Goal: Task Accomplishment & Management: Use online tool/utility

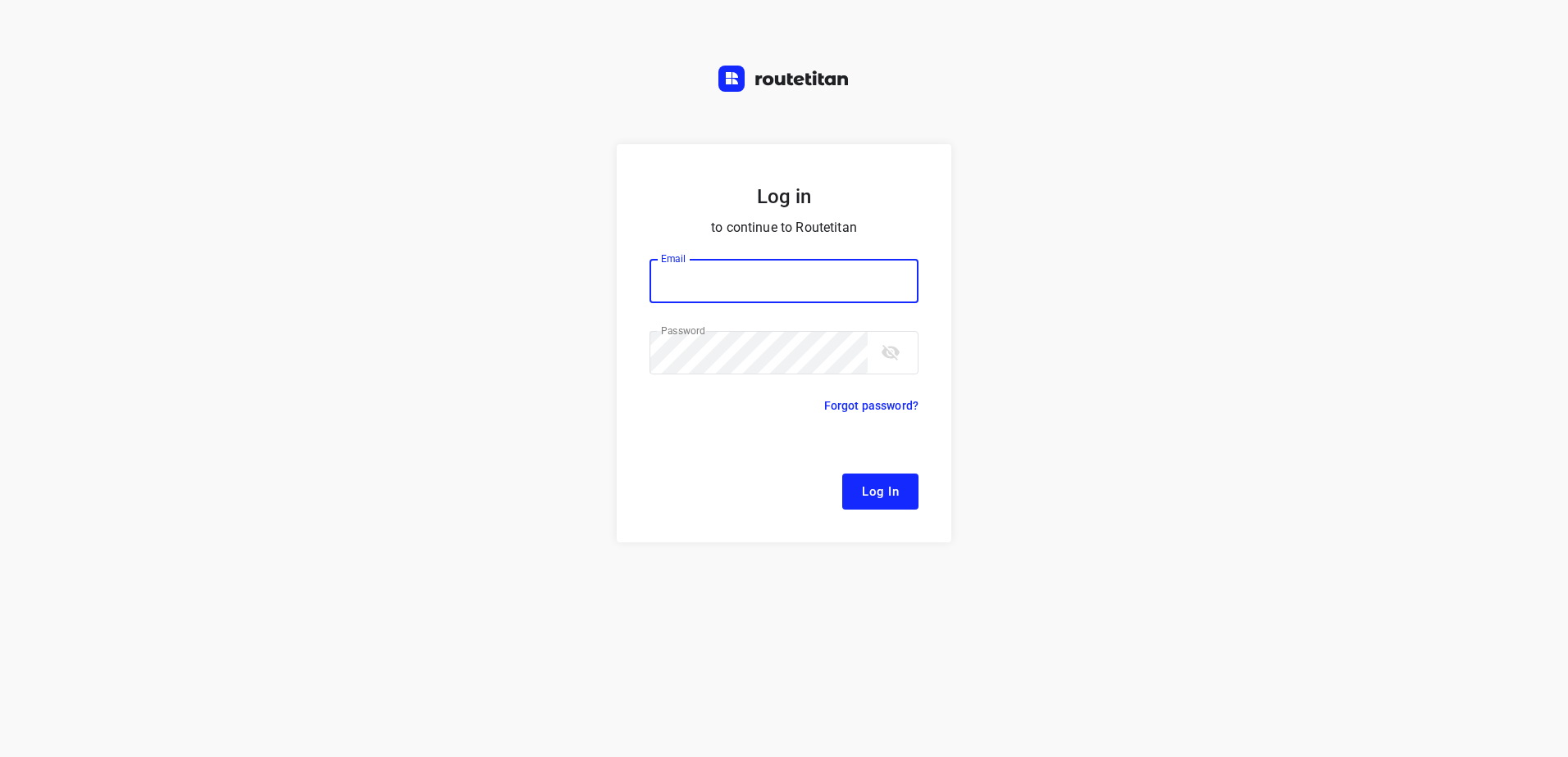
type input "[EMAIL_ADDRESS][DOMAIN_NAME]"
click at [897, 481] on span "Log In" at bounding box center [880, 492] width 37 height 21
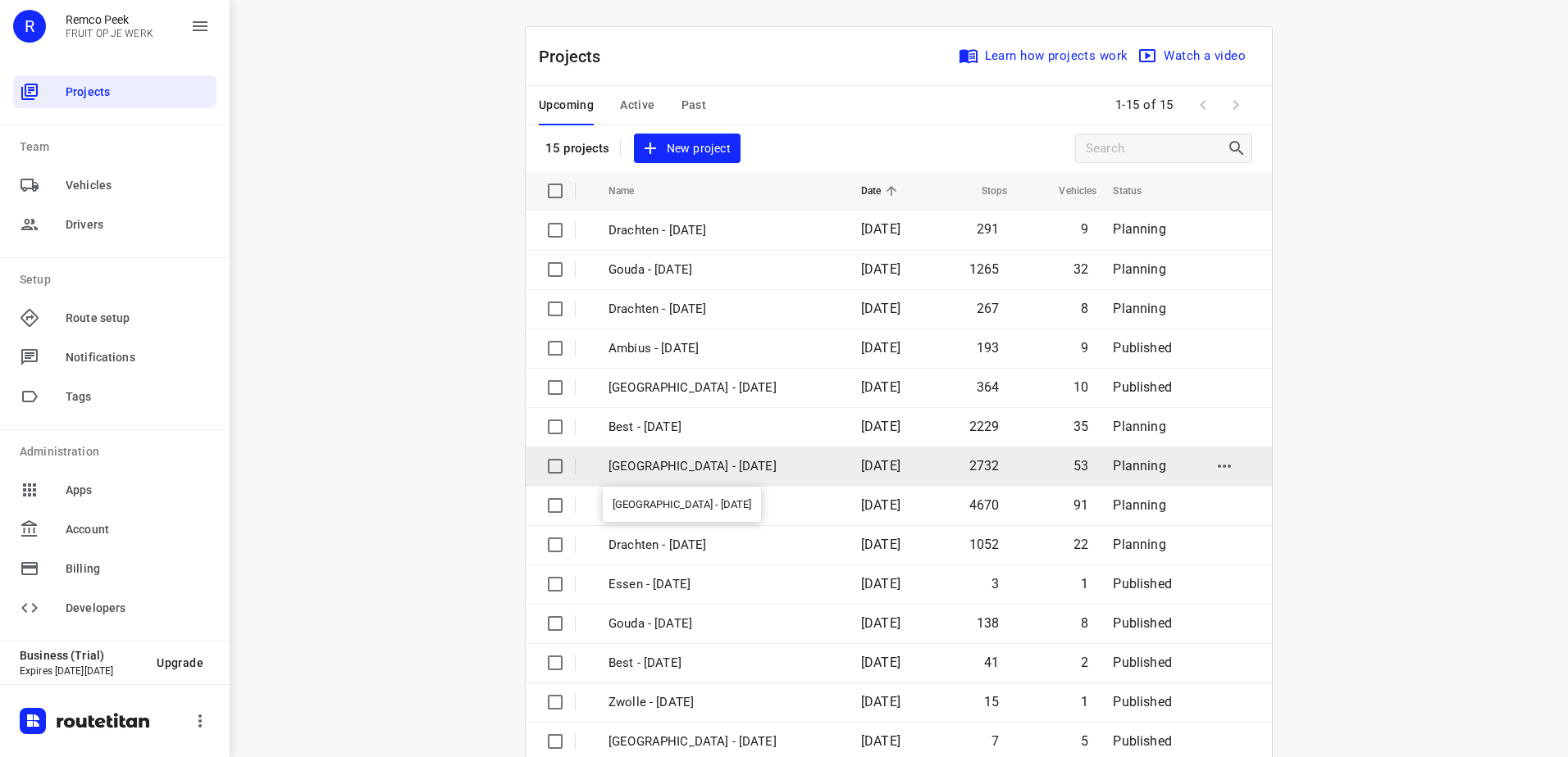
click at [681, 459] on p "[GEOGRAPHIC_DATA] - [DATE]" at bounding box center [723, 467] width 228 height 19
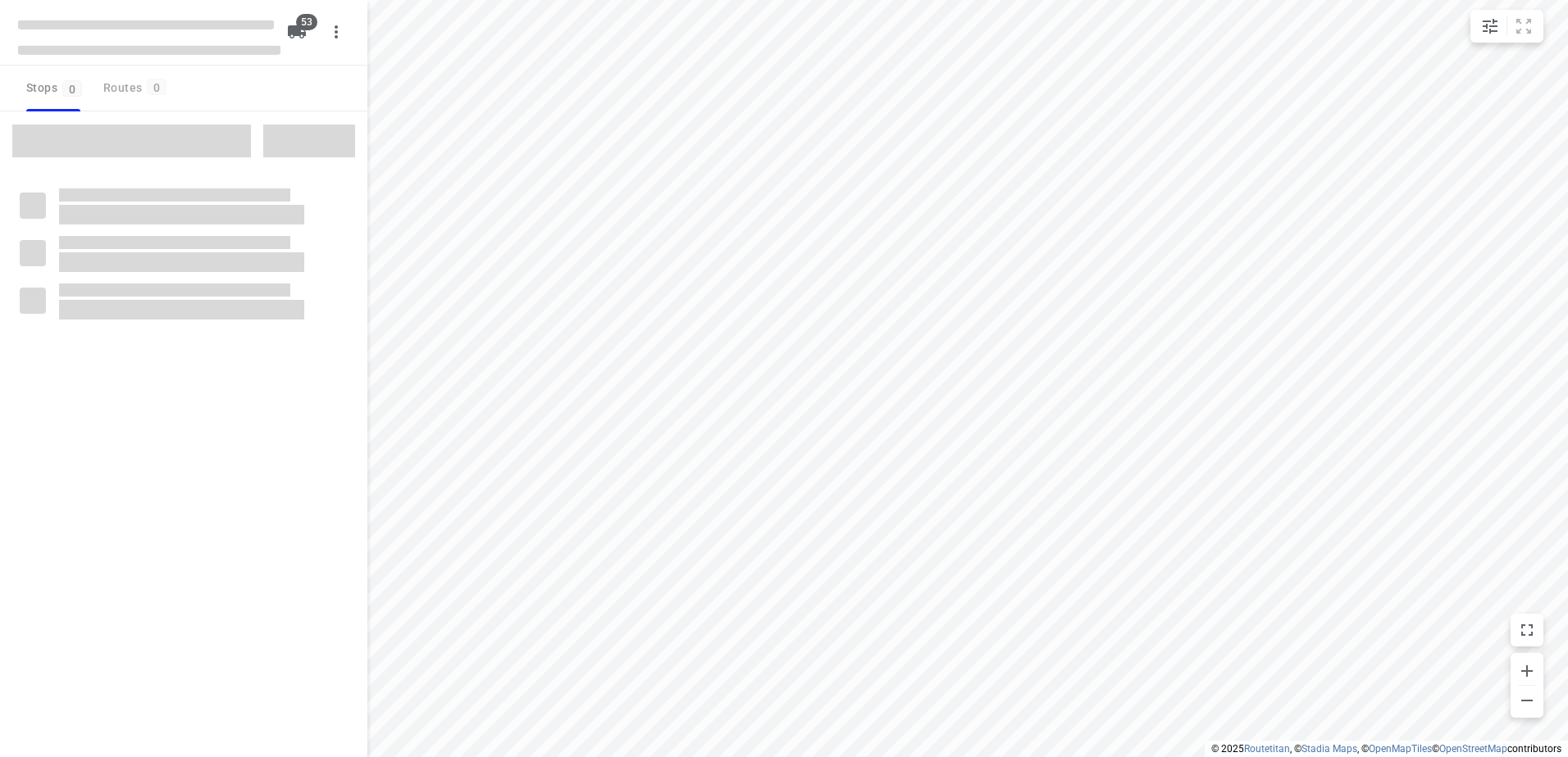
type input "distance"
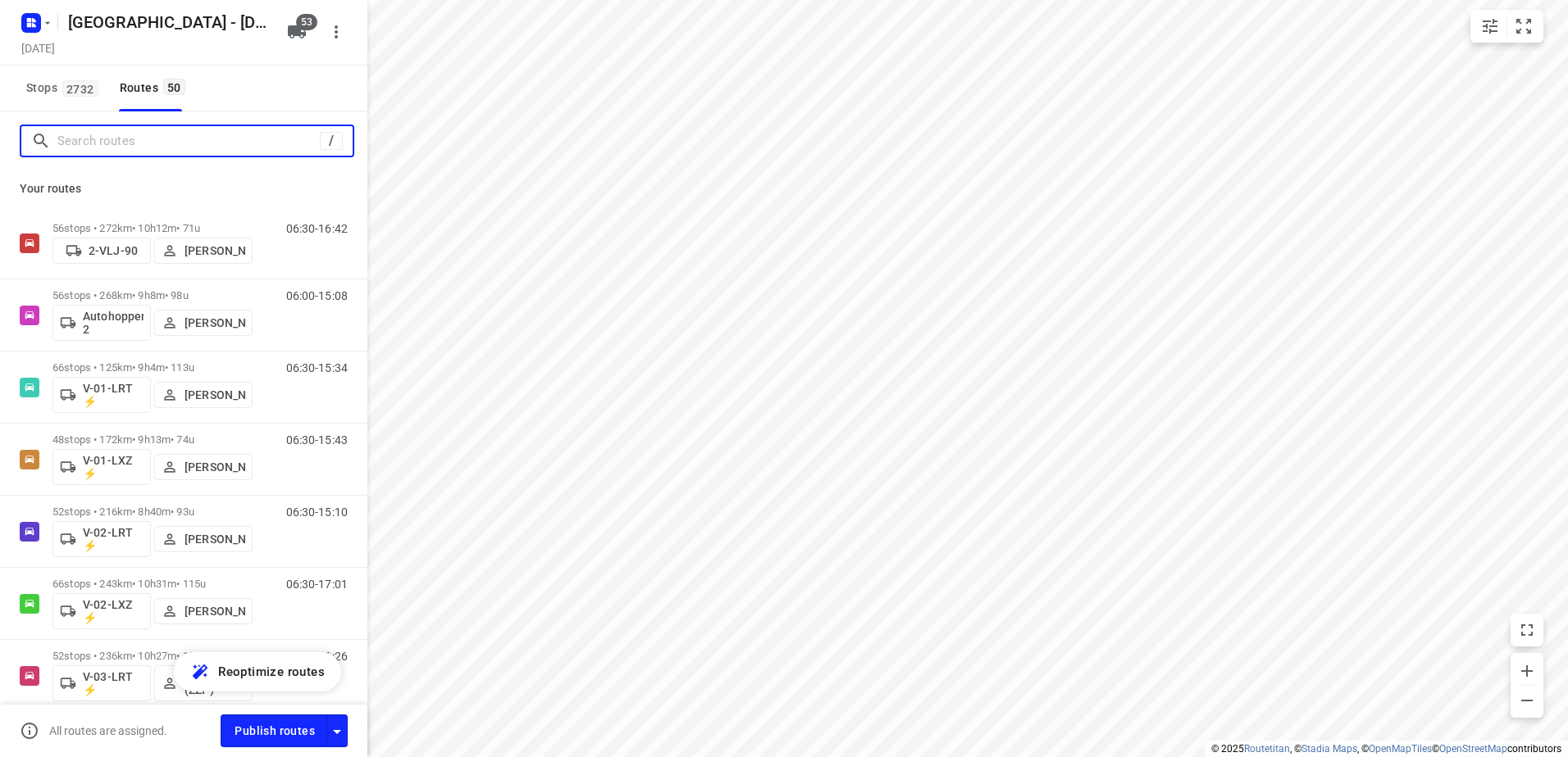
click at [194, 131] on input "Search routes" at bounding box center [189, 141] width 263 height 25
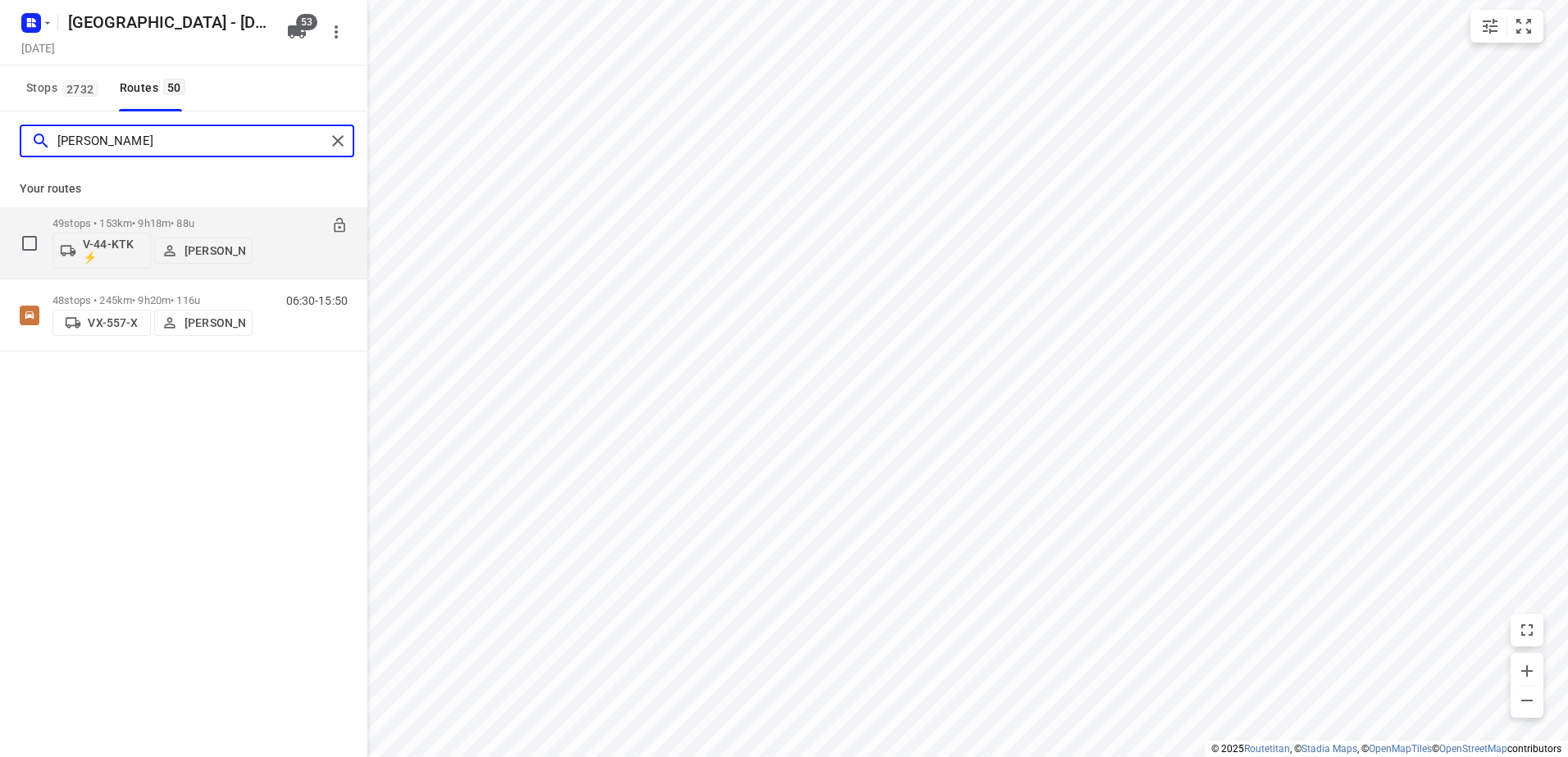
type input "[PERSON_NAME]"
click at [147, 225] on p "49 stops • 153km • 9h18m • 88u" at bounding box center [153, 223] width 200 height 12
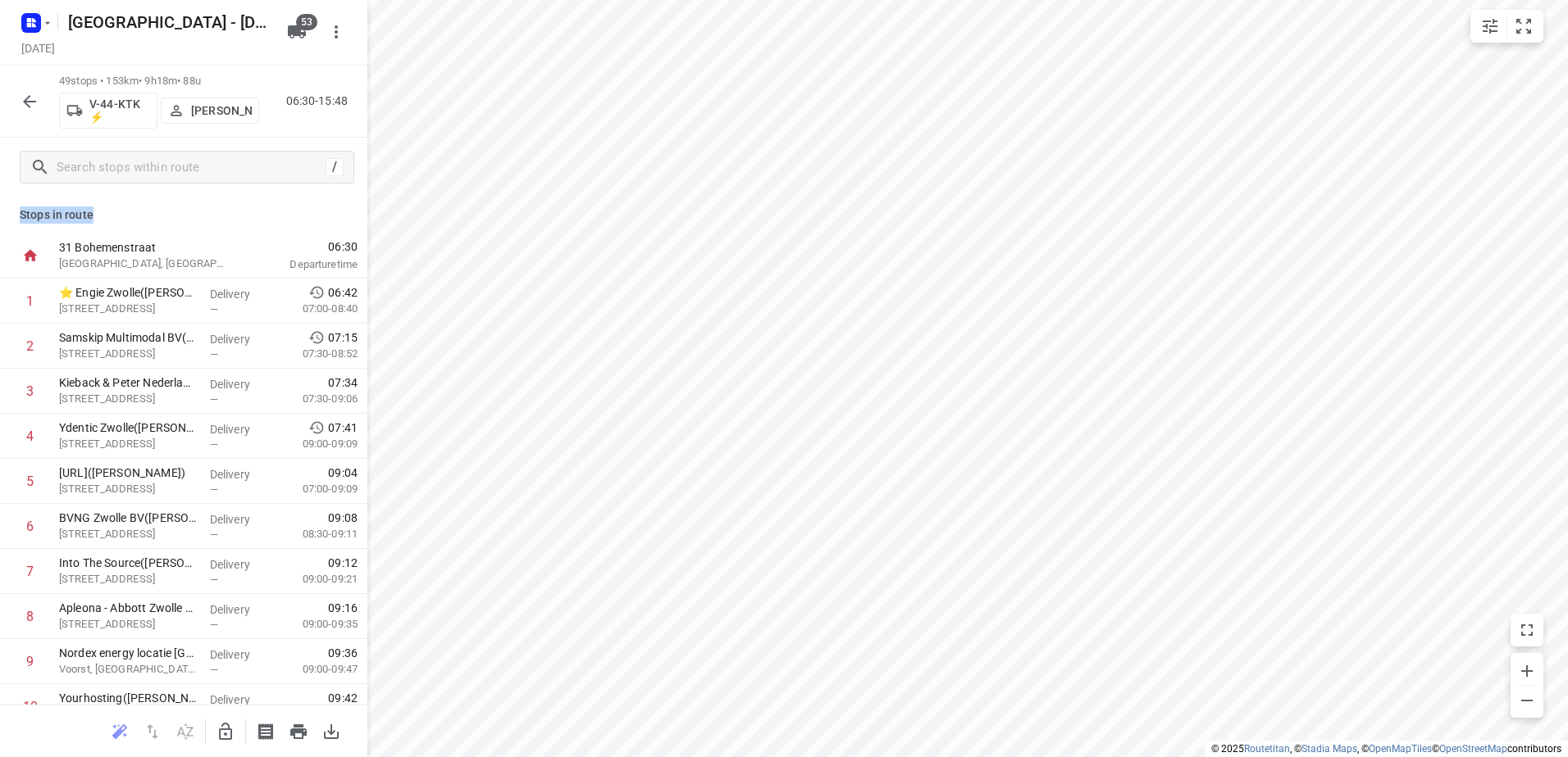
drag, startPoint x: 99, startPoint y: 214, endPoint x: 16, endPoint y: 212, distance: 83.0
click at [16, 212] on div "Stops in route 31 Bohemenstraat [GEOGRAPHIC_DATA], [GEOGRAPHIC_DATA] 06:30 Depa…" at bounding box center [184, 451] width 368 height 508
drag, startPoint x: 16, startPoint y: 212, endPoint x: 231, endPoint y: 214, distance: 215.0
click at [231, 212] on p "Stops in route" at bounding box center [184, 215] width 328 height 17
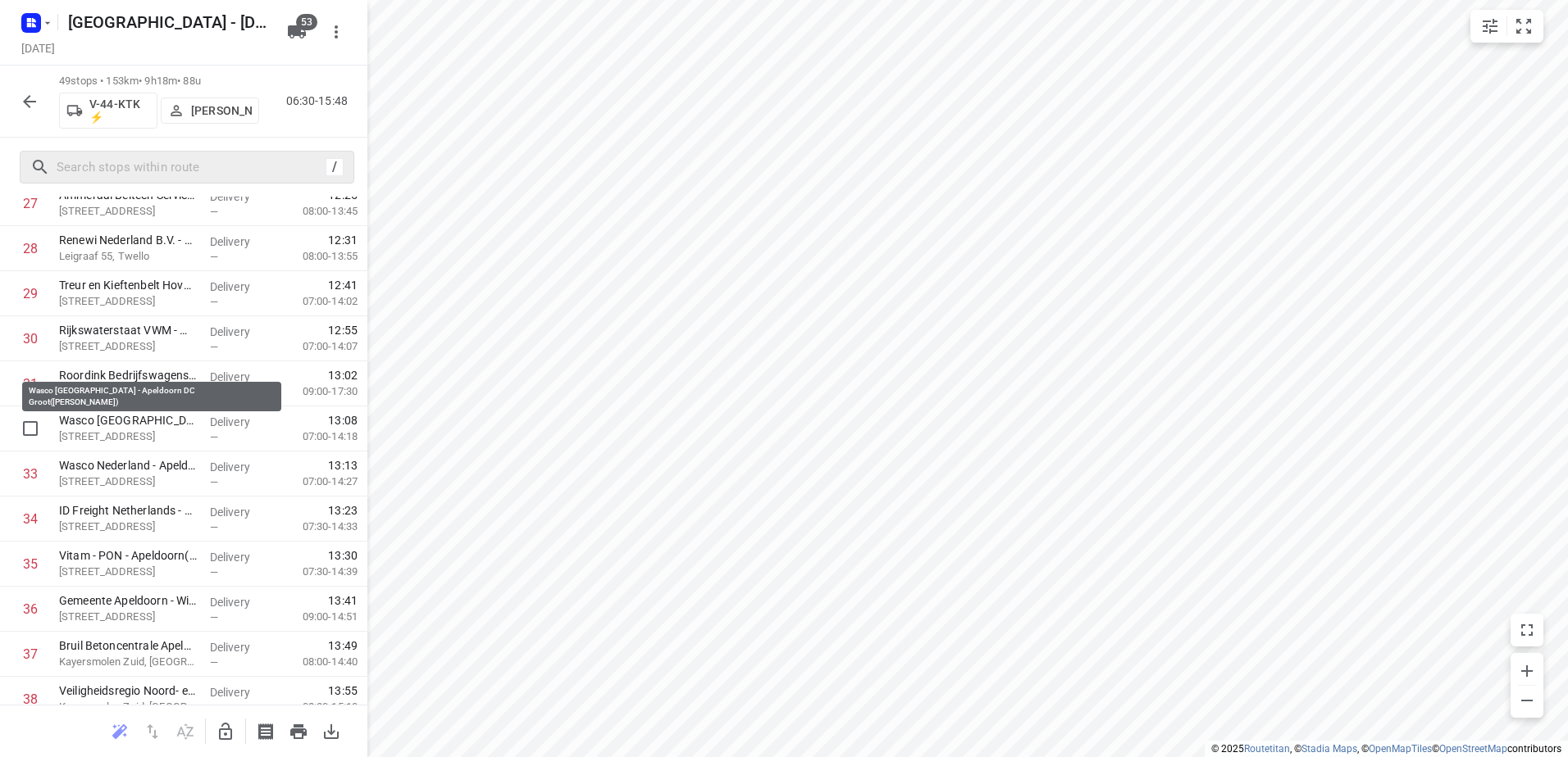
scroll to position [1254, 0]
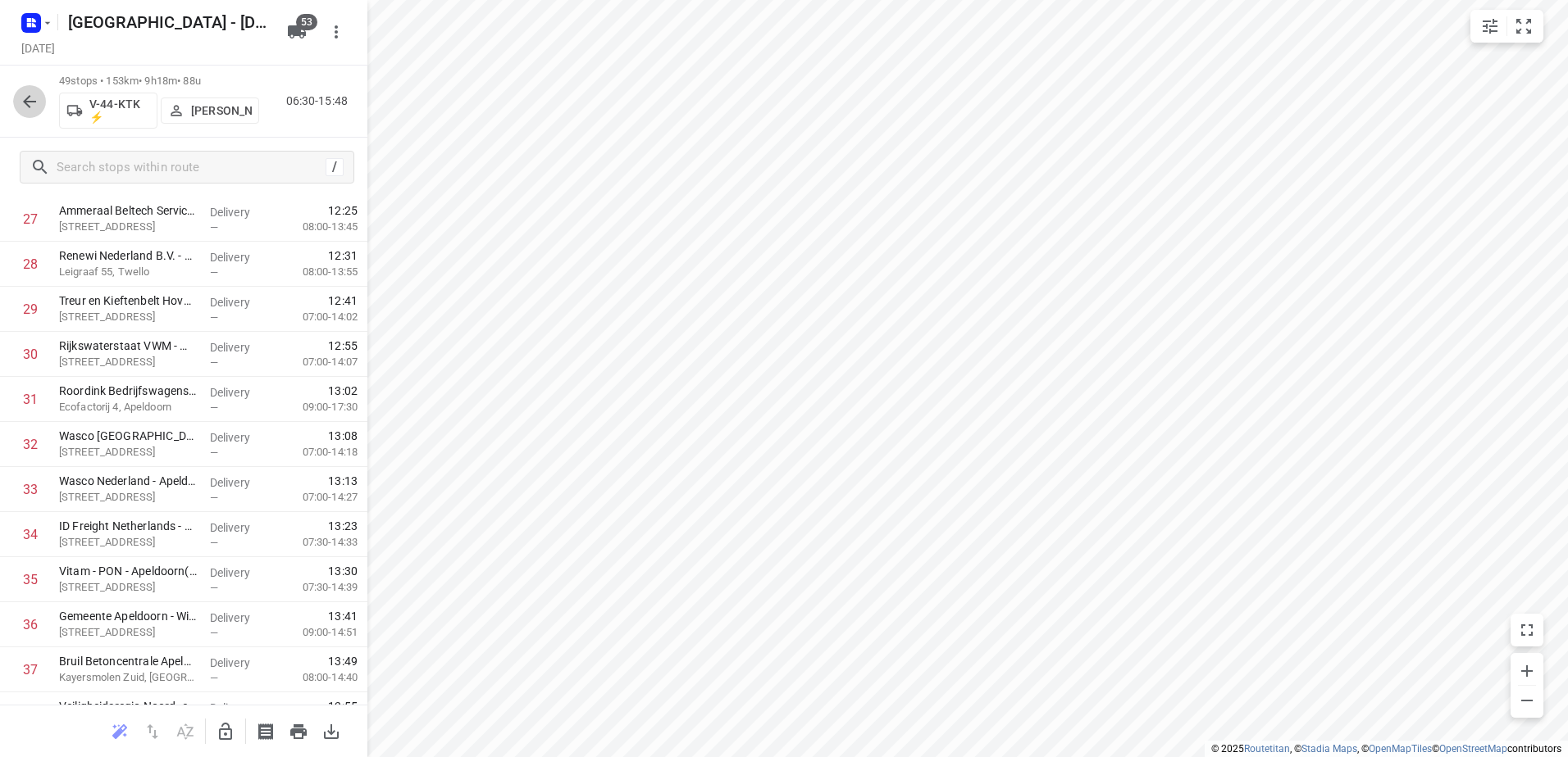
click at [26, 97] on icon "button" at bounding box center [30, 102] width 20 height 20
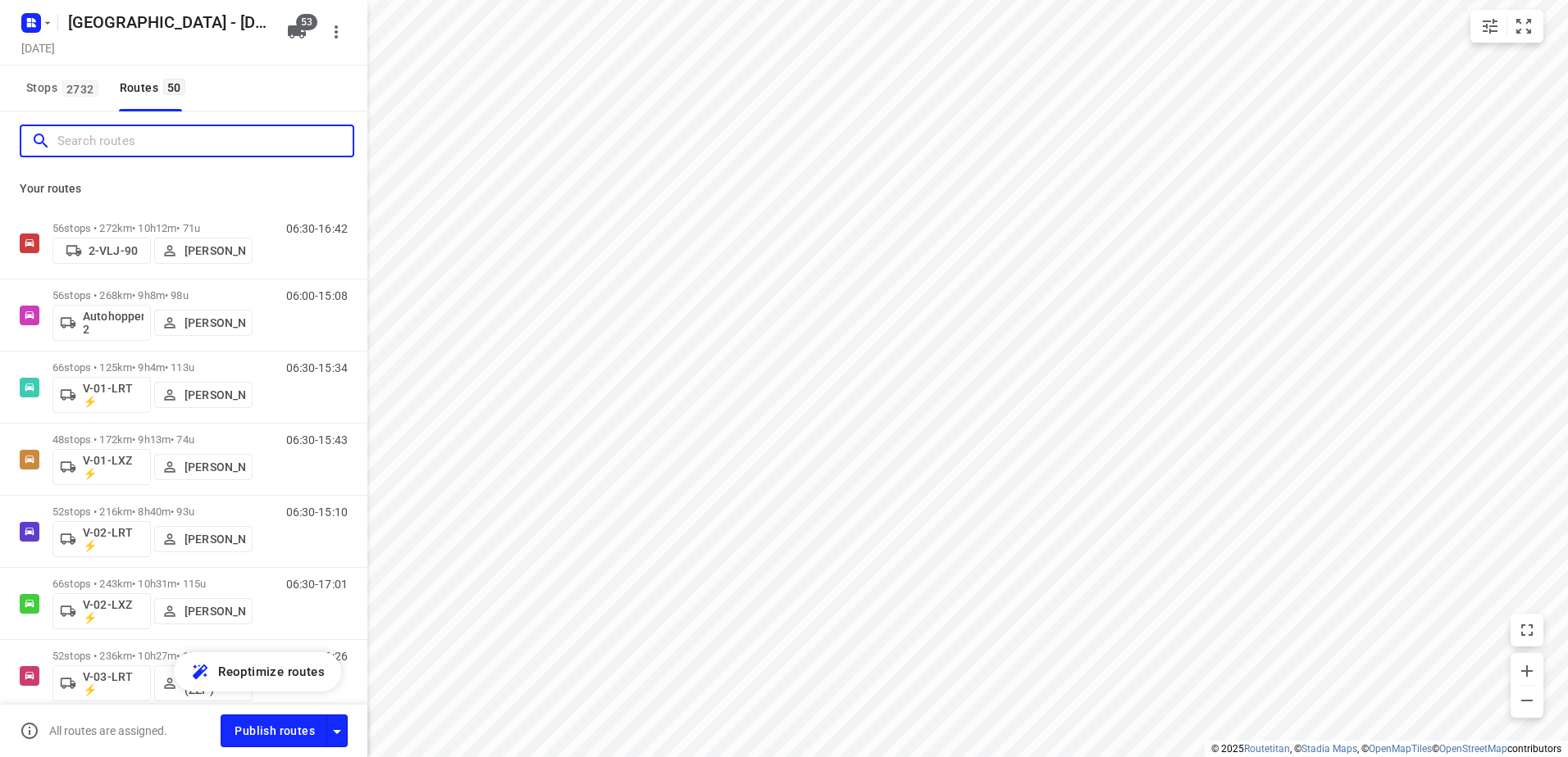
click at [154, 145] on input "Search routes" at bounding box center [205, 141] width 295 height 25
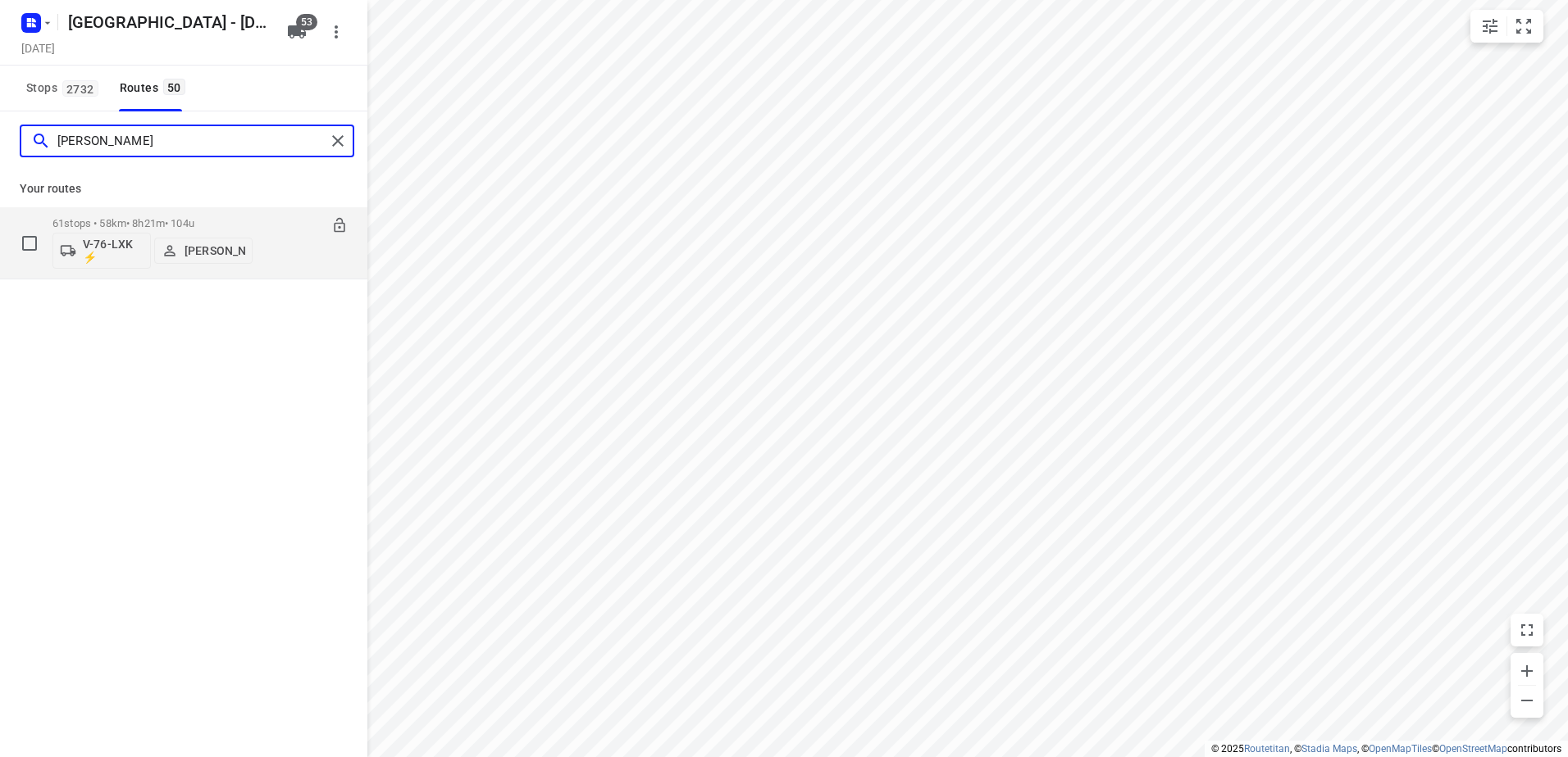
type input "[PERSON_NAME]"
click at [137, 215] on div "61 stops • 58km • 8h21m • 104u V-76-LXK ⚡ [PERSON_NAME]" at bounding box center [153, 243] width 200 height 68
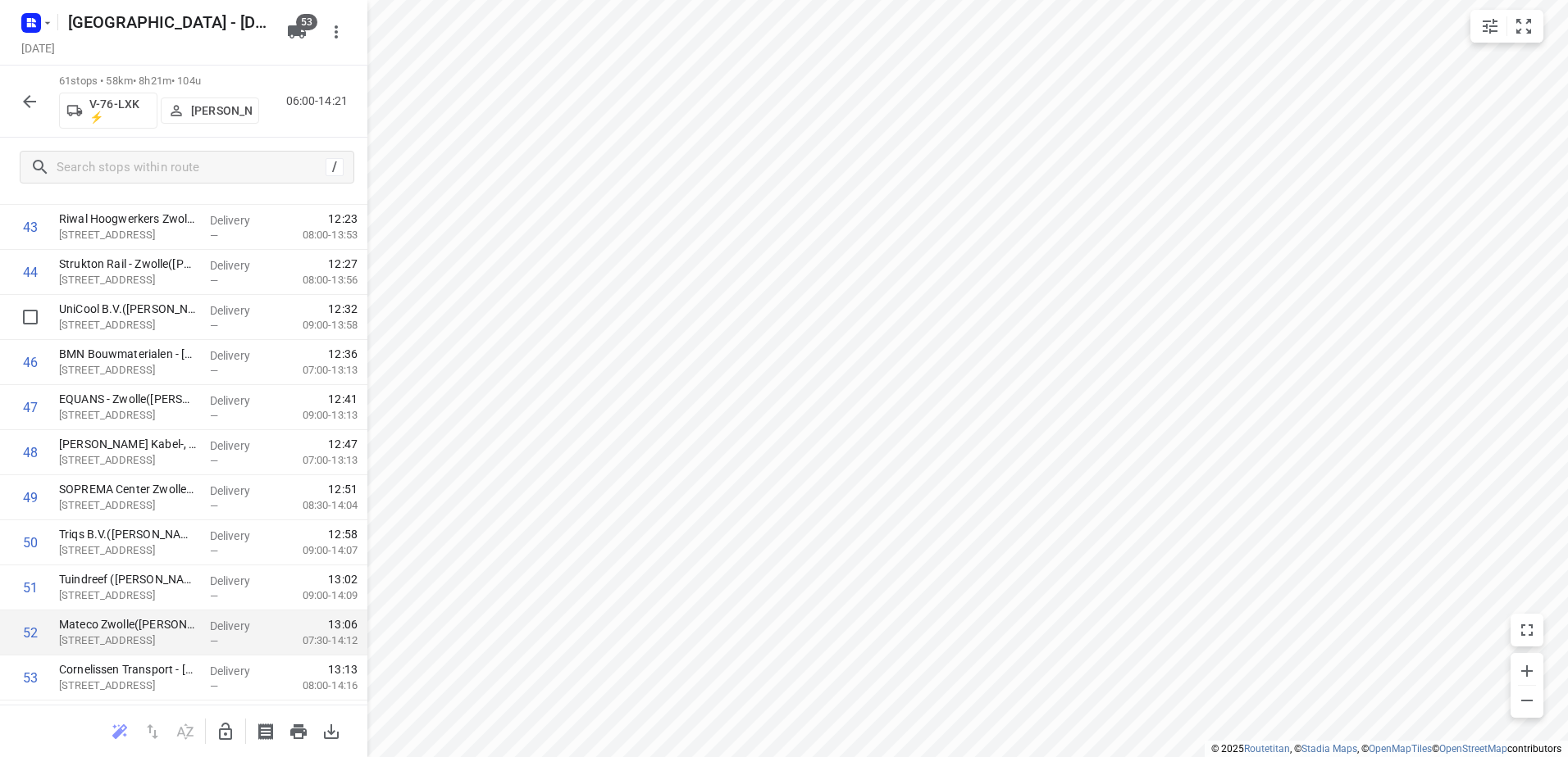
scroll to position [2369, 0]
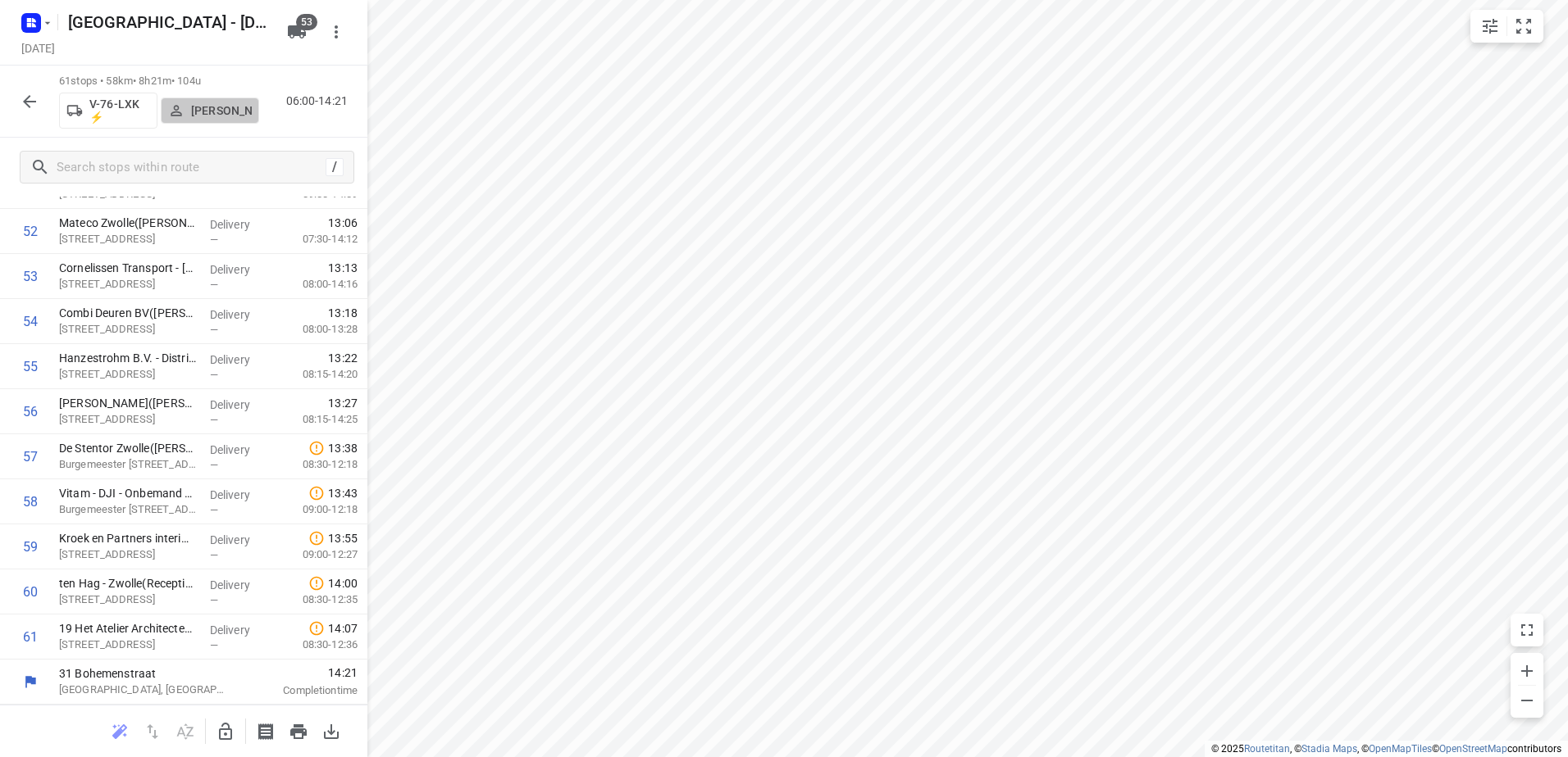
click at [215, 106] on p "[PERSON_NAME]" at bounding box center [222, 111] width 61 height 13
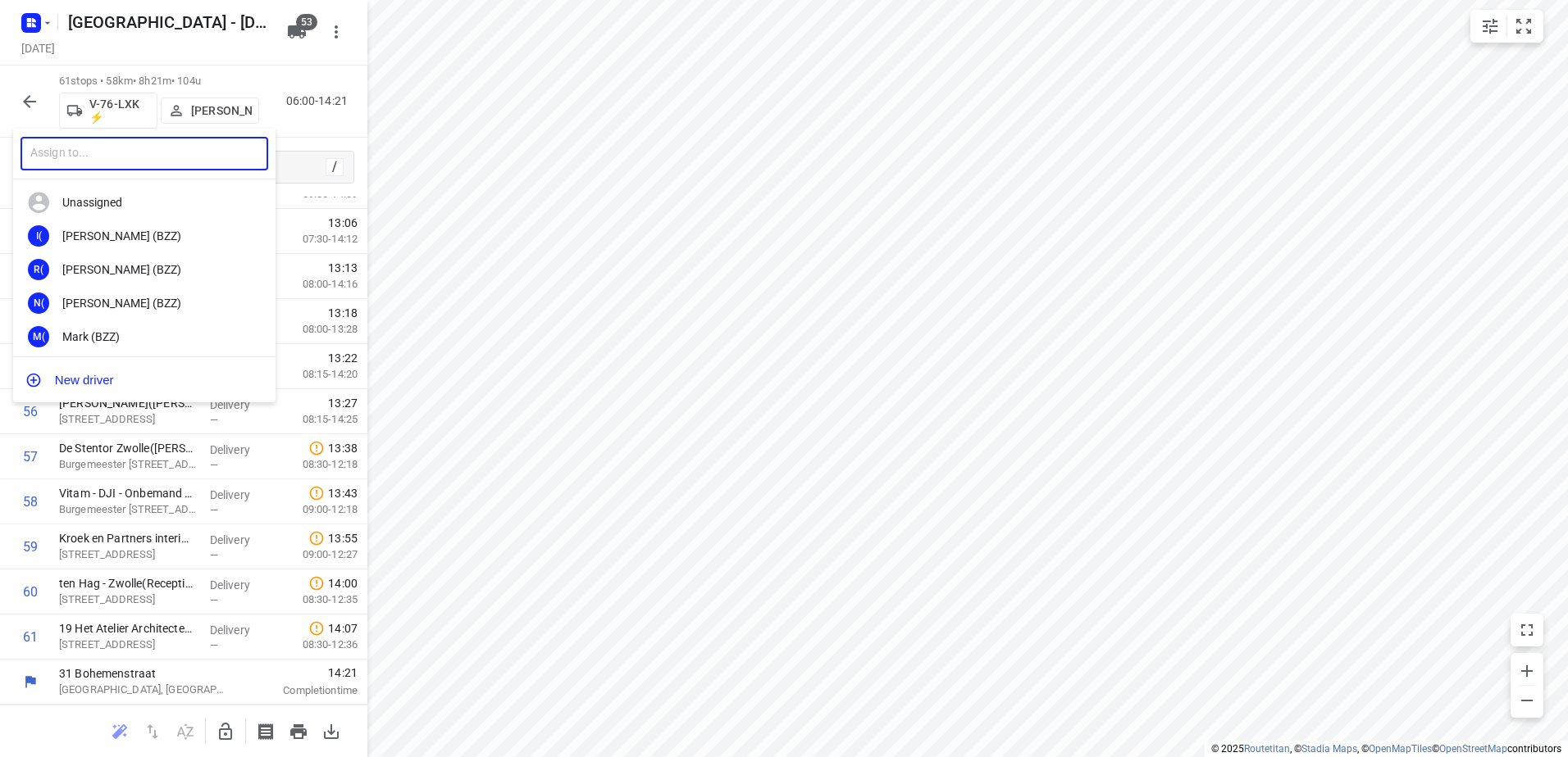
click at [211, 155] on input "text" at bounding box center [144, 153] width 248 height 34
type input "[PERSON_NAME]"
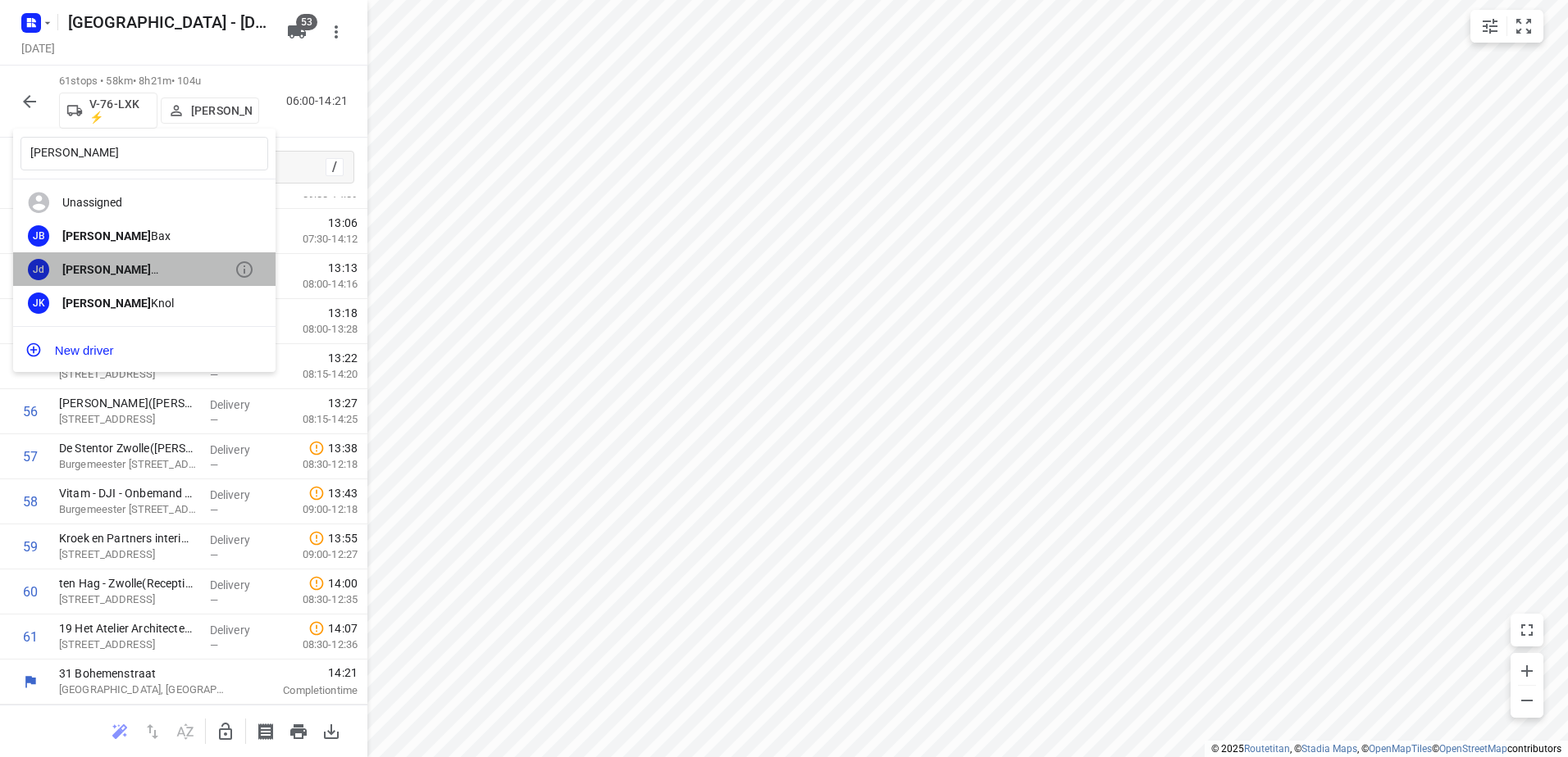
click at [130, 267] on div "[PERSON_NAME]" at bounding box center [149, 270] width 172 height 13
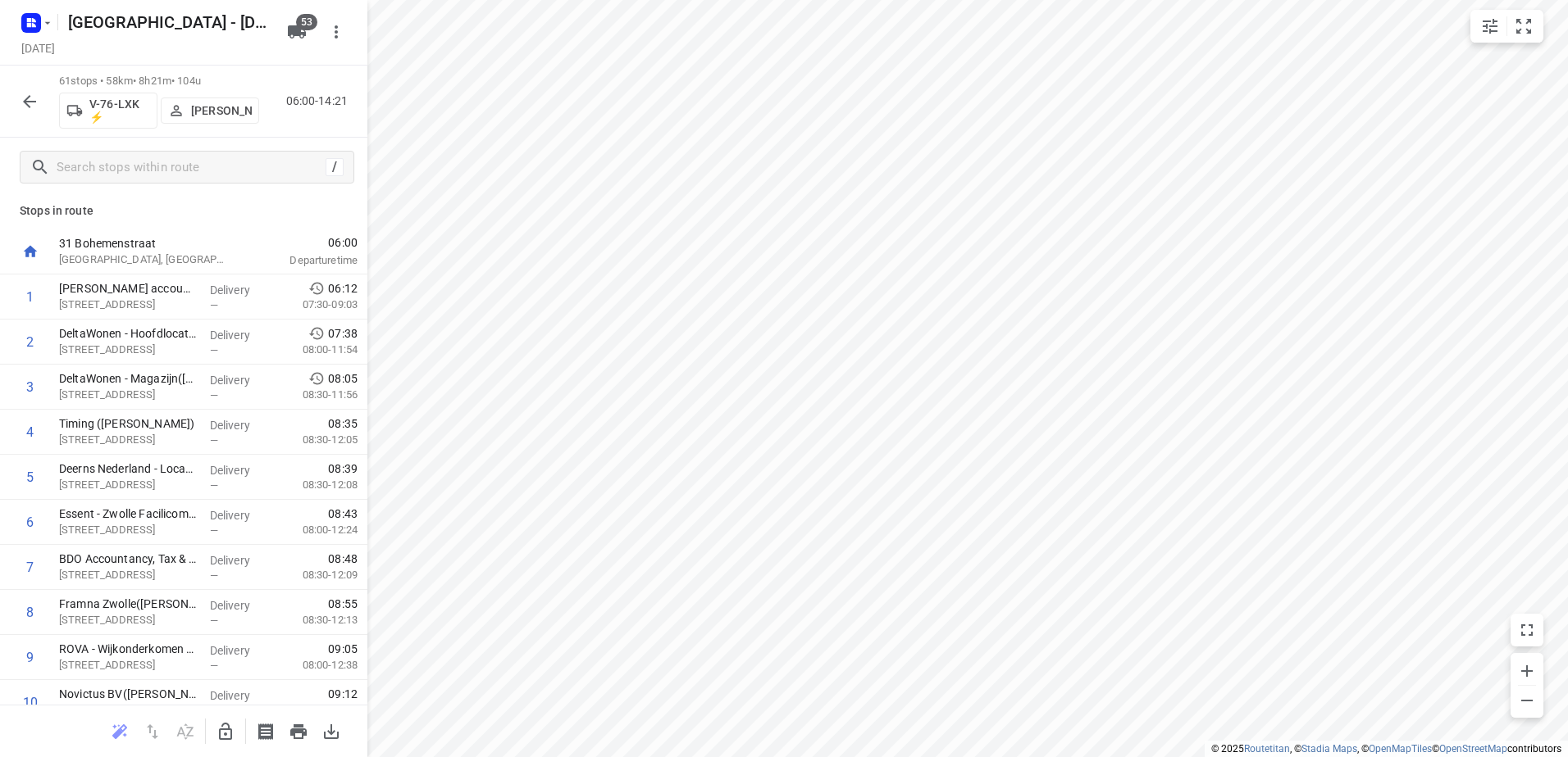
scroll to position [0, 0]
click at [23, 105] on icon "button" at bounding box center [30, 102] width 20 height 20
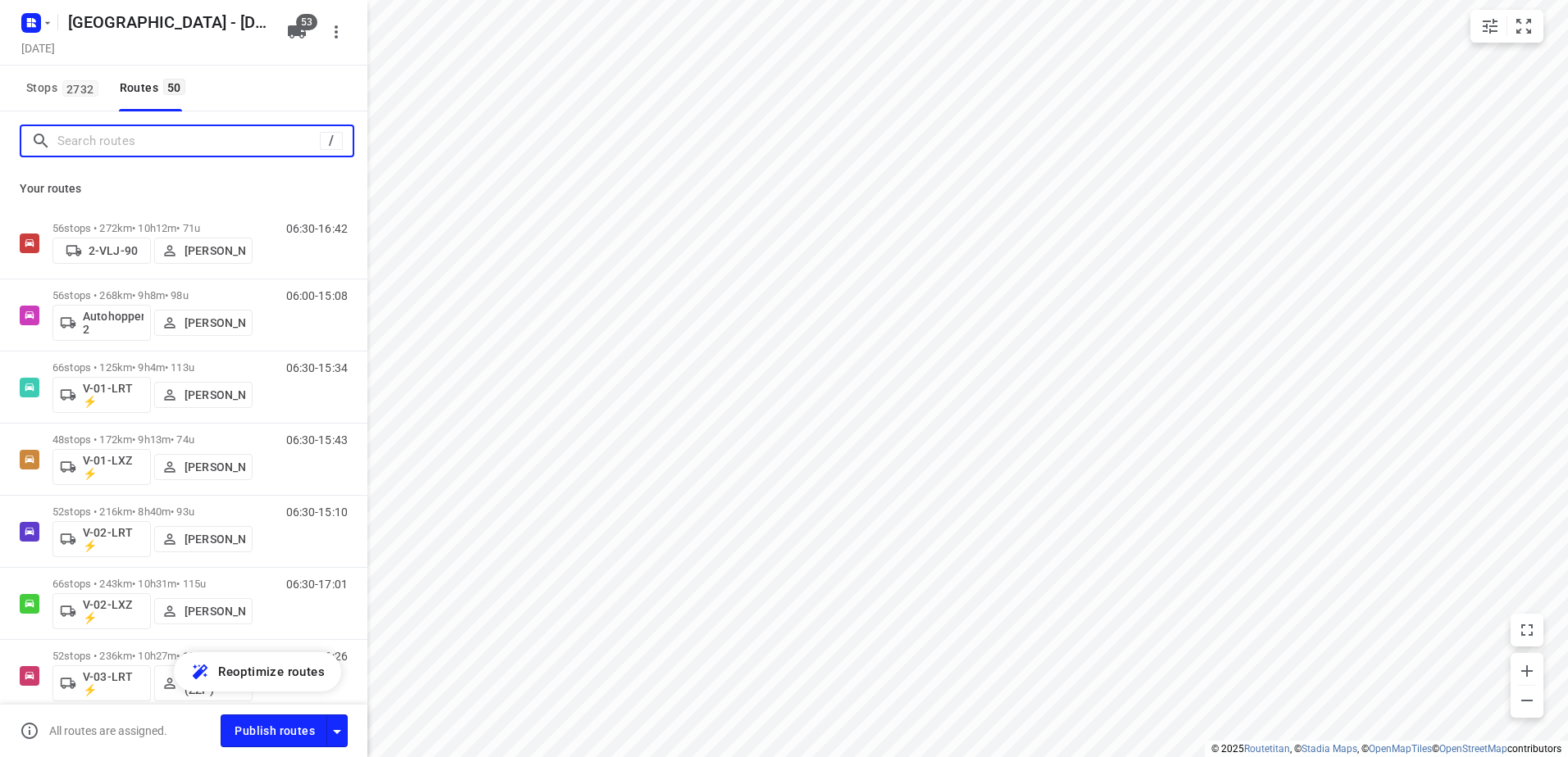
click at [122, 135] on input "Search routes" at bounding box center [189, 141] width 263 height 25
click at [187, 144] on input "Search routes" at bounding box center [205, 141] width 295 height 25
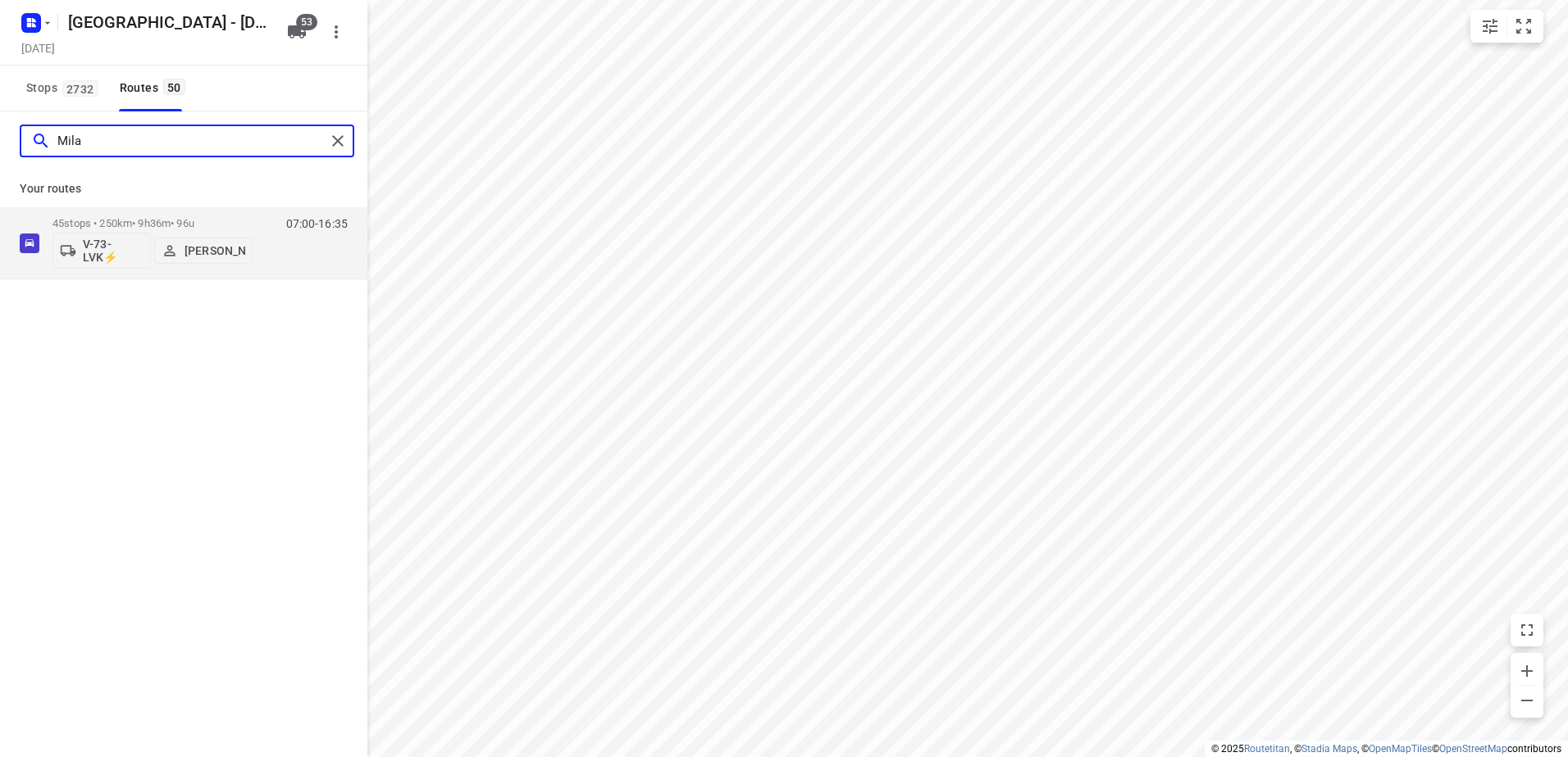
type input "[GEOGRAPHIC_DATA]"
drag, startPoint x: 164, startPoint y: 139, endPoint x: 0, endPoint y: 147, distance: 164.2
click at [0, 147] on html "i © 2025 Routetitan , © Stadia Maps , © OpenMapTiles © OpenStreetMap contributo…" at bounding box center [784, 378] width 1568 height 757
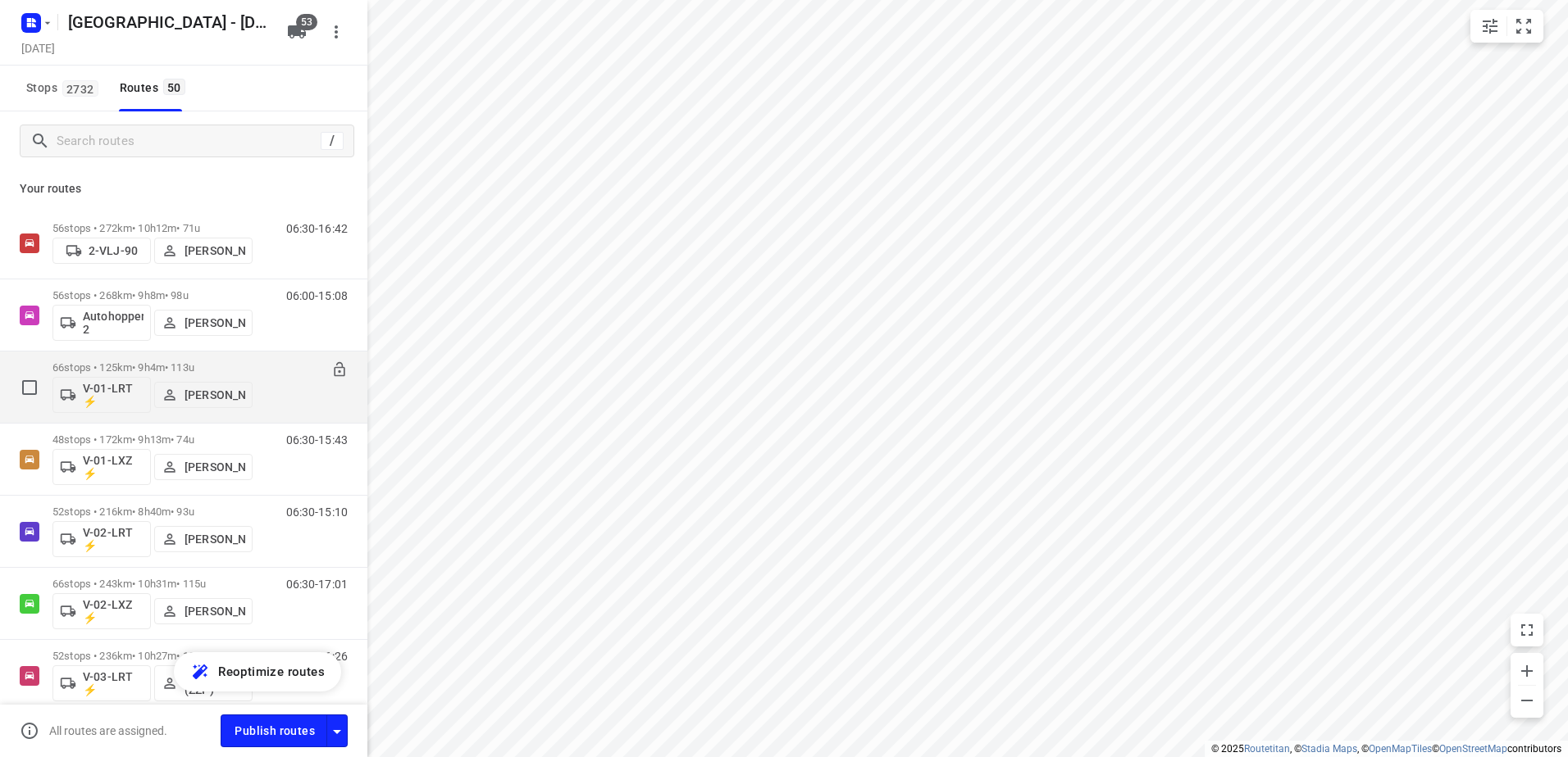
click at [139, 367] on p "66 stops • 125km • 9h4m • 113u" at bounding box center [153, 367] width 200 height 12
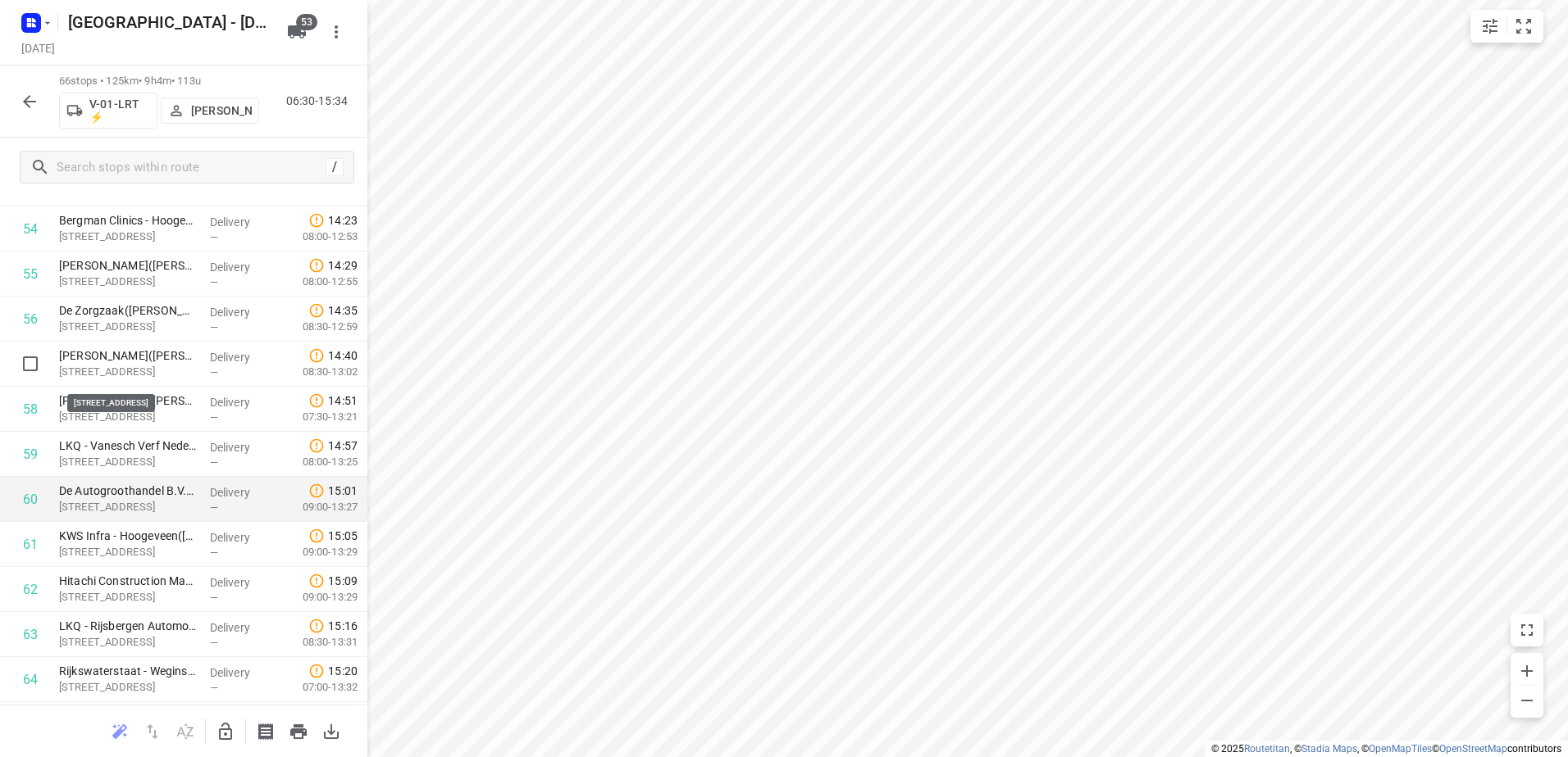
scroll to position [2594, 0]
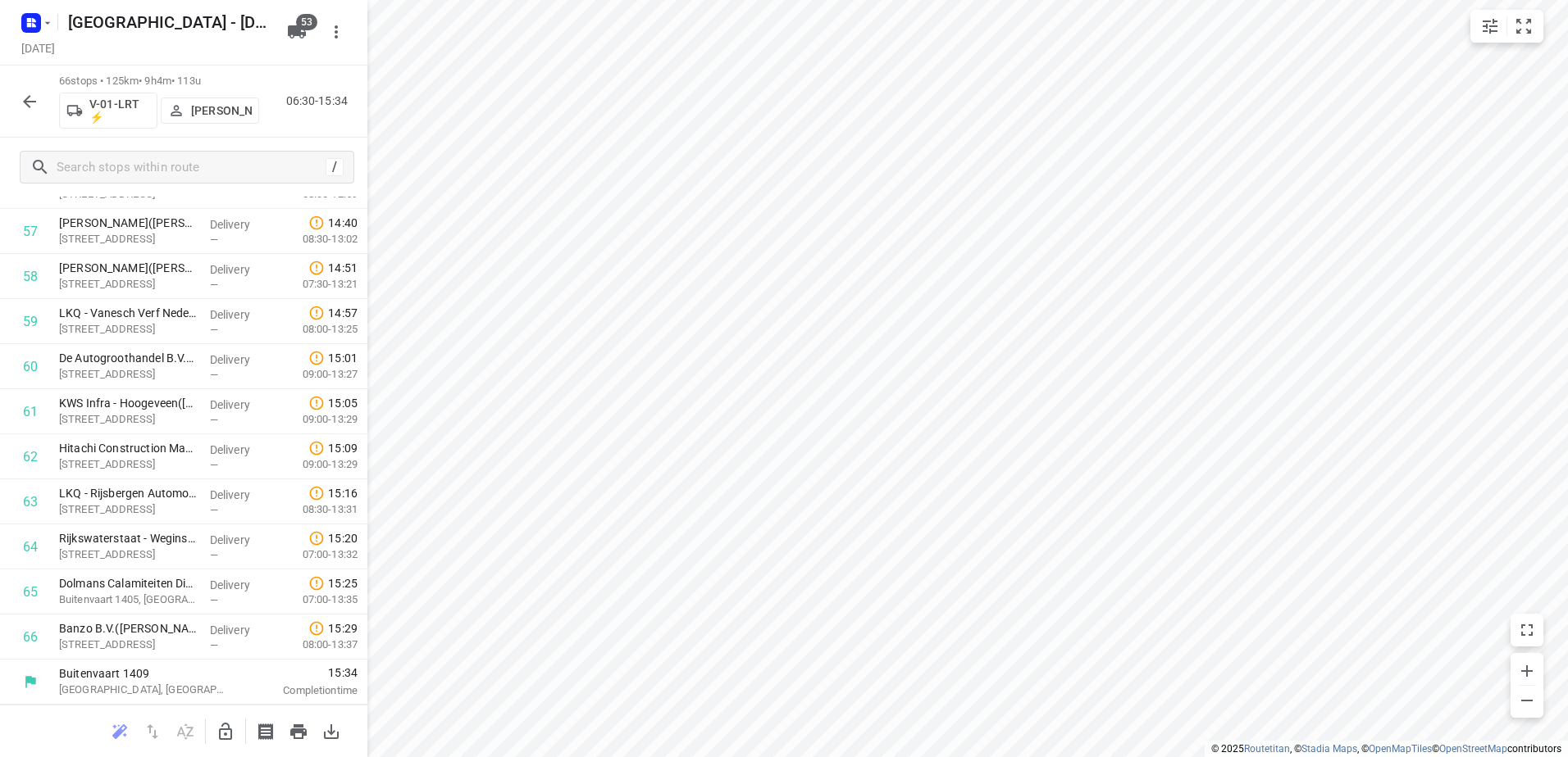
click at [25, 106] on icon "button" at bounding box center [30, 102] width 20 height 20
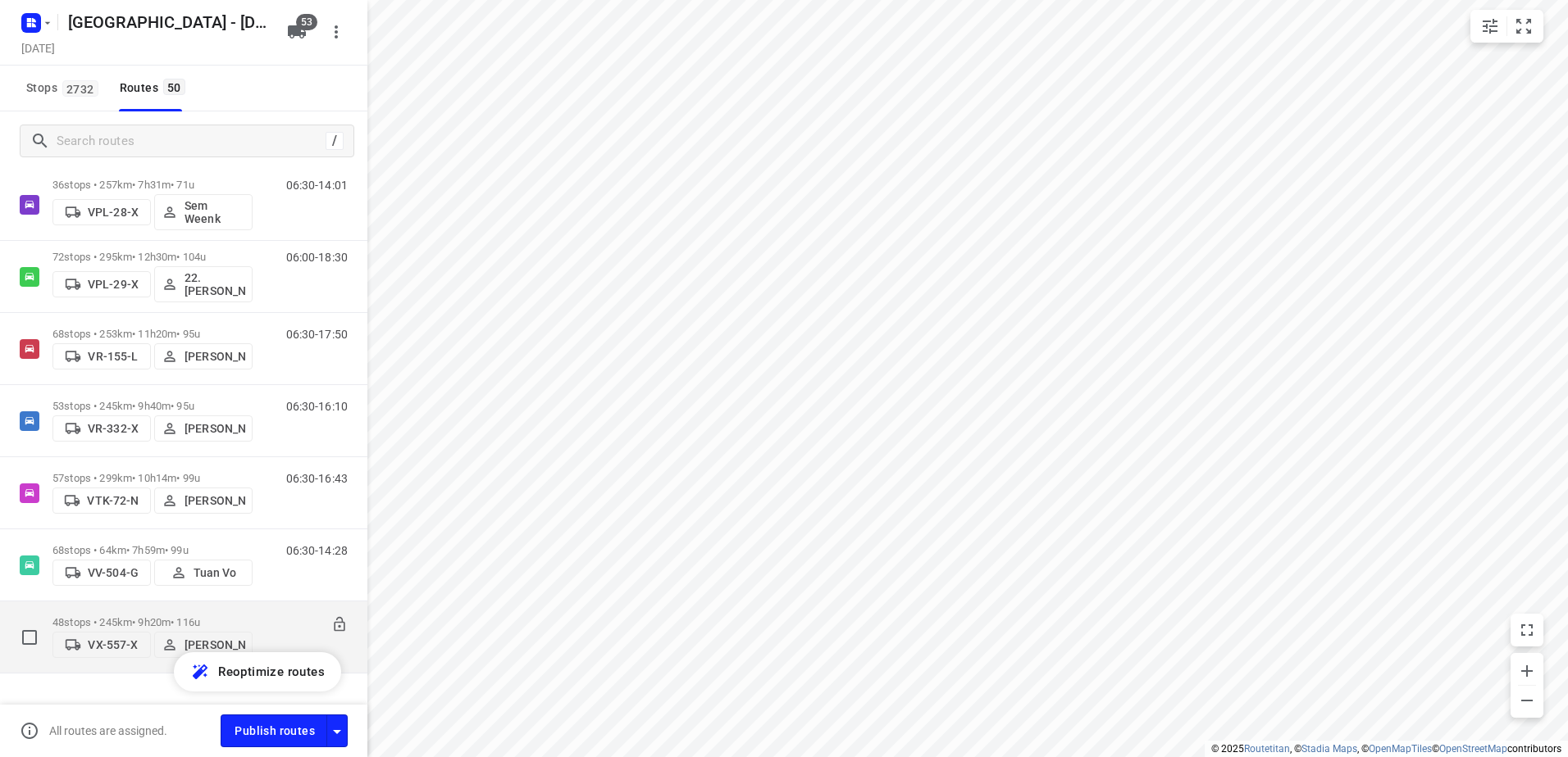
scroll to position [3174, 0]
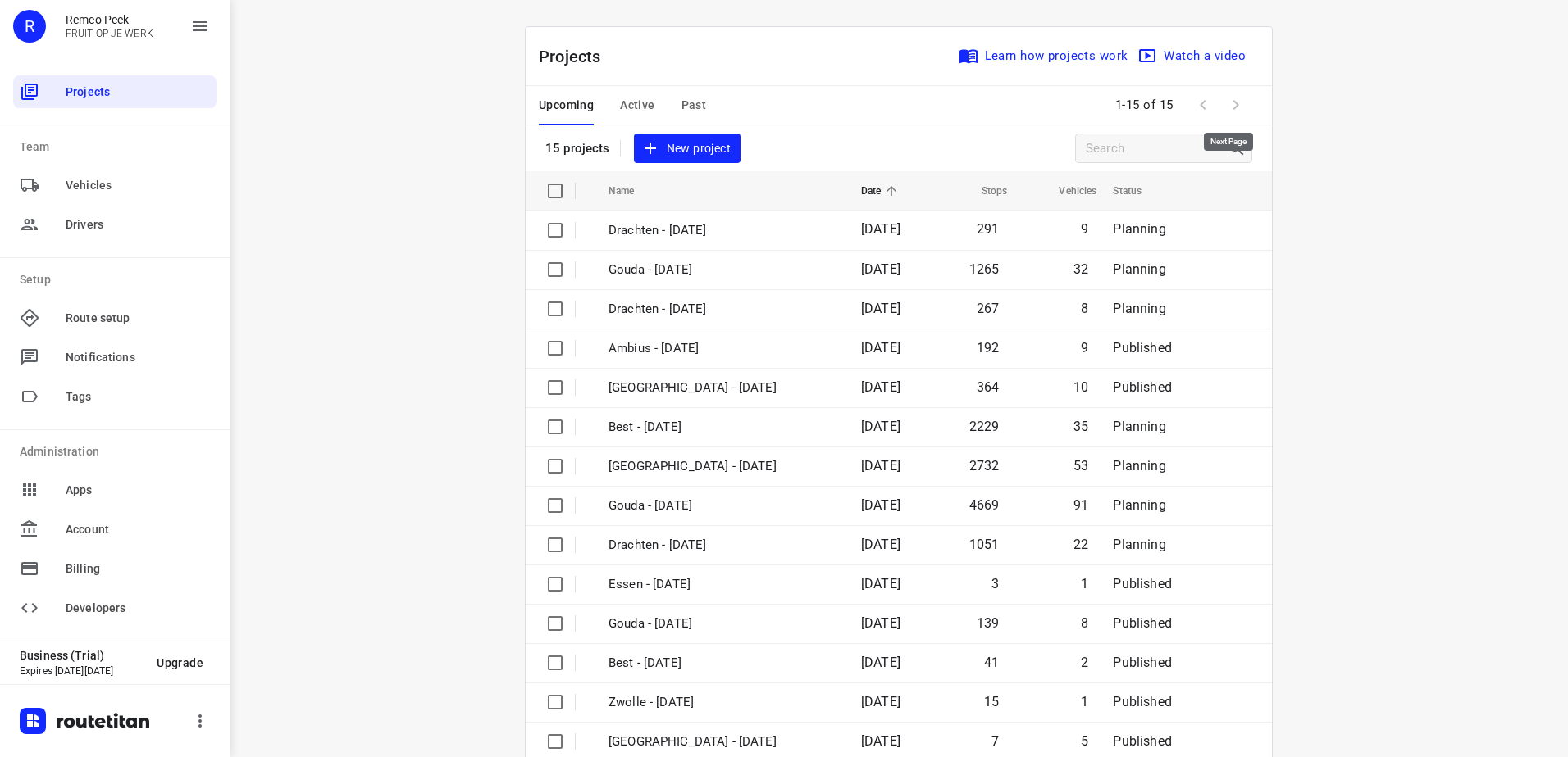
click at [1230, 101] on span at bounding box center [1236, 105] width 33 height 33
click at [1197, 104] on span at bounding box center [1203, 105] width 33 height 33
click at [681, 97] on span "Past" at bounding box center [693, 105] width 25 height 21
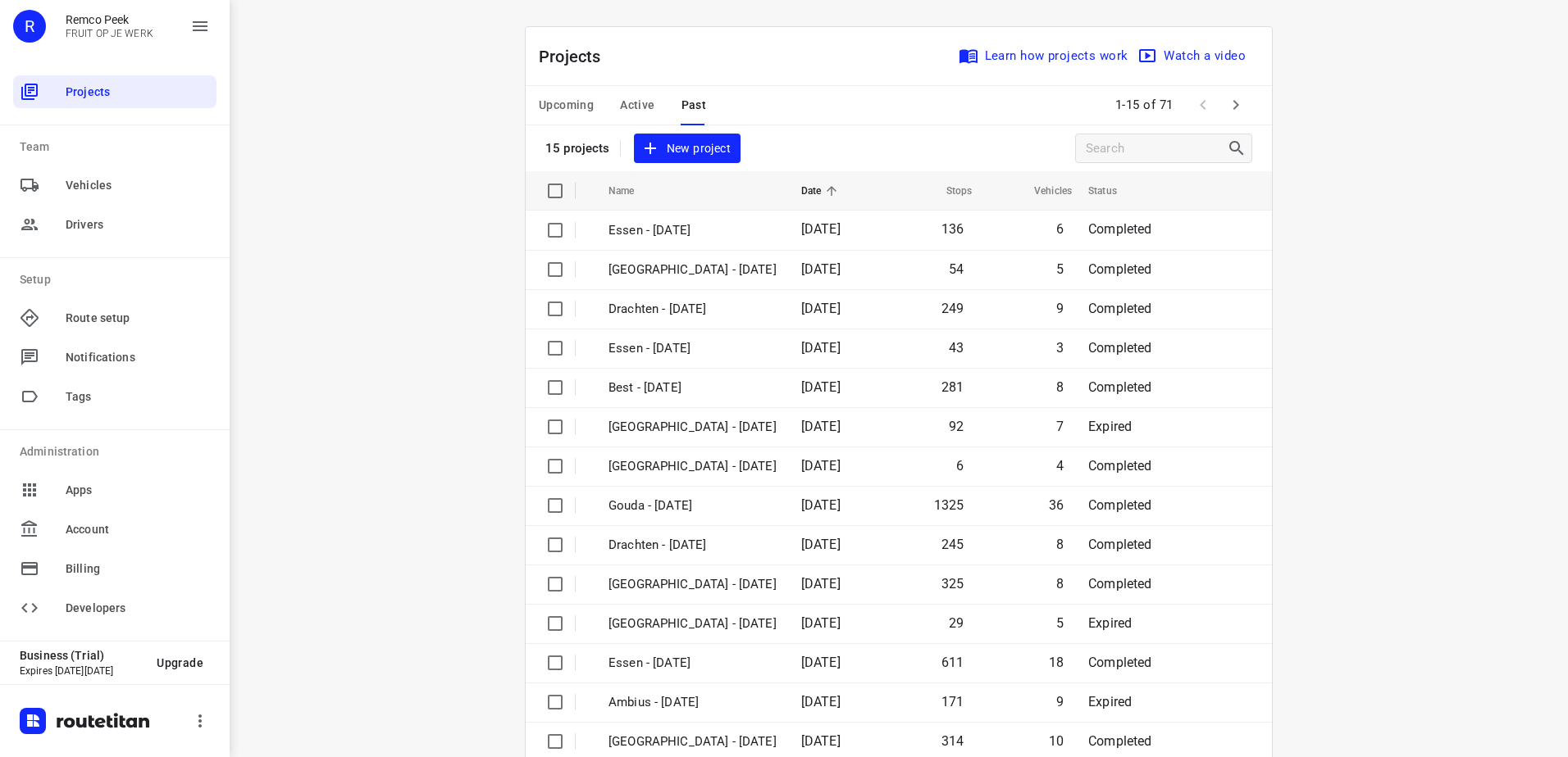
click at [628, 100] on span "Active" at bounding box center [638, 105] width 34 height 21
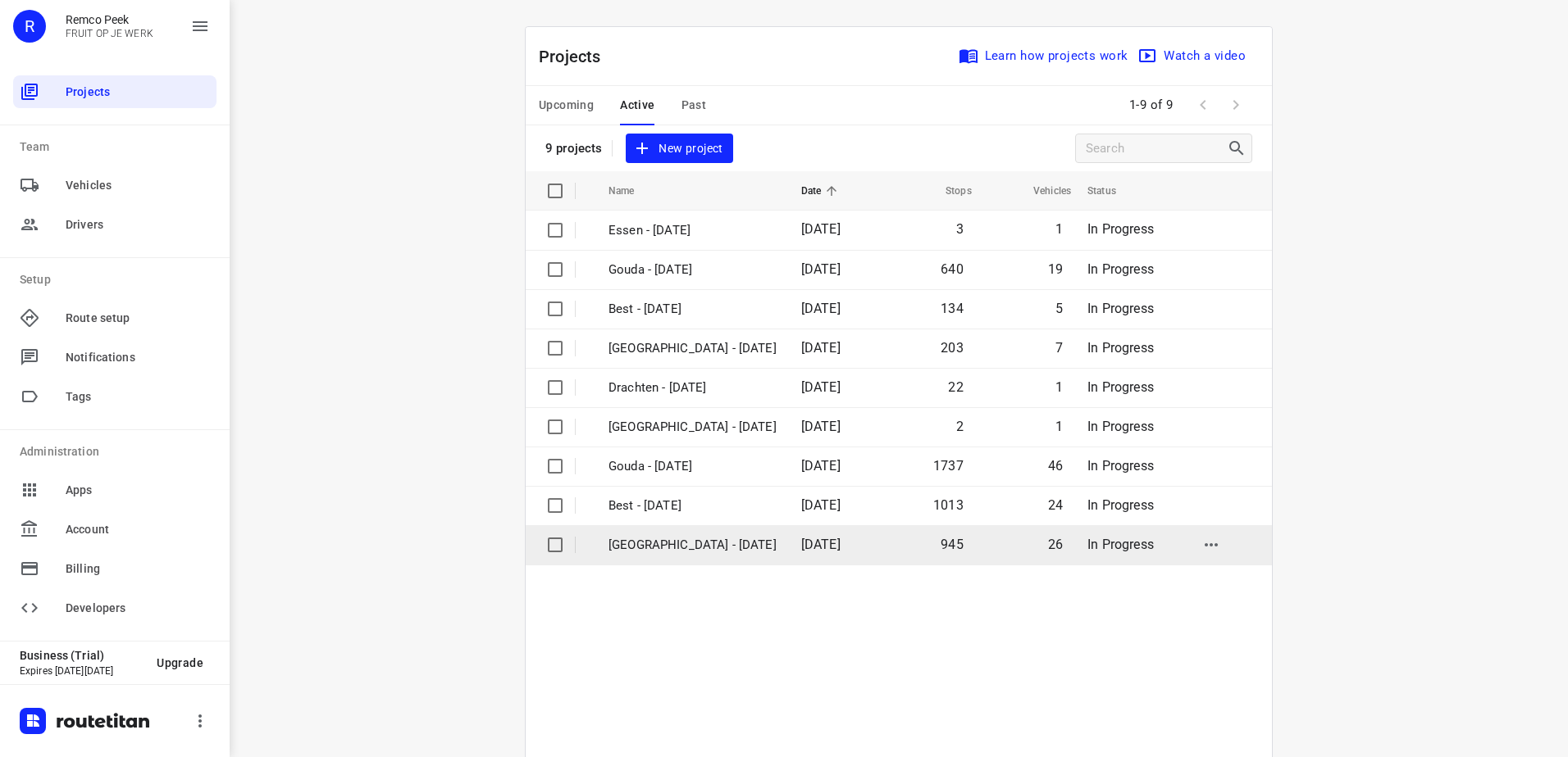
click at [731, 545] on p "[GEOGRAPHIC_DATA] - [DATE]" at bounding box center [693, 545] width 168 height 19
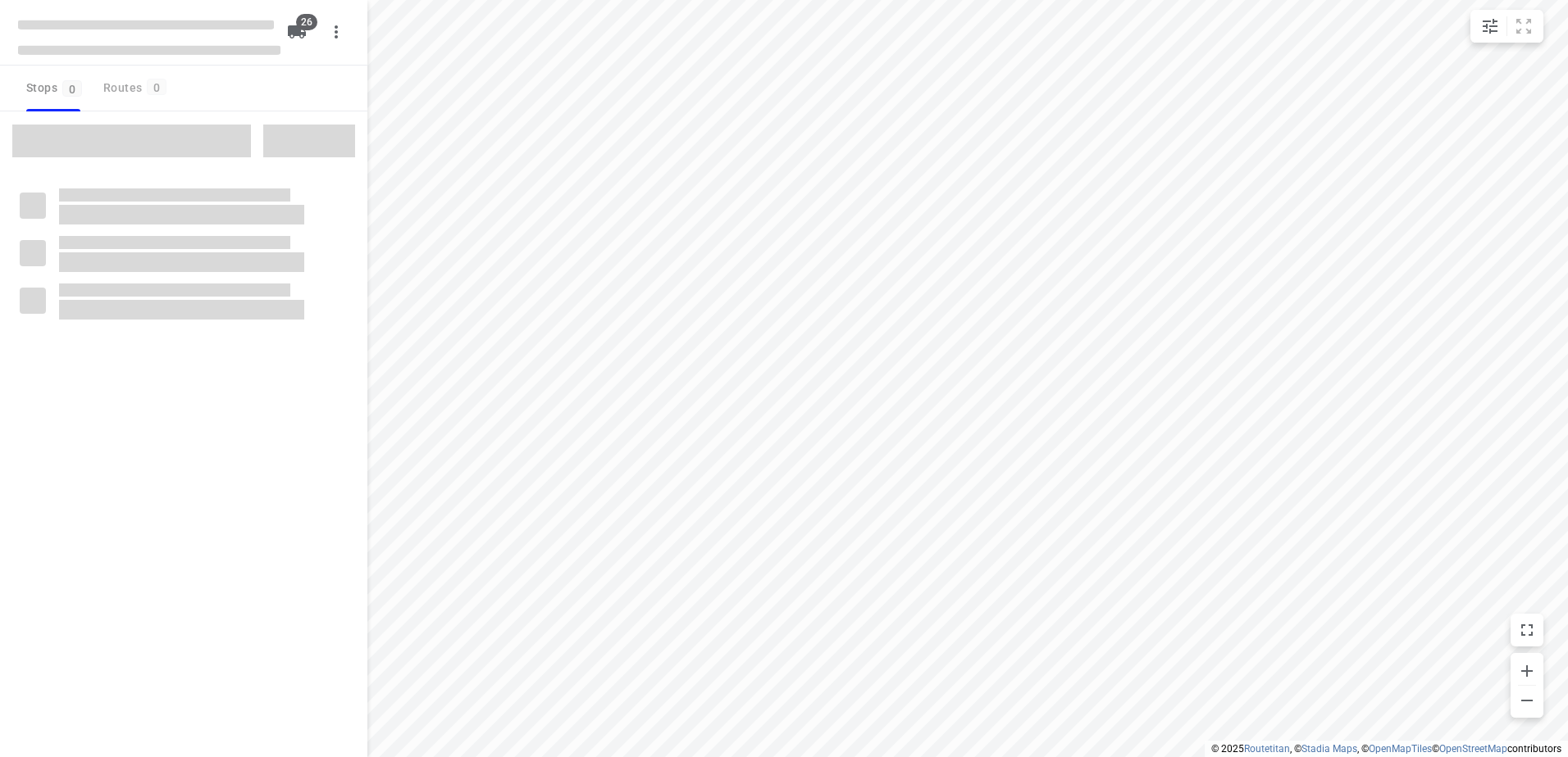
type input "distance"
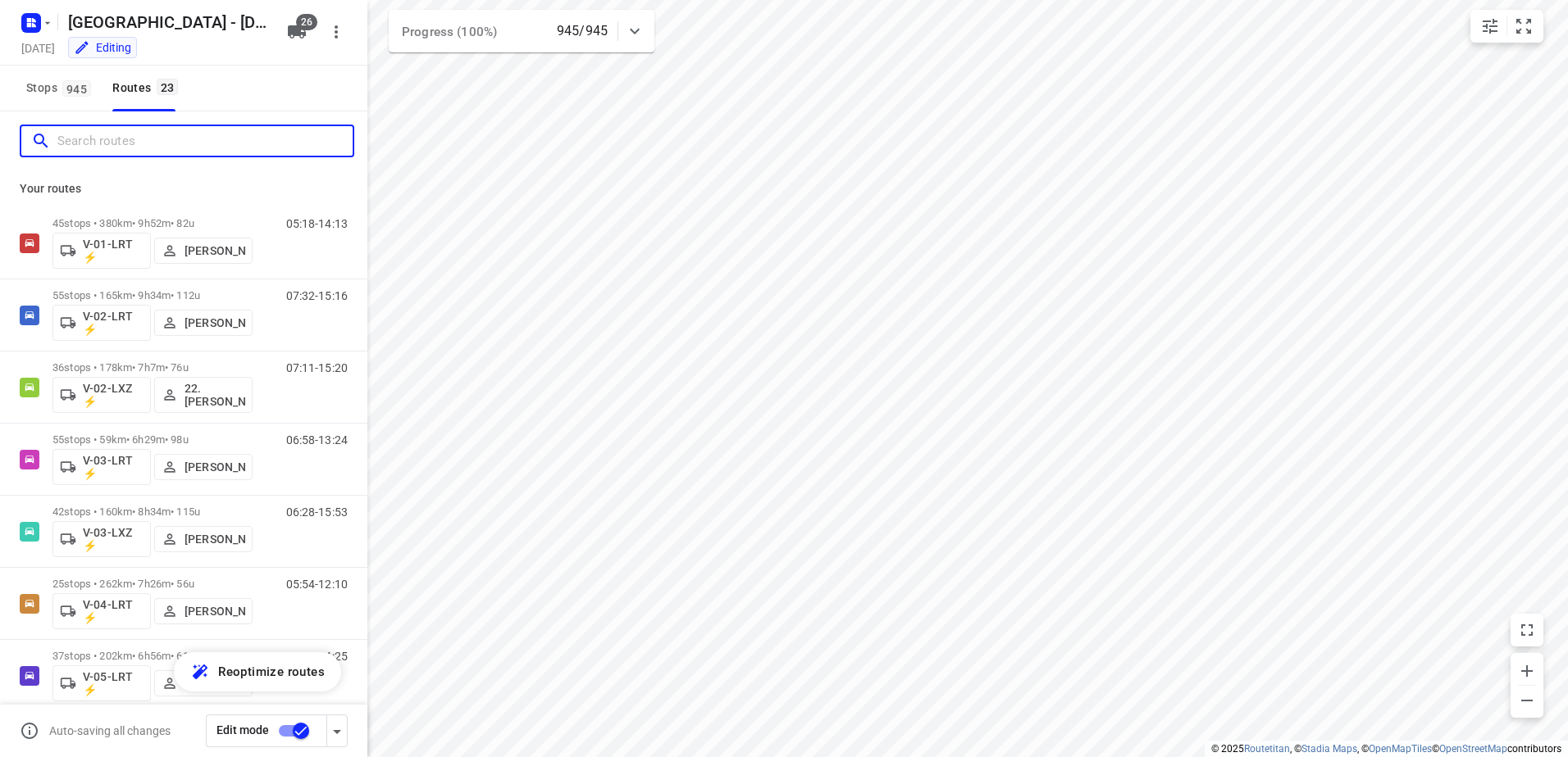
drag, startPoint x: 122, startPoint y: 136, endPoint x: 113, endPoint y: 143, distance: 11.4
click at [122, 137] on input "Search routes" at bounding box center [205, 141] width 295 height 25
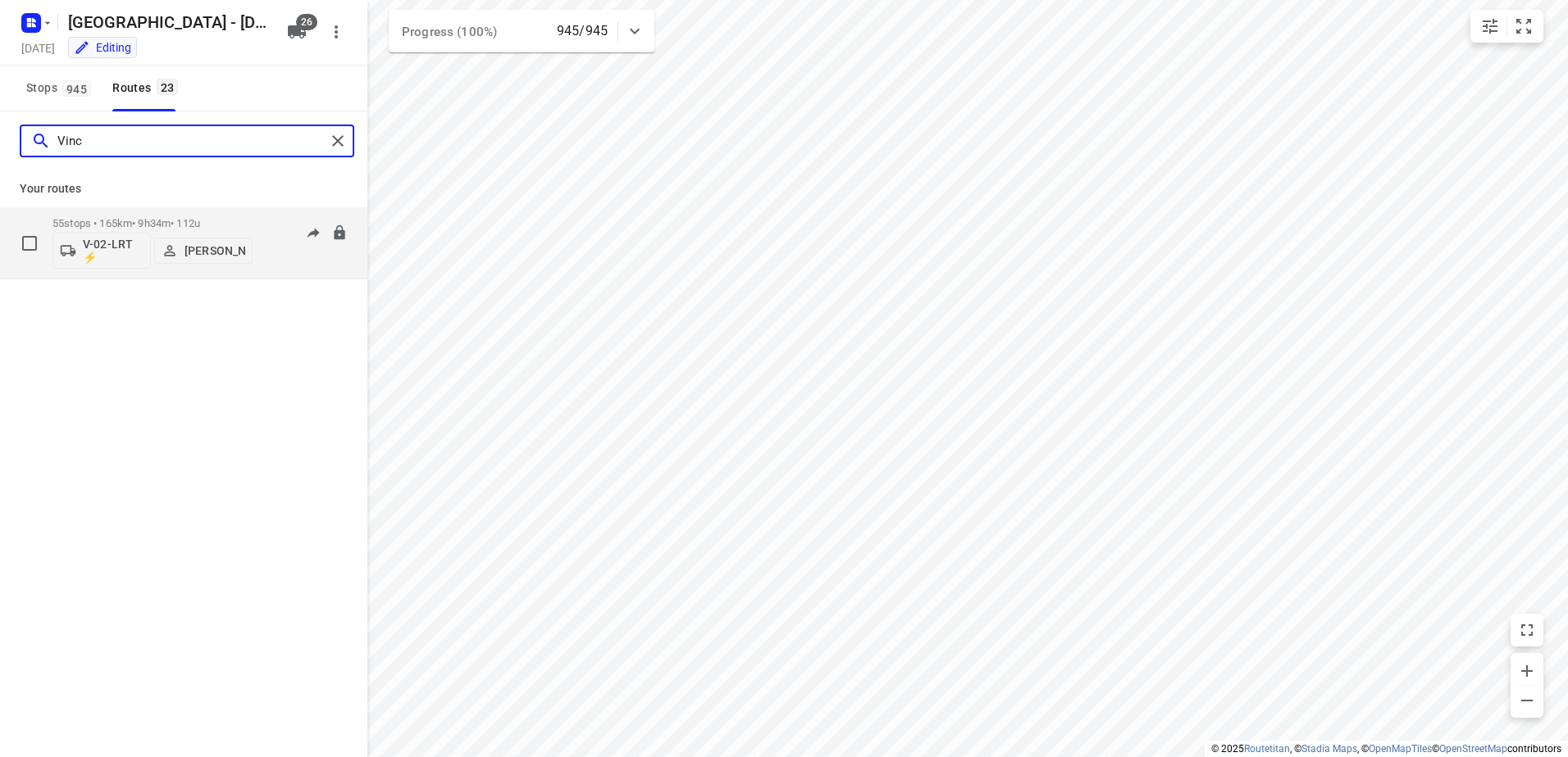
type input "Vinc"
click at [168, 229] on p "55 stops • 165km • 9h34m • 112u" at bounding box center [153, 223] width 200 height 12
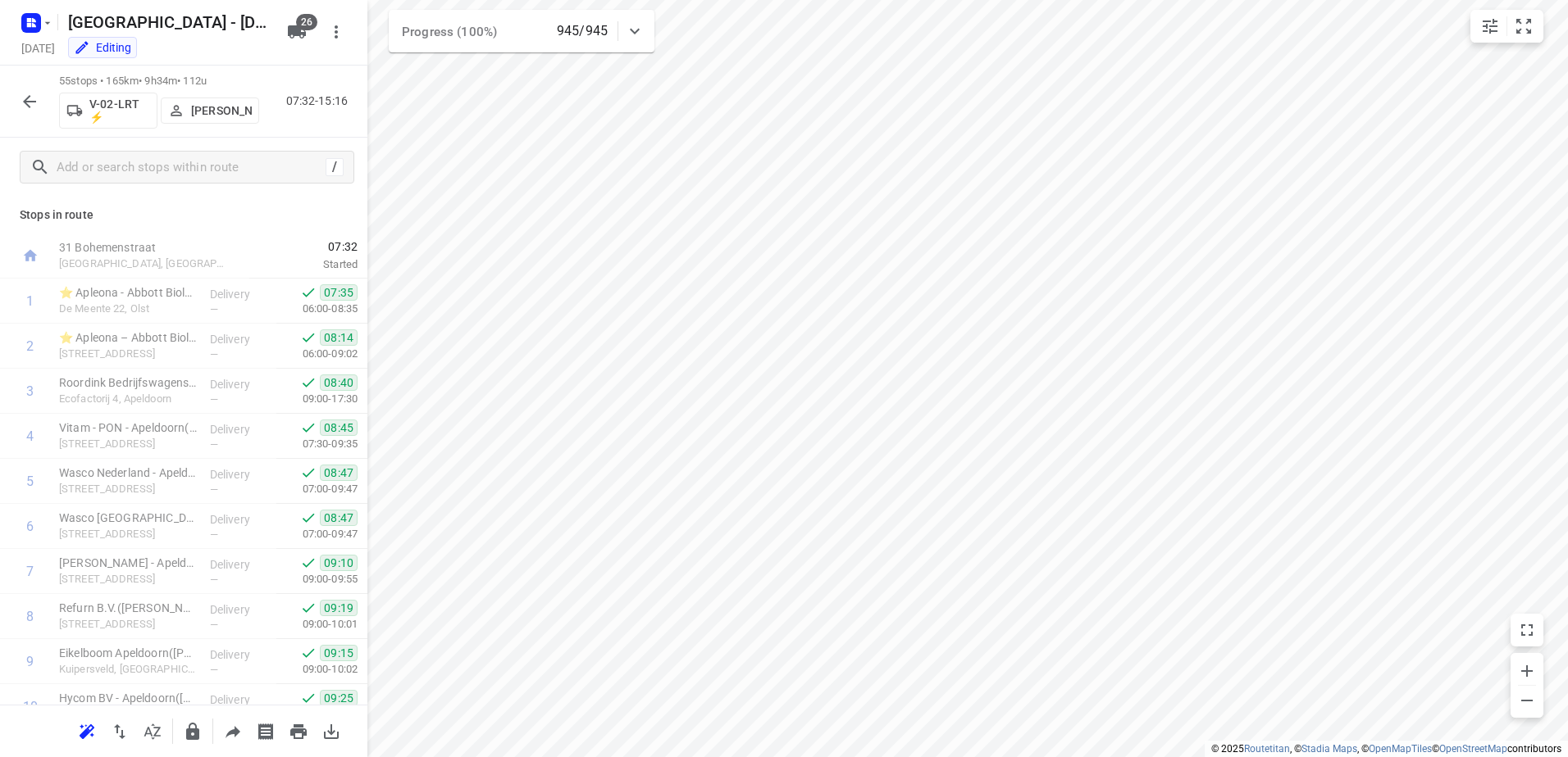
click at [30, 98] on icon "button" at bounding box center [30, 102] width 20 height 20
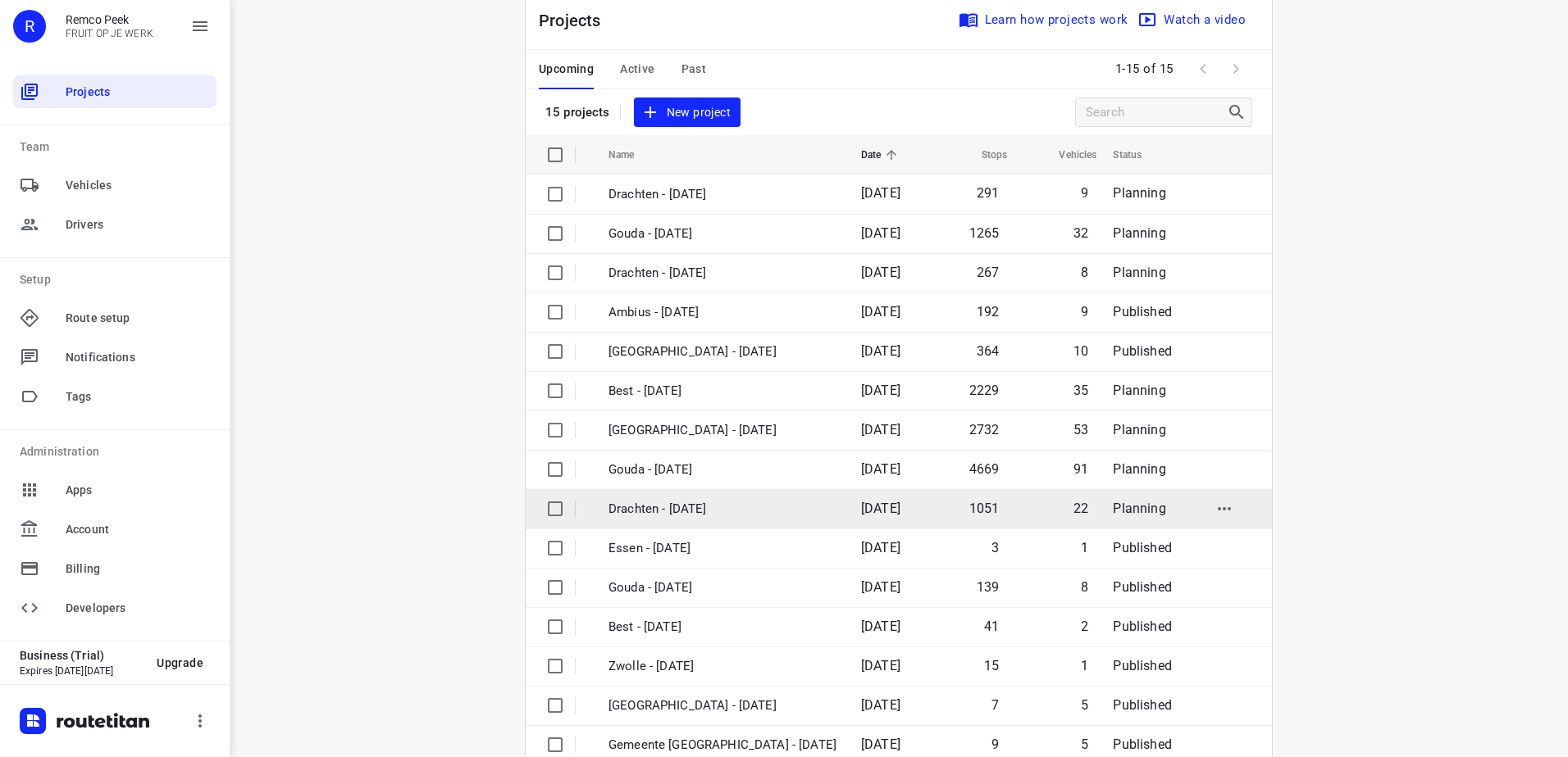
scroll to position [71, 0]
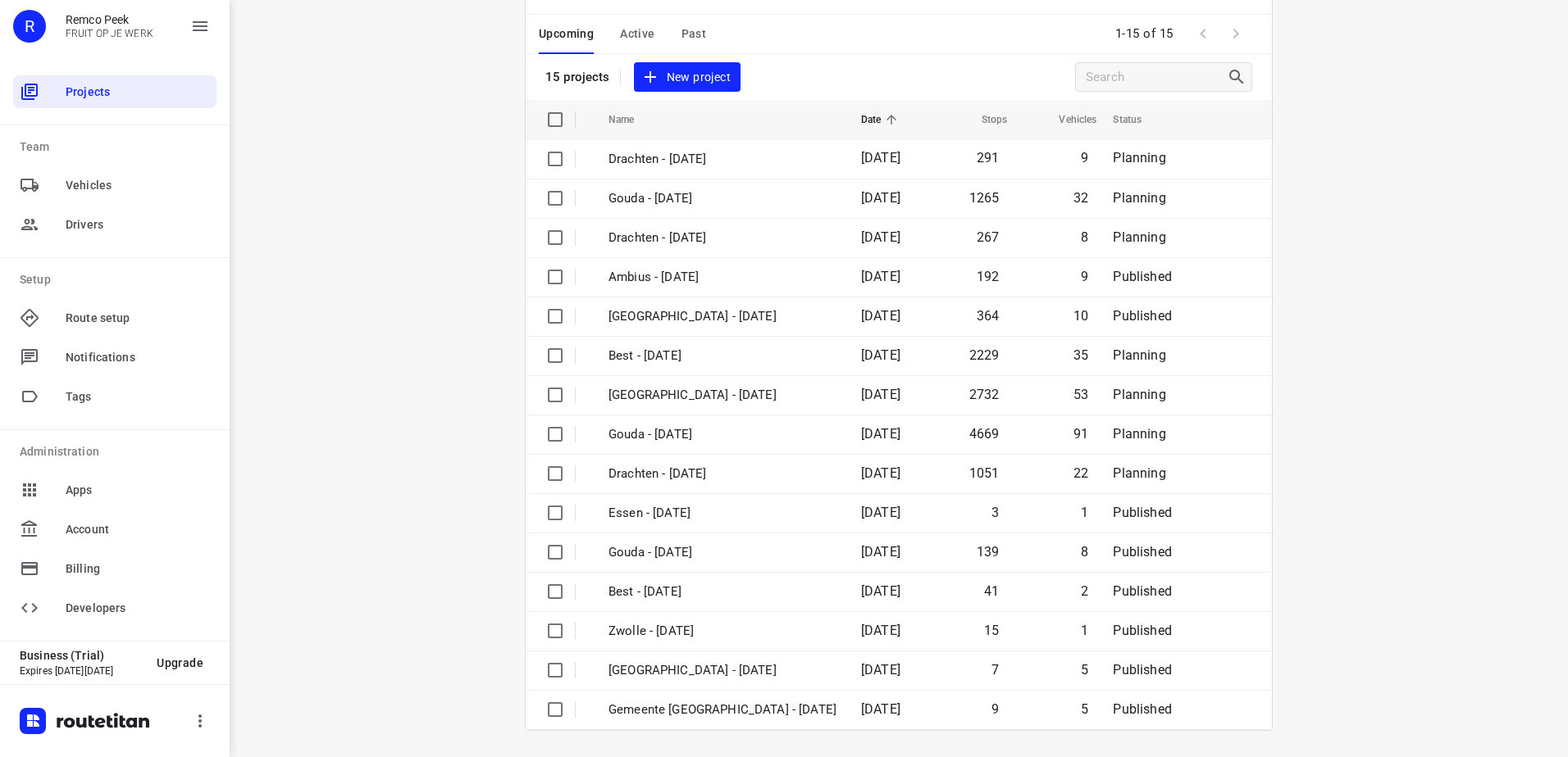
click at [331, 428] on div "i © 2025 Routetitan , © Stadia Maps , © OpenMapTiles © OpenStreetMap contributo…" at bounding box center [898, 378] width 1338 height 757
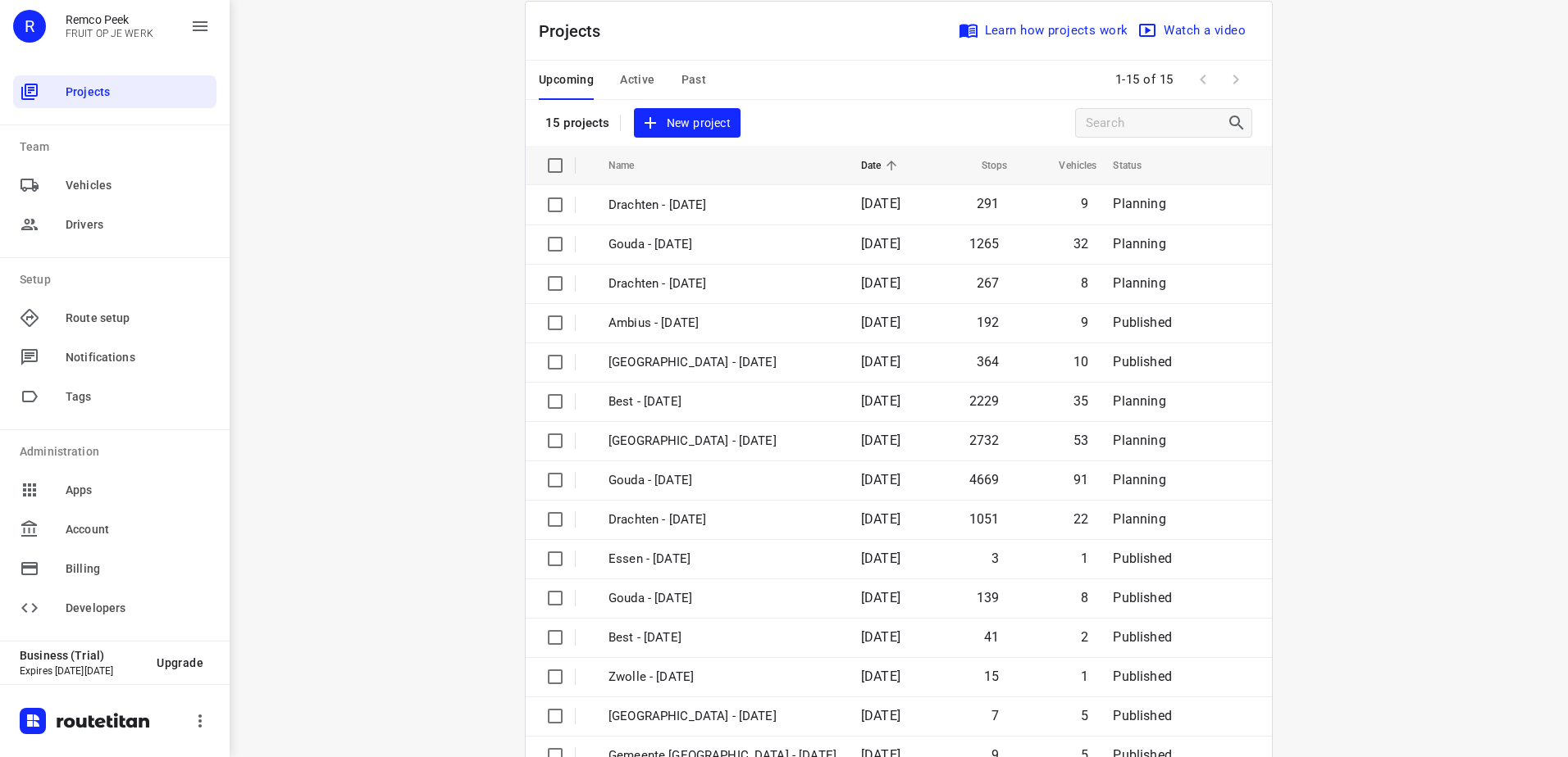
scroll to position [0, 0]
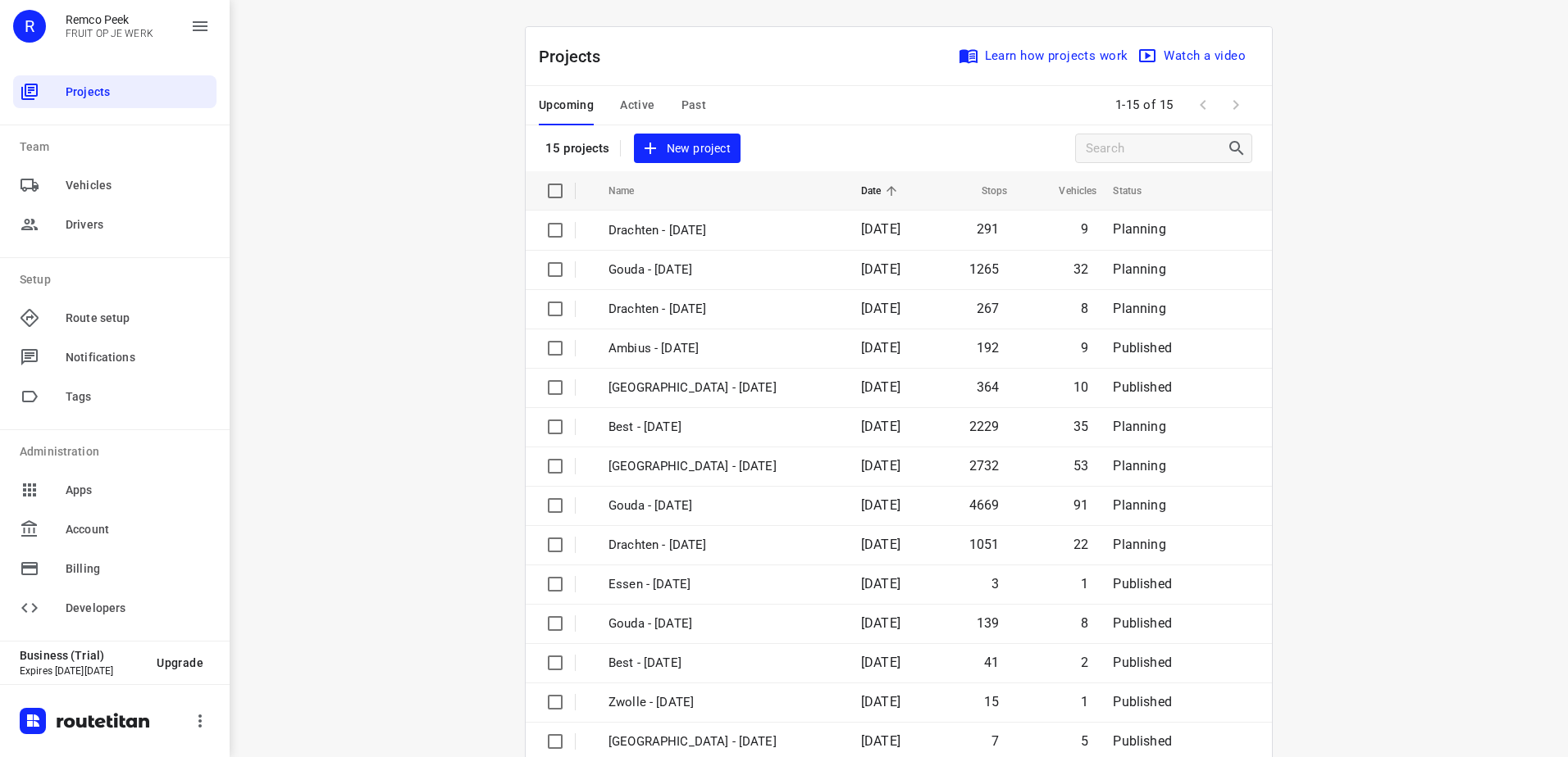
click at [691, 93] on button "Past" at bounding box center [693, 106] width 25 height 39
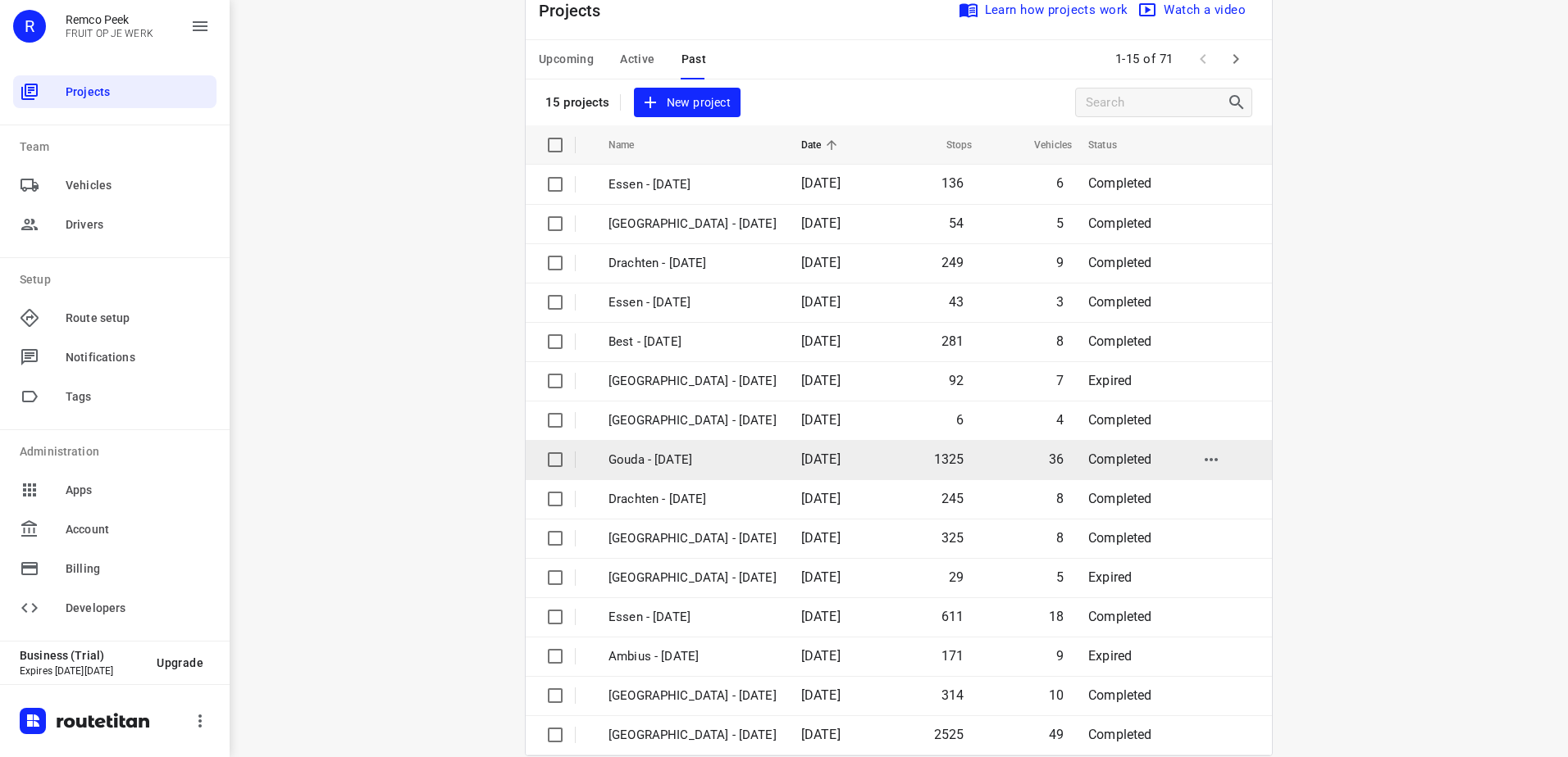
scroll to position [71, 0]
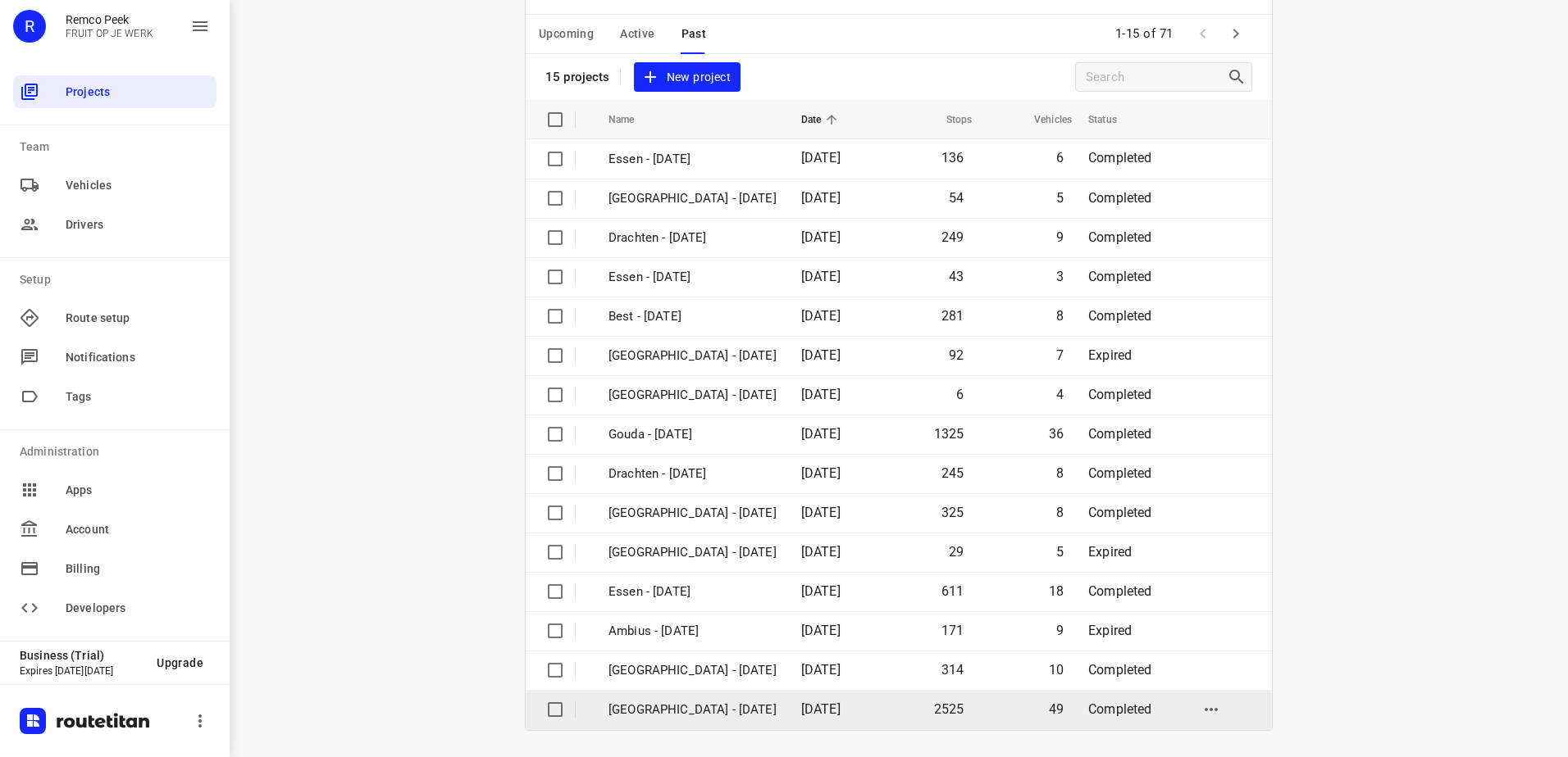
click at [702, 710] on p "[GEOGRAPHIC_DATA] - [DATE]" at bounding box center [693, 709] width 168 height 19
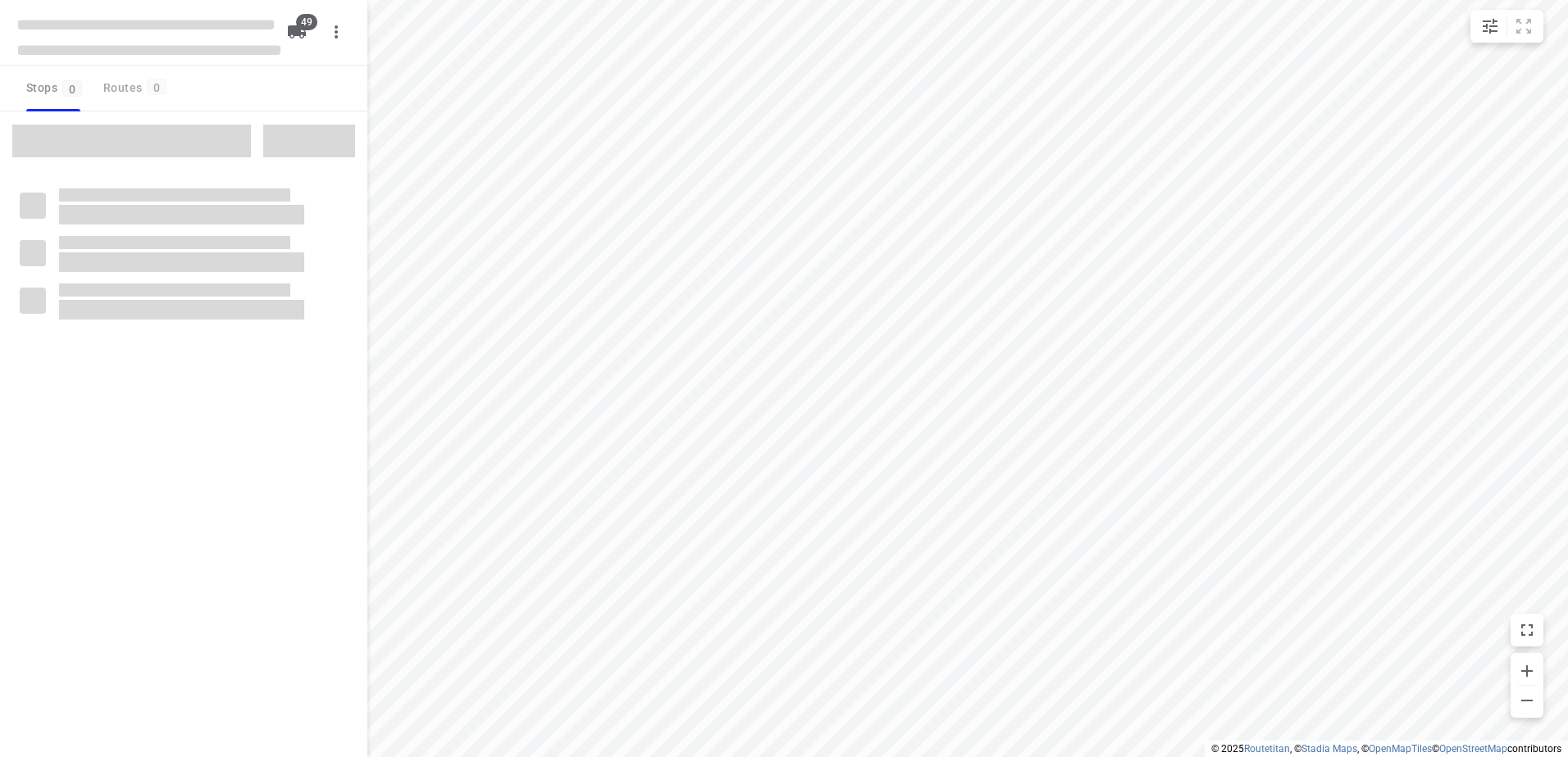
type input "distance"
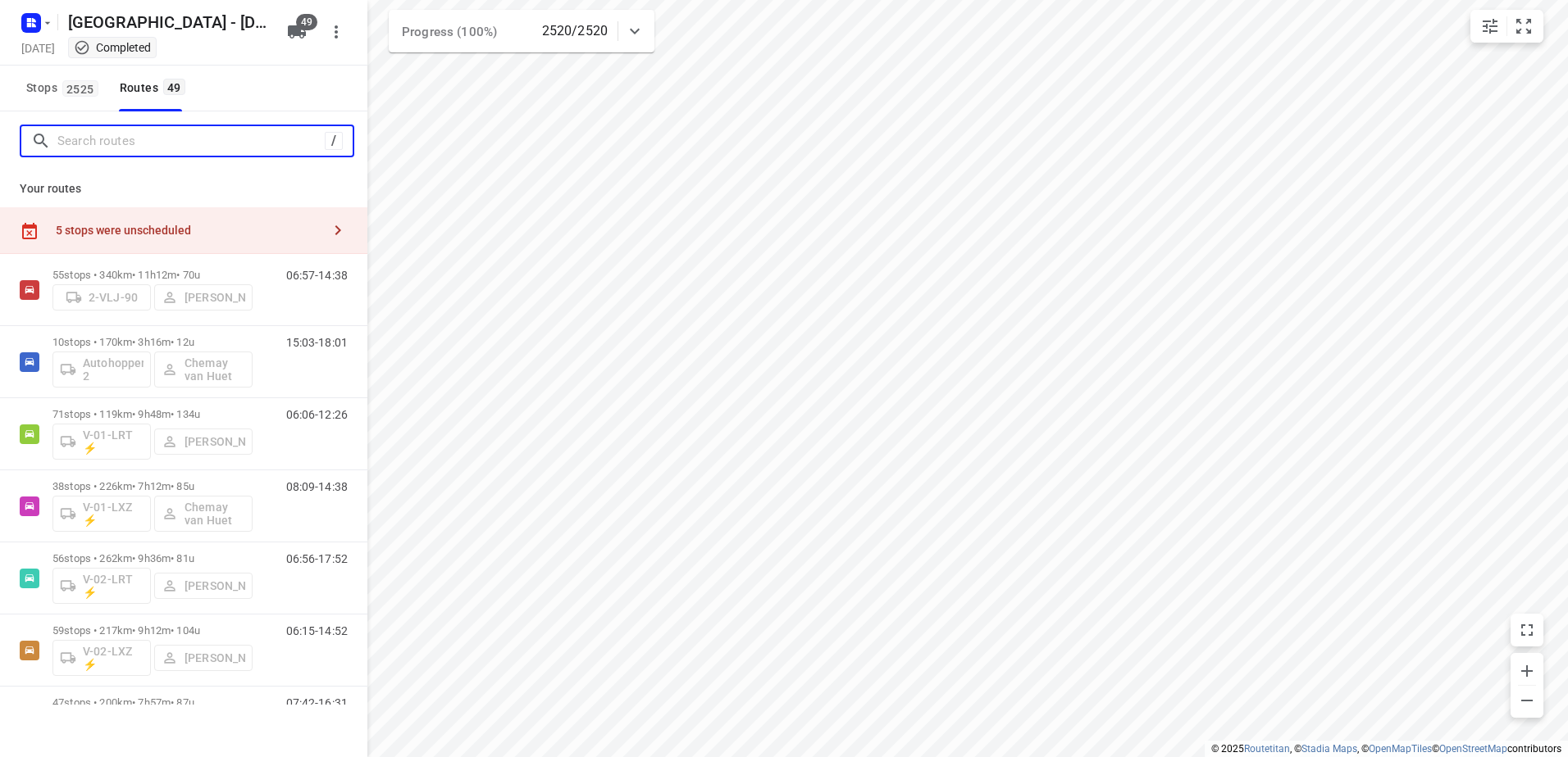
click at [171, 150] on input "Search routes" at bounding box center [191, 141] width 267 height 25
click at [76, 78] on span "Stops 2525" at bounding box center [65, 88] width 77 height 21
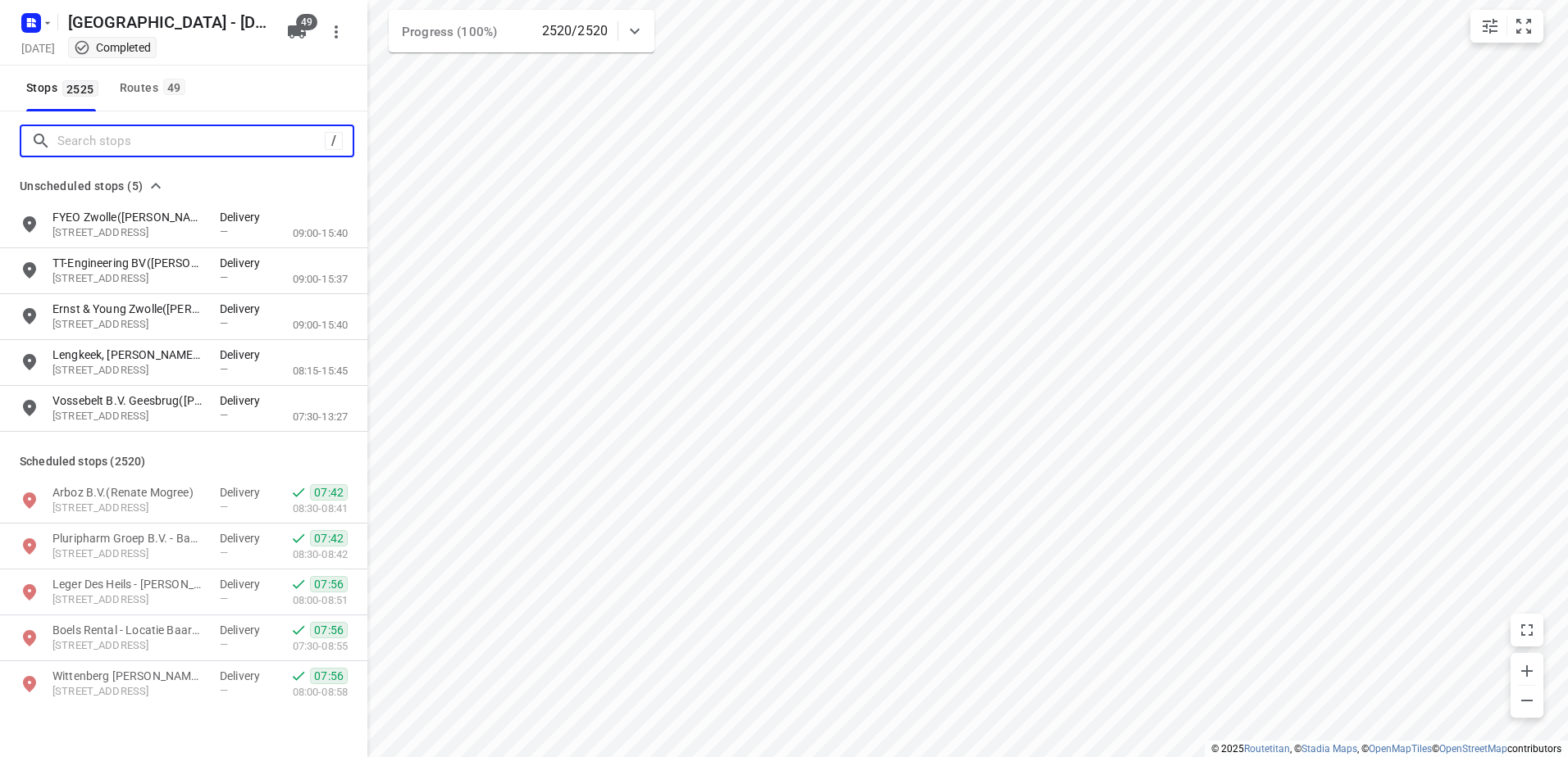
click at [167, 138] on input "Search stops" at bounding box center [191, 141] width 267 height 25
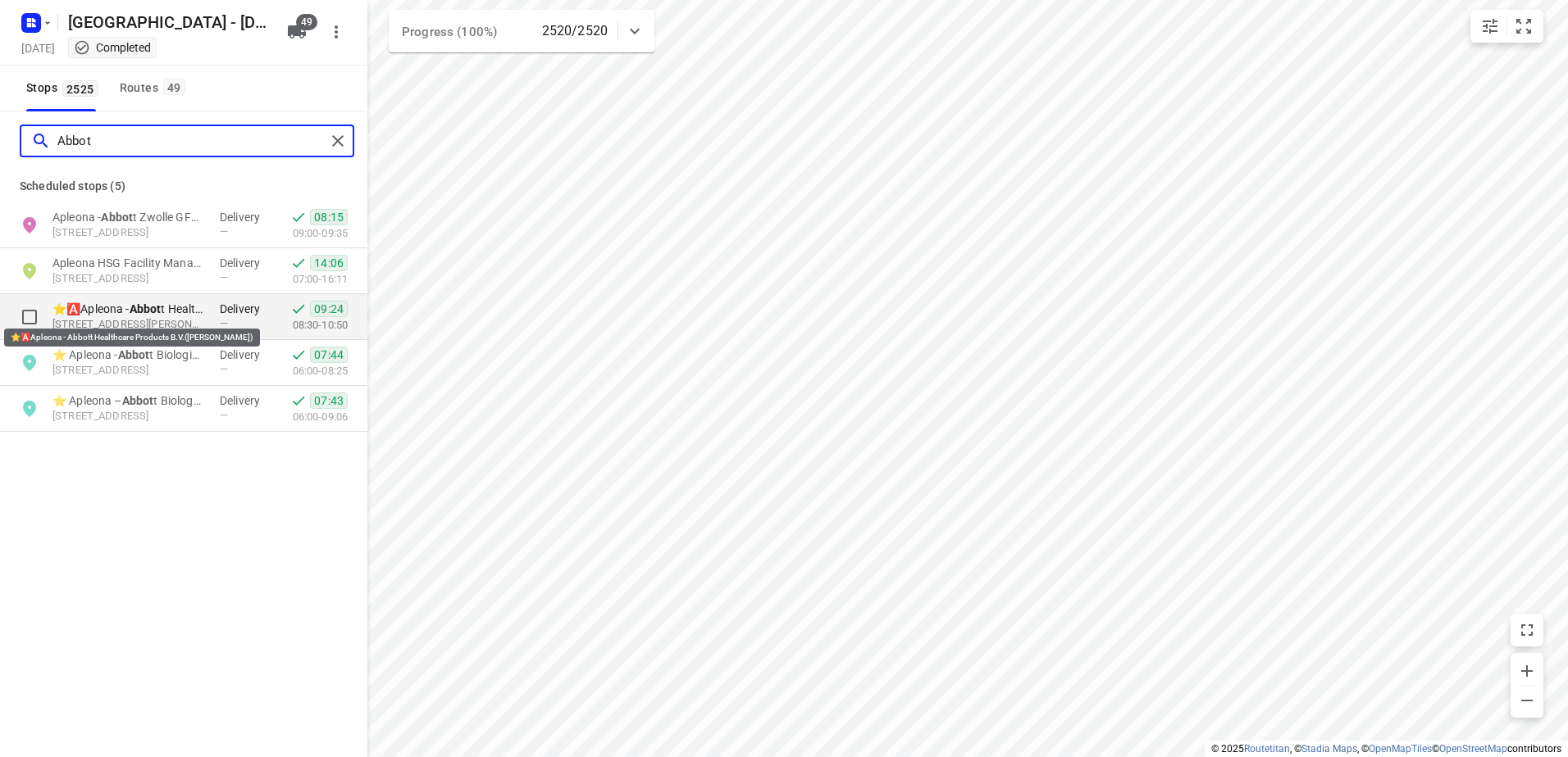
type input "Abbot"
click at [162, 307] on b "Abbot" at bounding box center [145, 309] width 32 height 13
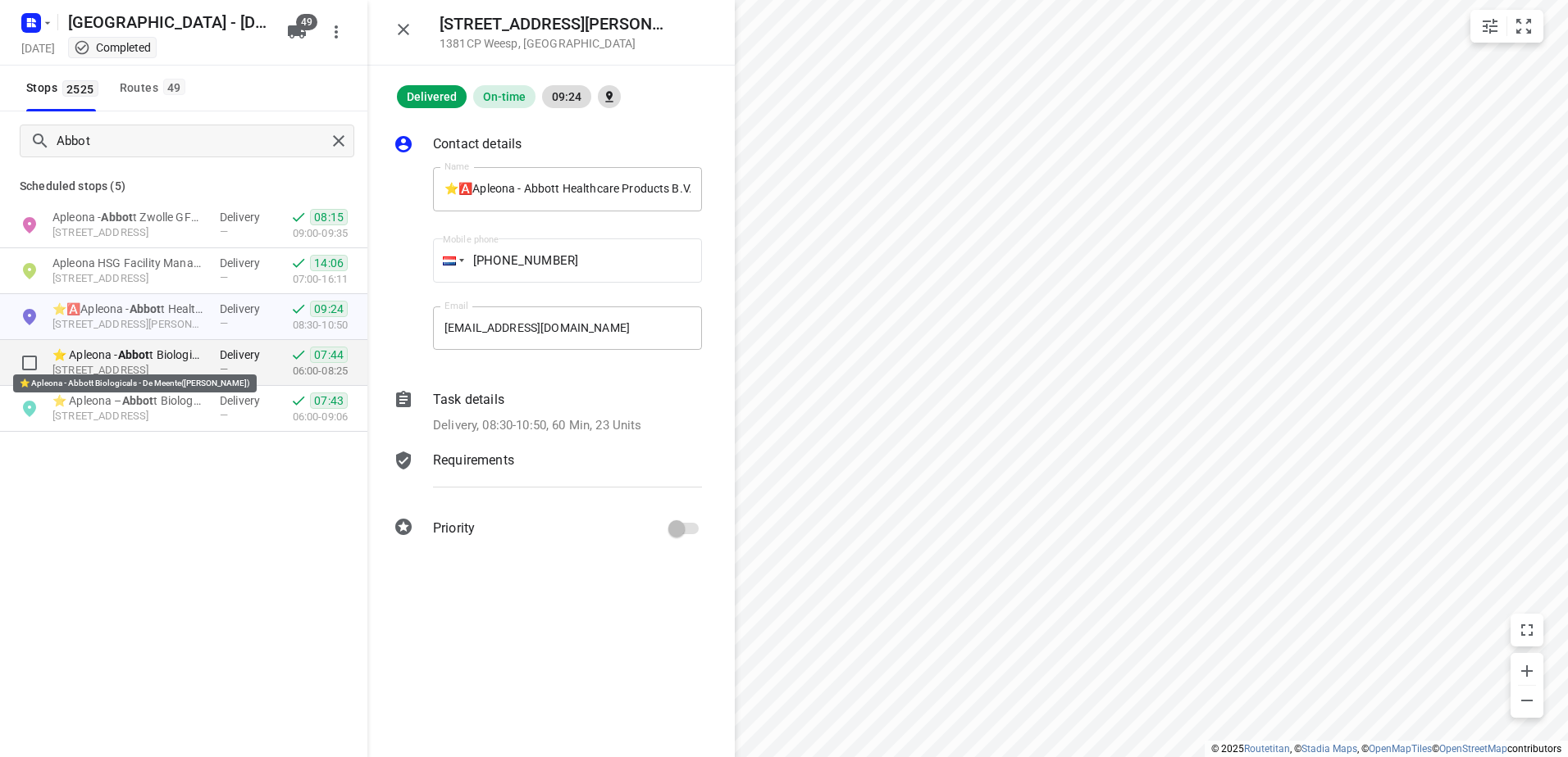
click at [181, 349] on p "⭐ Apleona - Abbot t Biologicals - De Meente([PERSON_NAME])" at bounding box center [128, 355] width 151 height 16
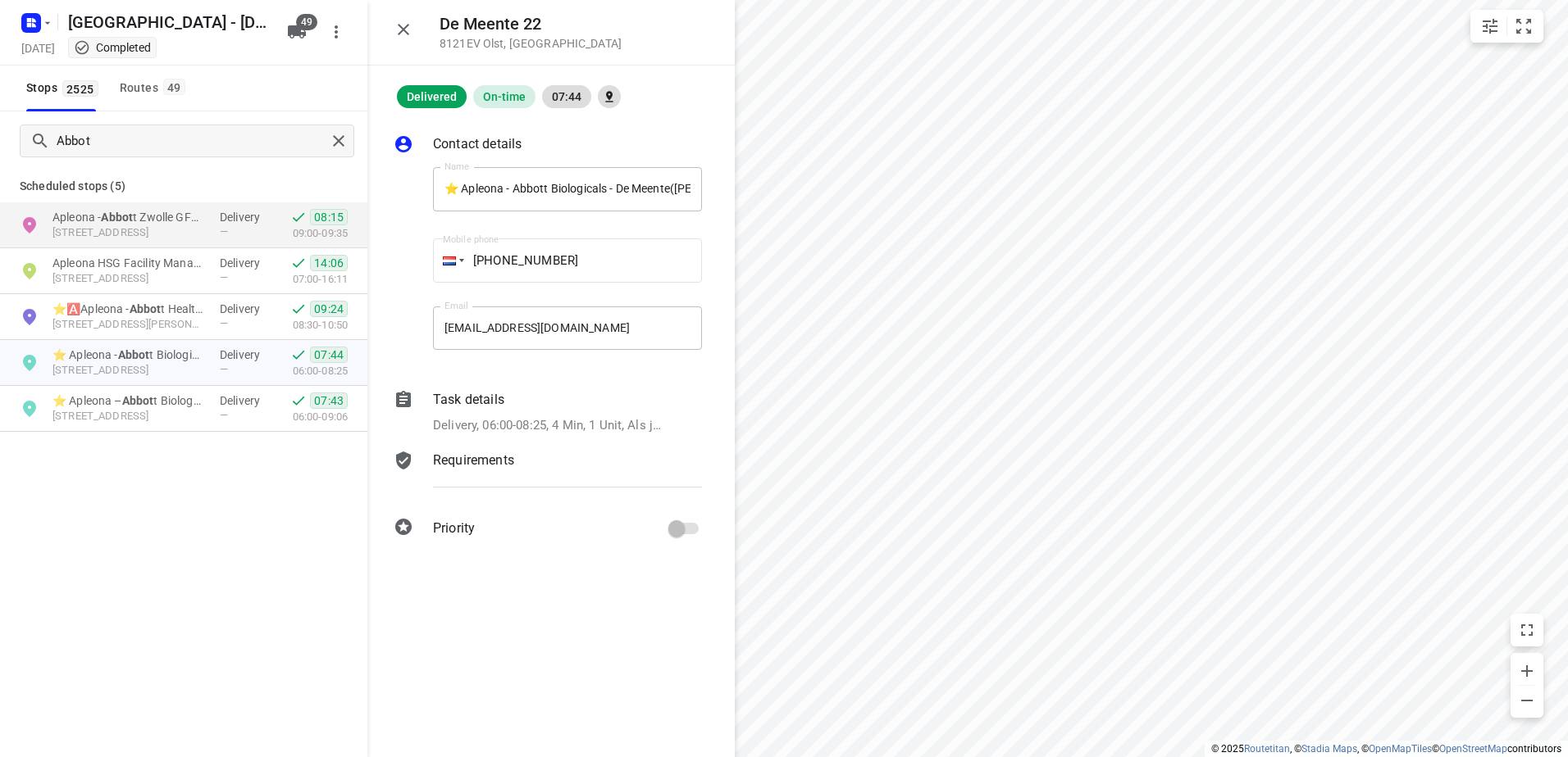
click at [464, 404] on p "Task details" at bounding box center [469, 400] width 71 height 20
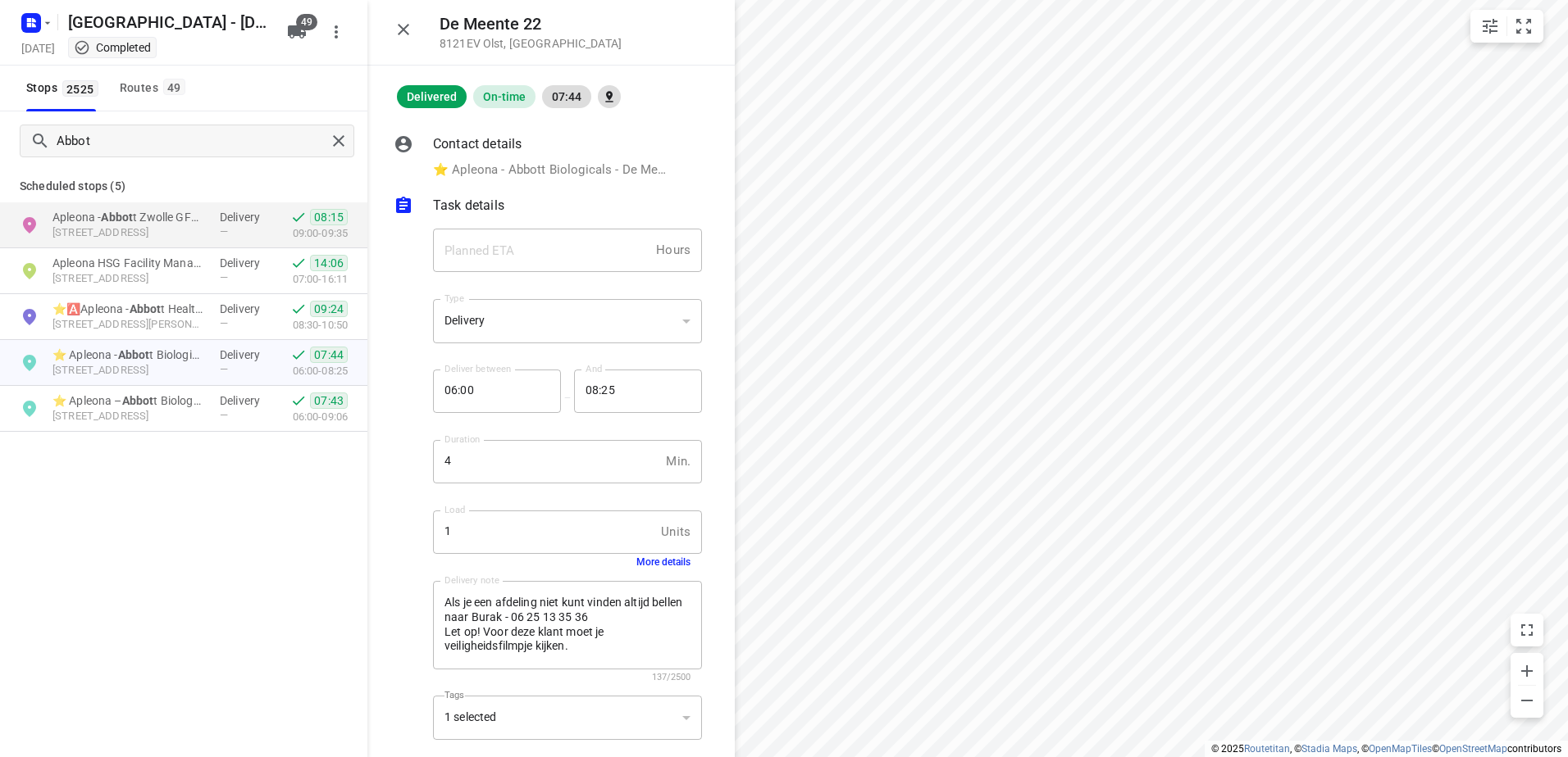
click at [661, 559] on button "More details" at bounding box center [663, 563] width 54 height 11
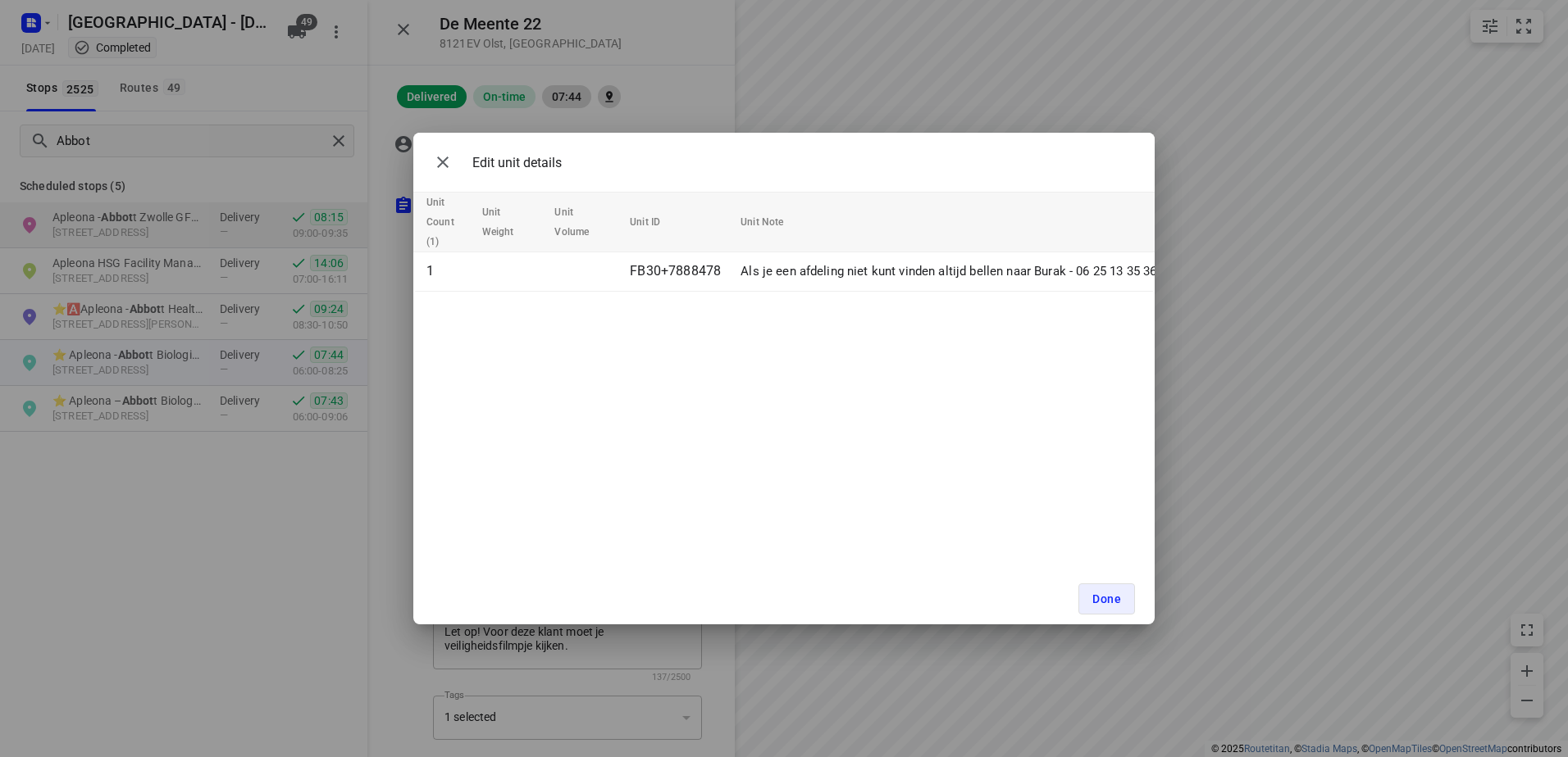
click at [700, 75] on div "Edit unit details Unit Count (1) Unit Weight Unit Volume Unit ID Unit Note 1 FB…" at bounding box center [784, 378] width 1568 height 757
click at [1113, 595] on span "Done" at bounding box center [1106, 600] width 29 height 13
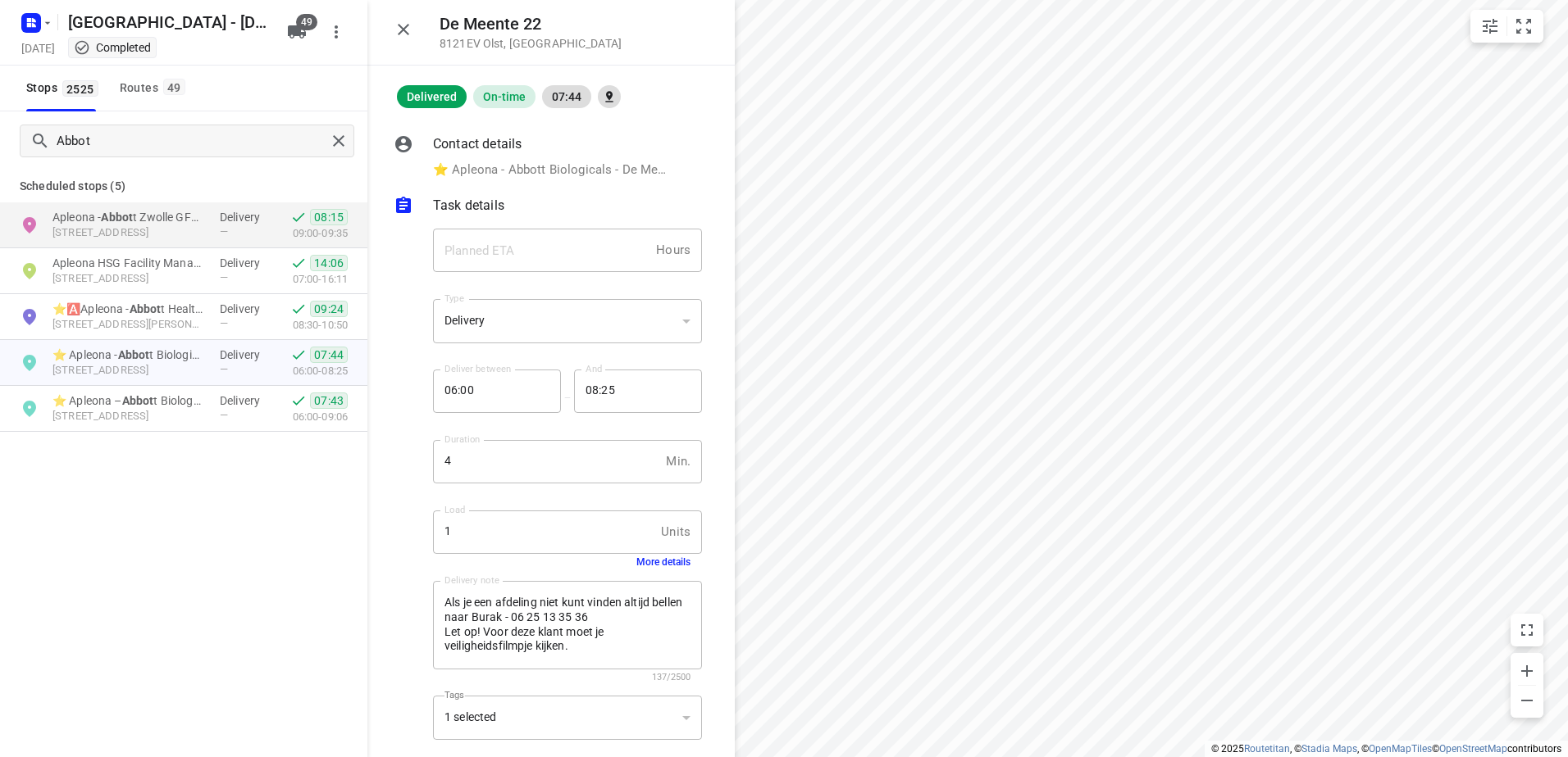
click at [417, 28] on button "button" at bounding box center [404, 30] width 33 height 33
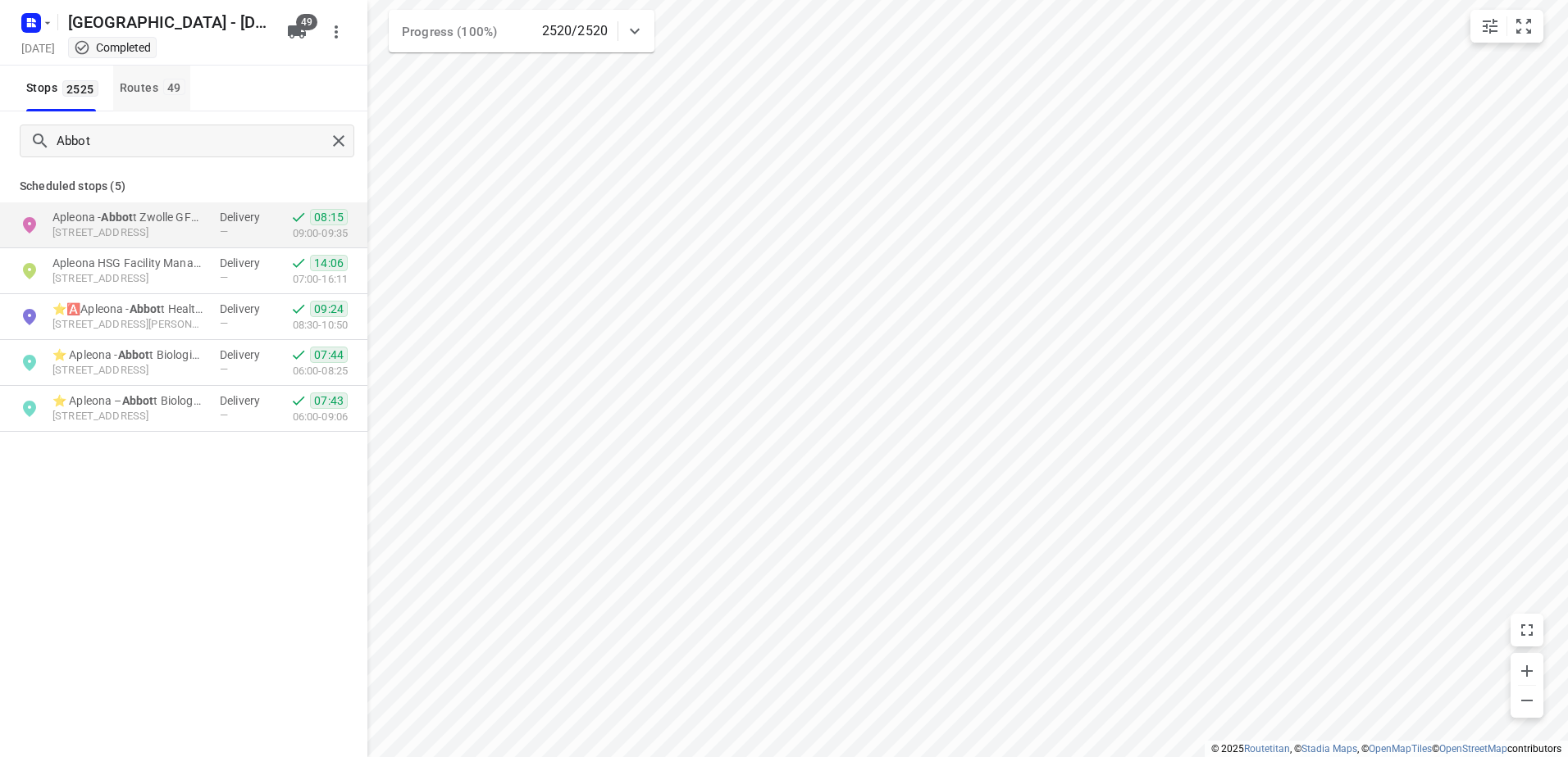
click at [161, 84] on div "Routes 49" at bounding box center [155, 88] width 71 height 21
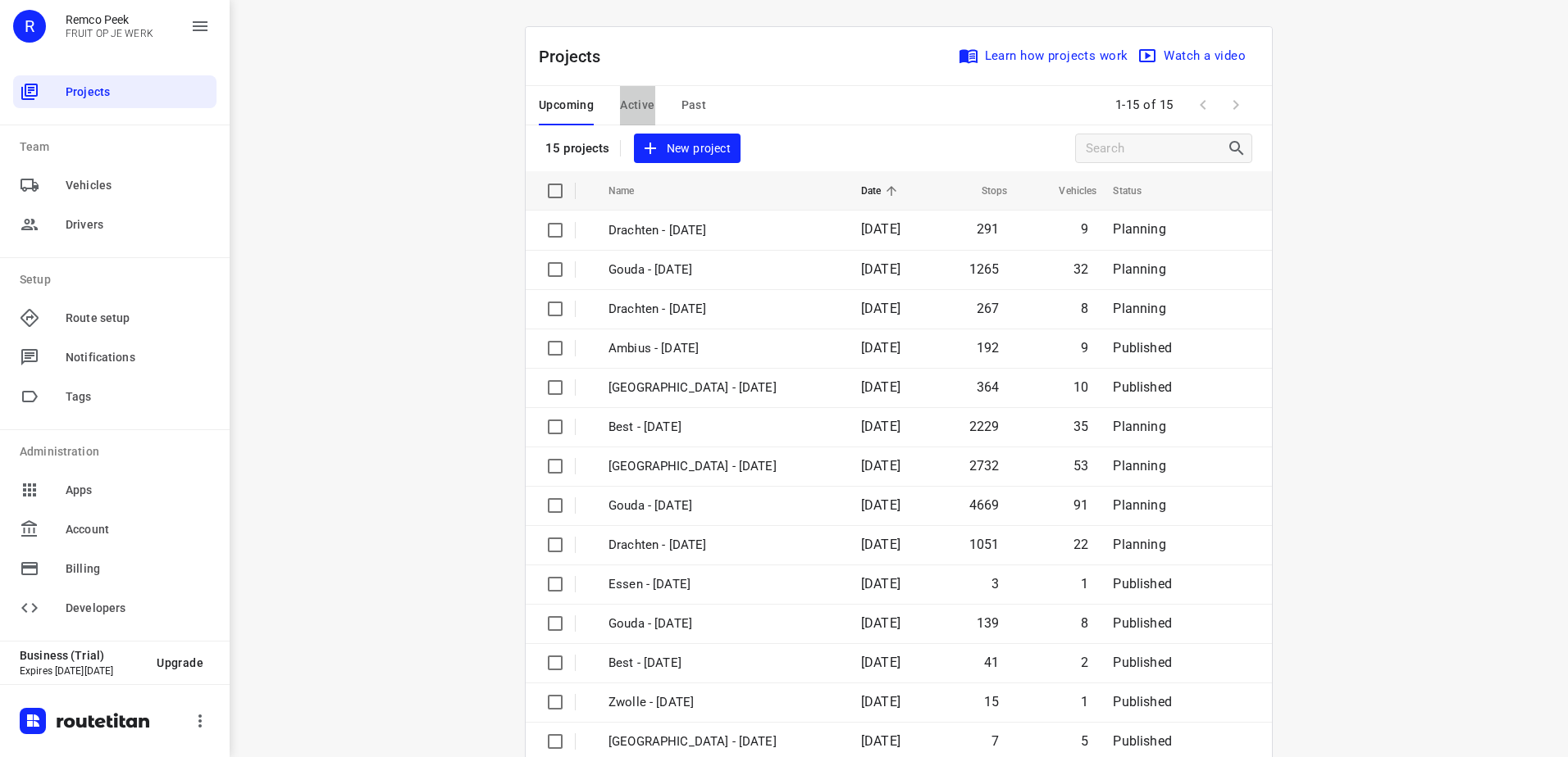
click at [620, 103] on span "Active" at bounding box center [638, 105] width 34 height 21
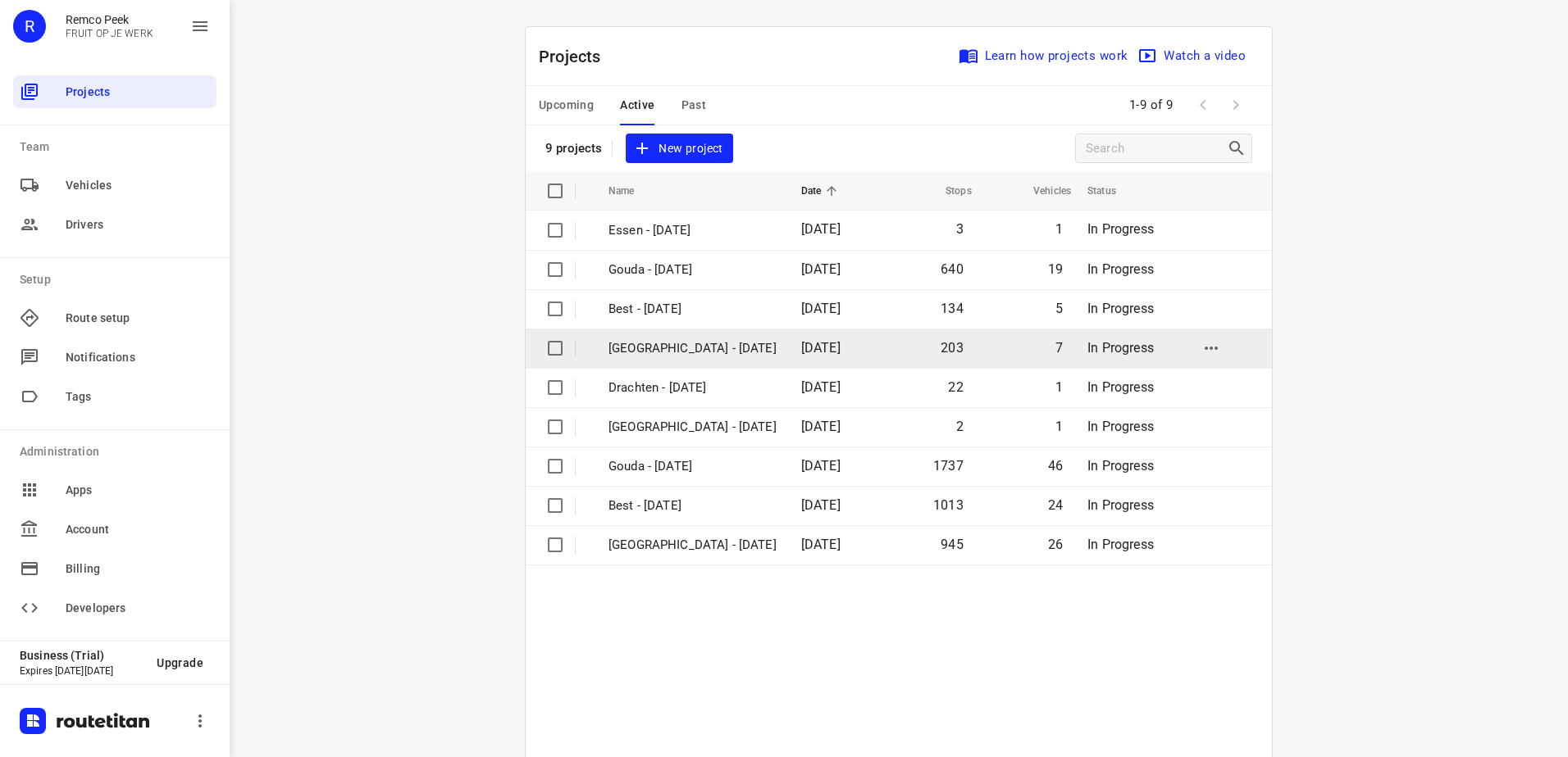
click at [686, 347] on p "[GEOGRAPHIC_DATA] - [DATE]" at bounding box center [693, 349] width 168 height 19
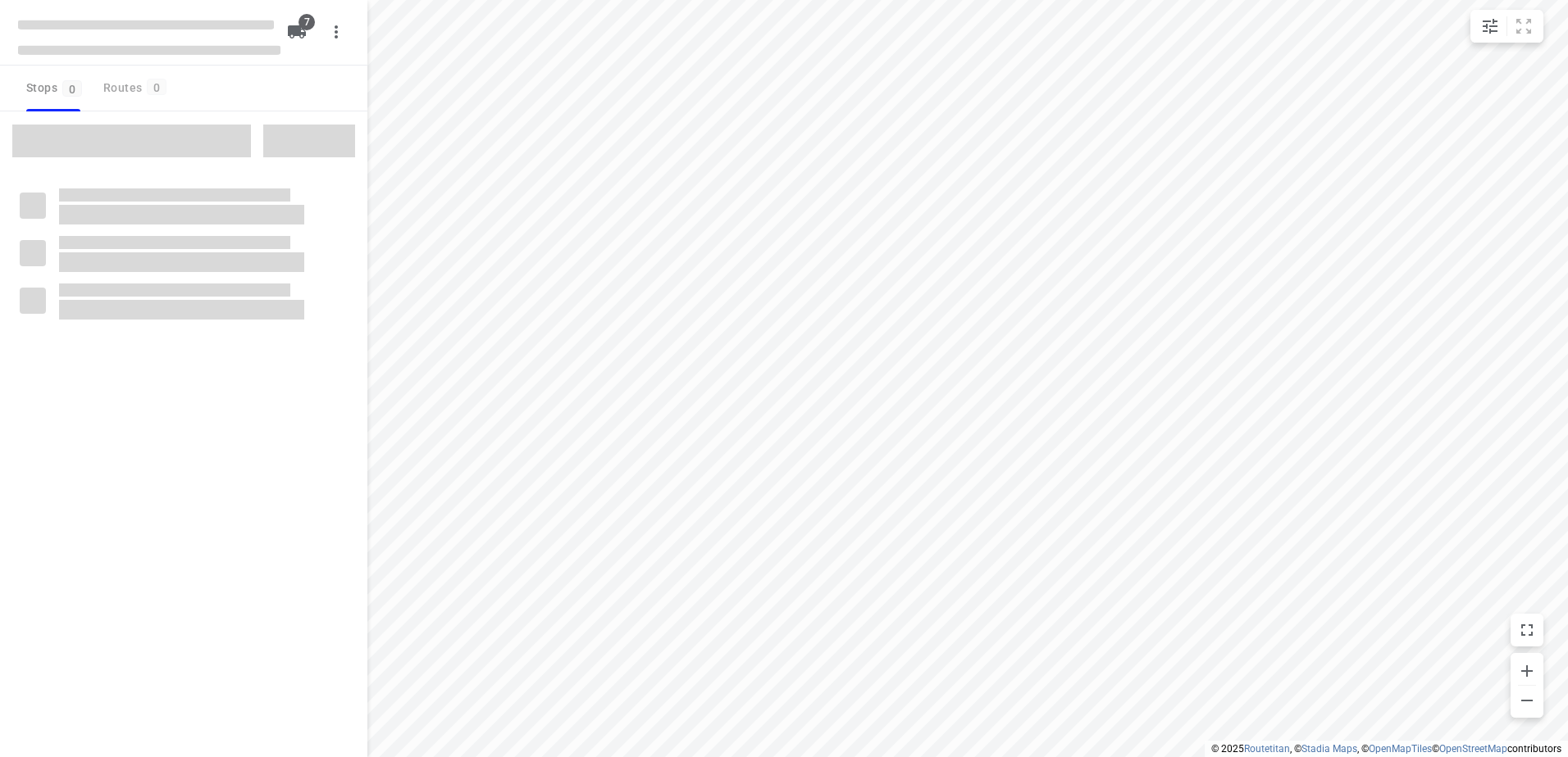
type input "distance"
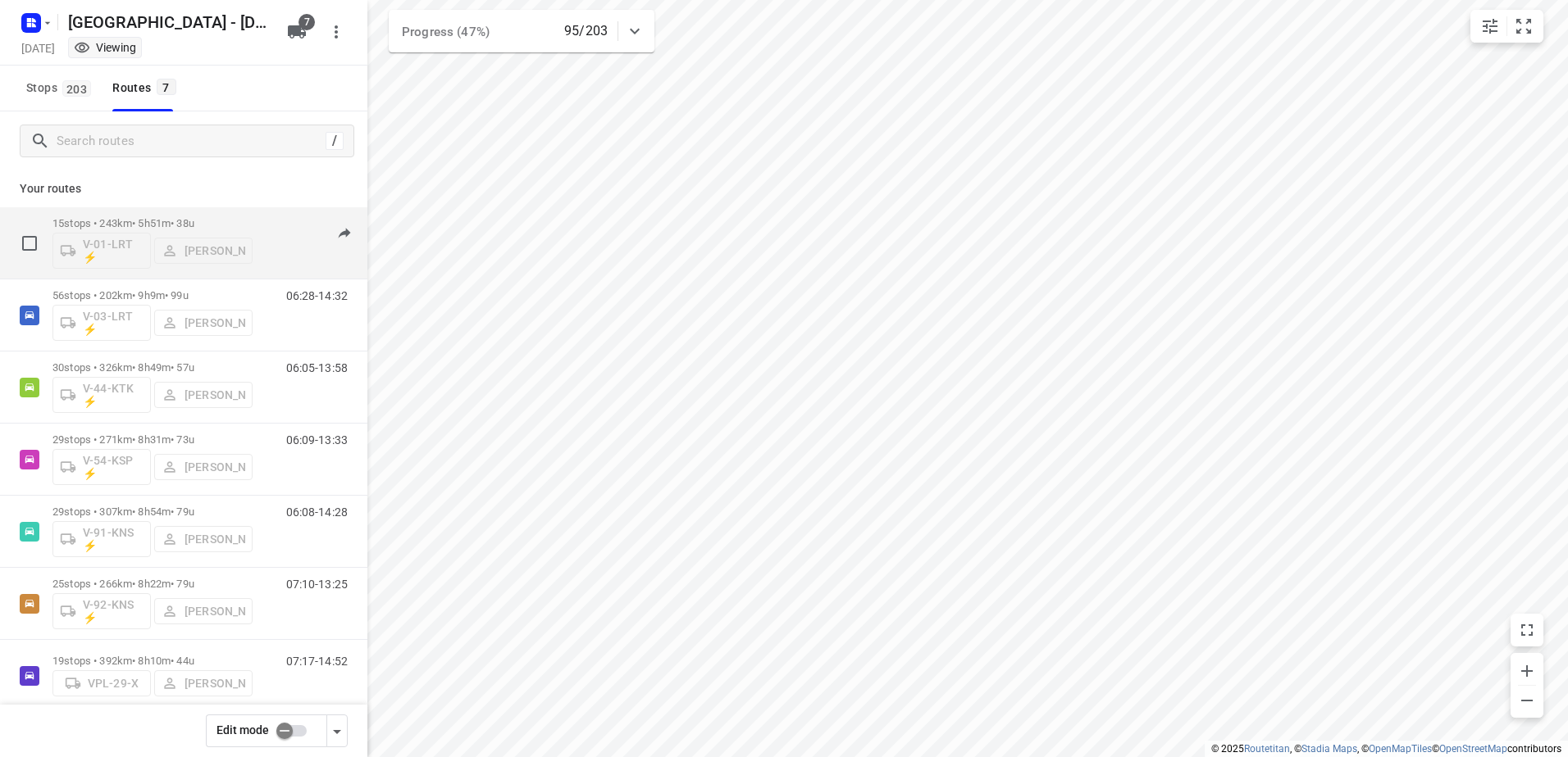
click at [160, 221] on p "15 stops • 243km • 5h51m • 38u" at bounding box center [153, 223] width 200 height 12
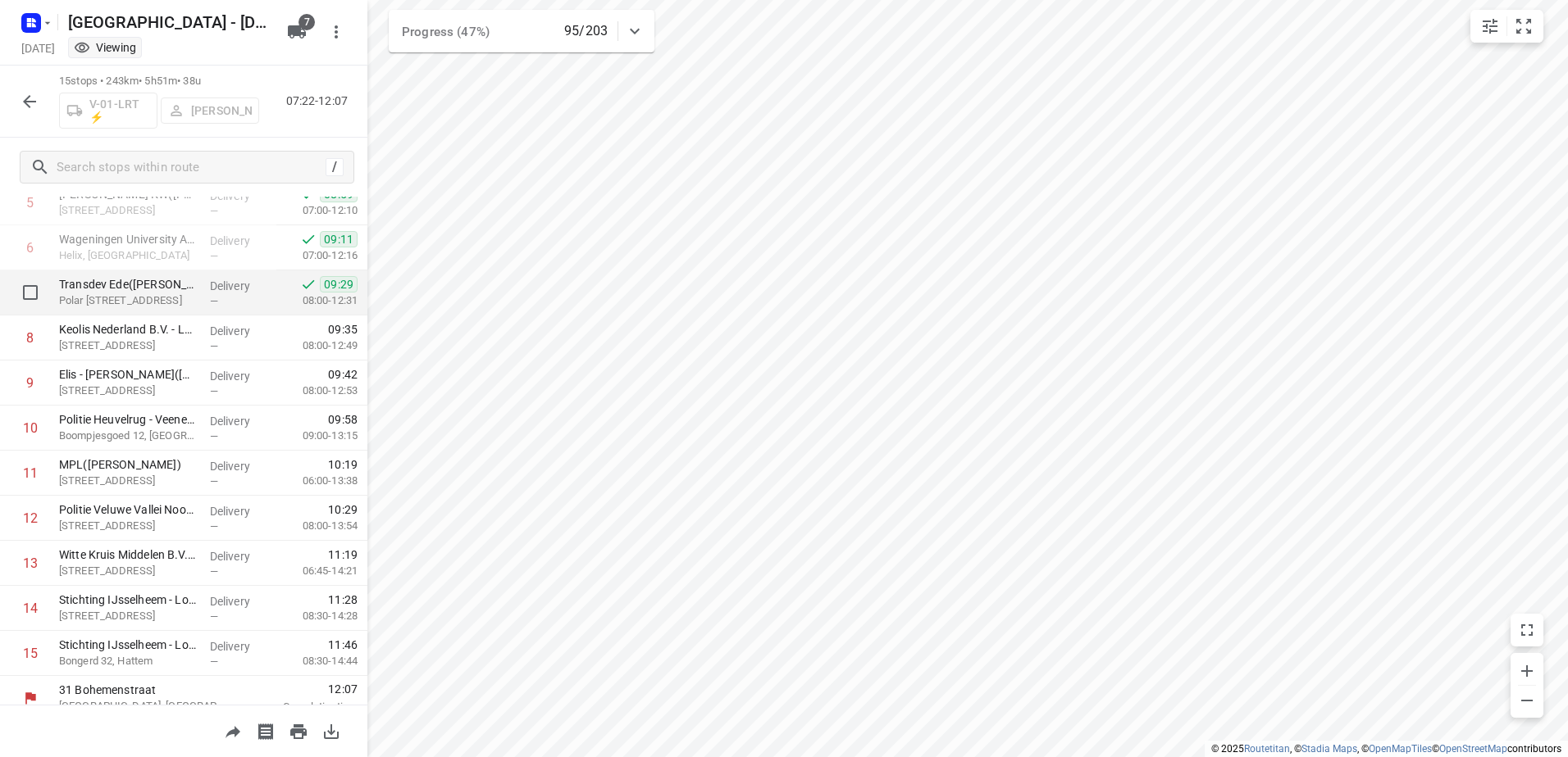
scroll to position [295, 0]
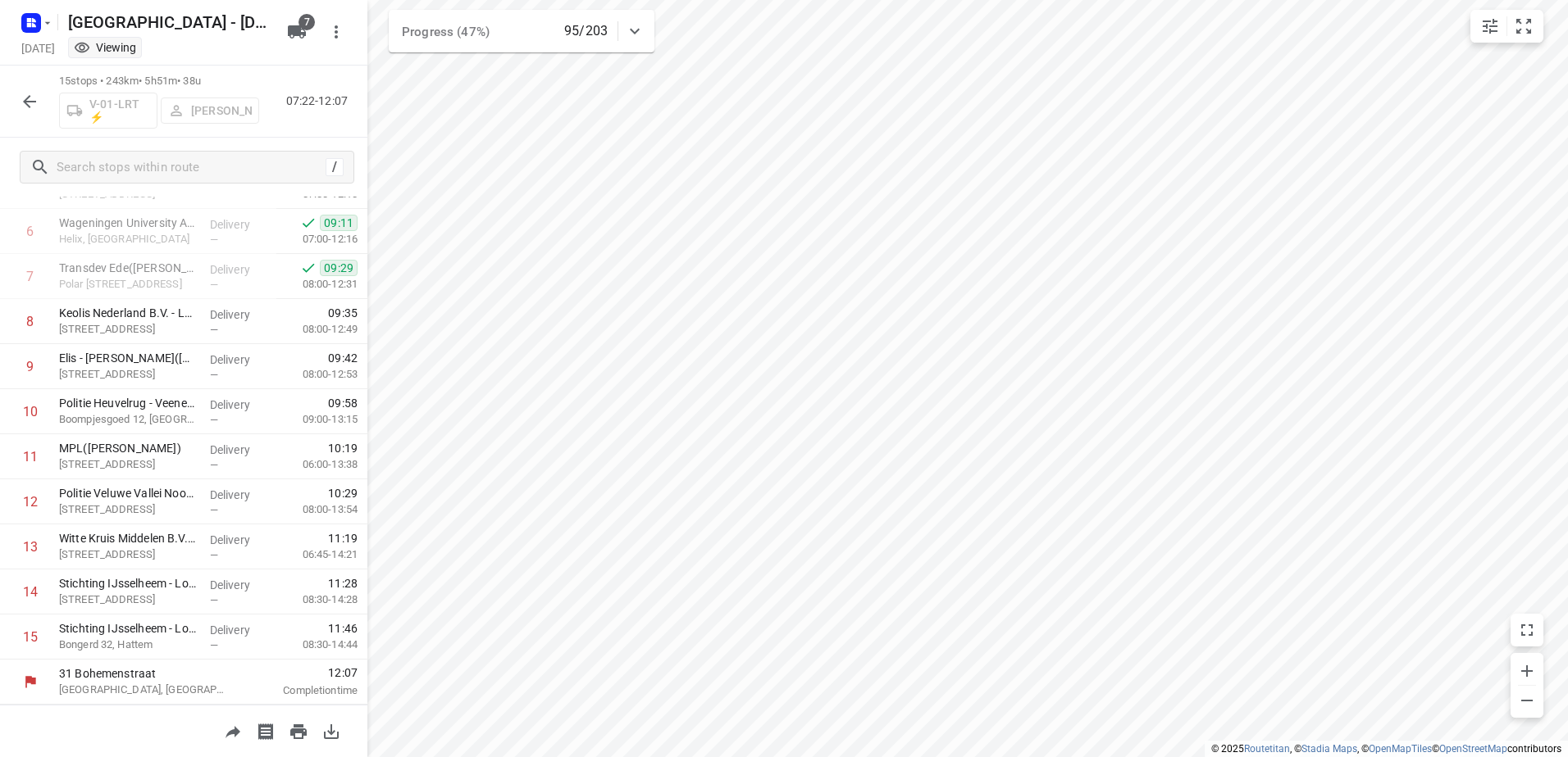
click at [19, 93] on button "button" at bounding box center [30, 102] width 33 height 33
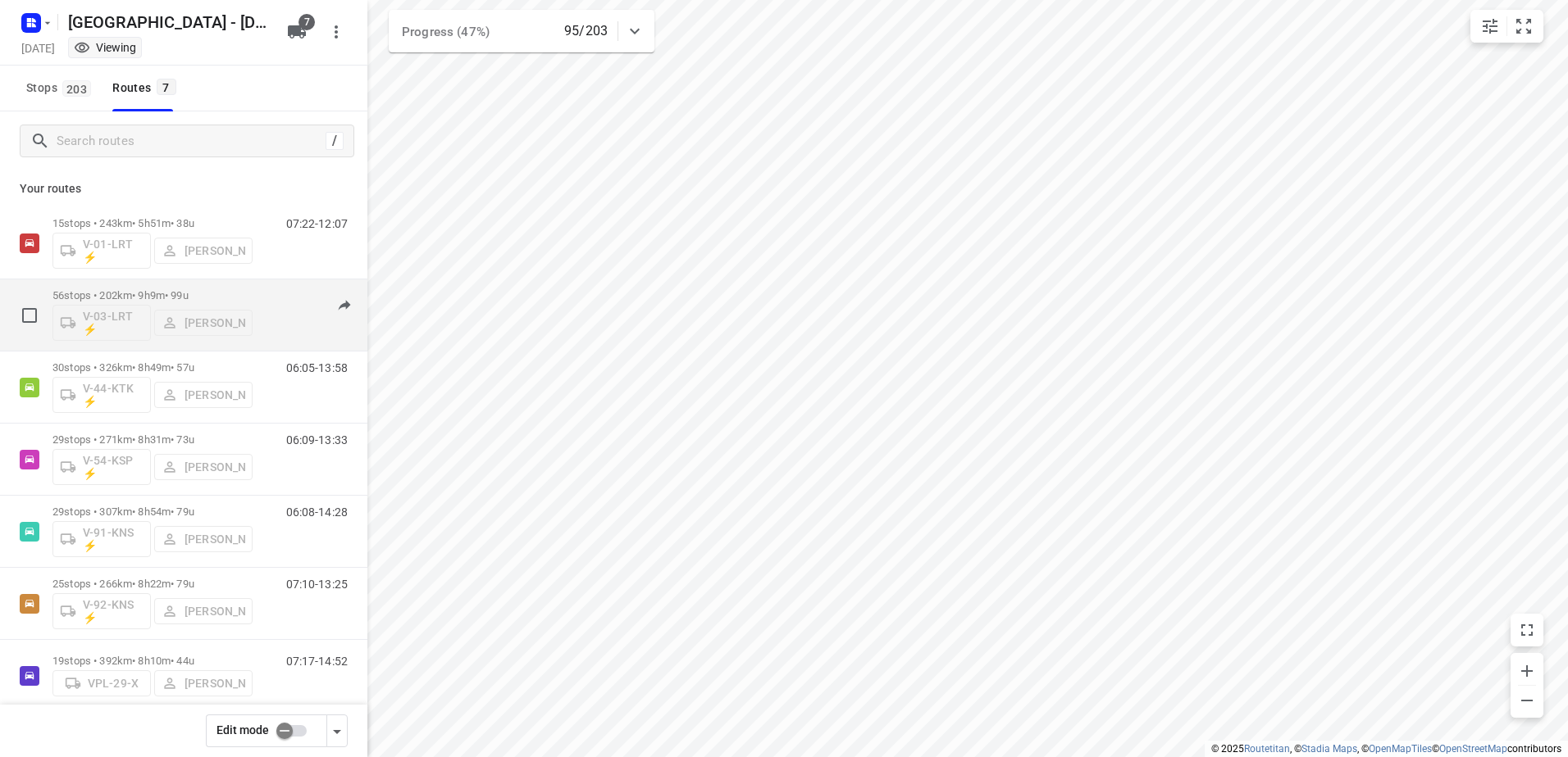
click at [149, 285] on div "56 stops • 202km • 9h9m • 99u V-03-LRT ⚡ Frank Louwdijk" at bounding box center [153, 315] width 200 height 68
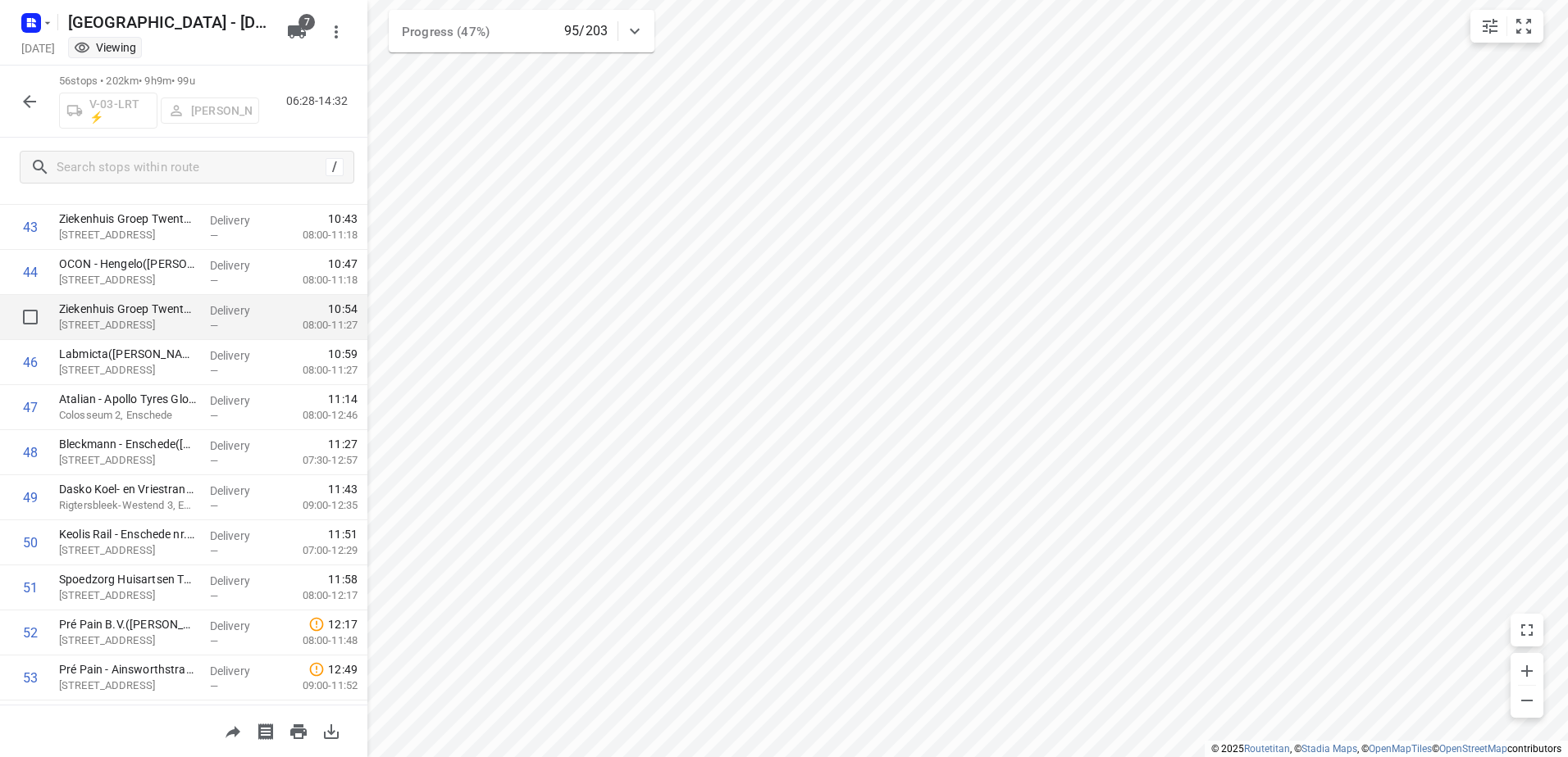
scroll to position [2143, 0]
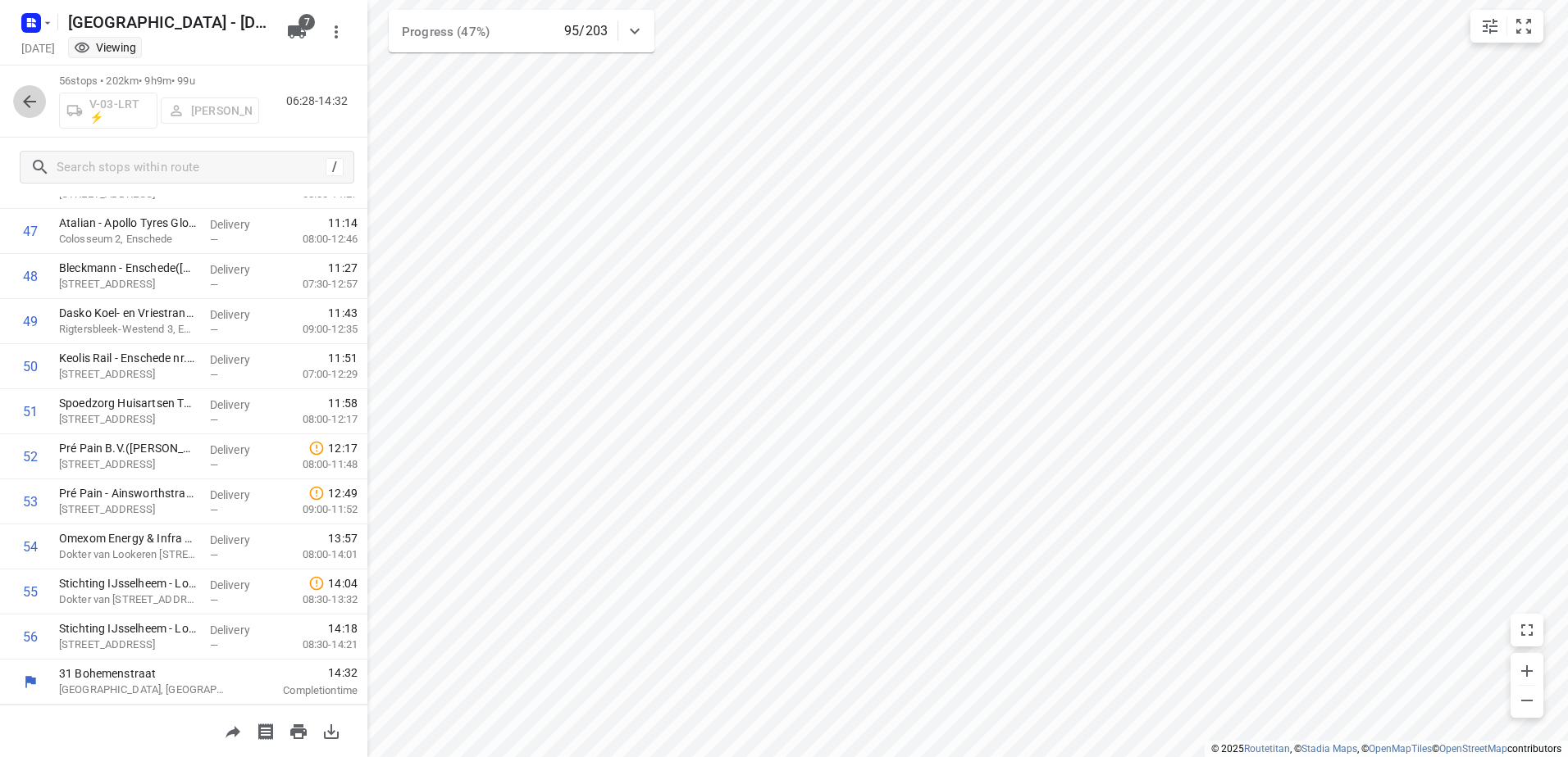
click at [36, 94] on icon "button" at bounding box center [30, 102] width 20 height 20
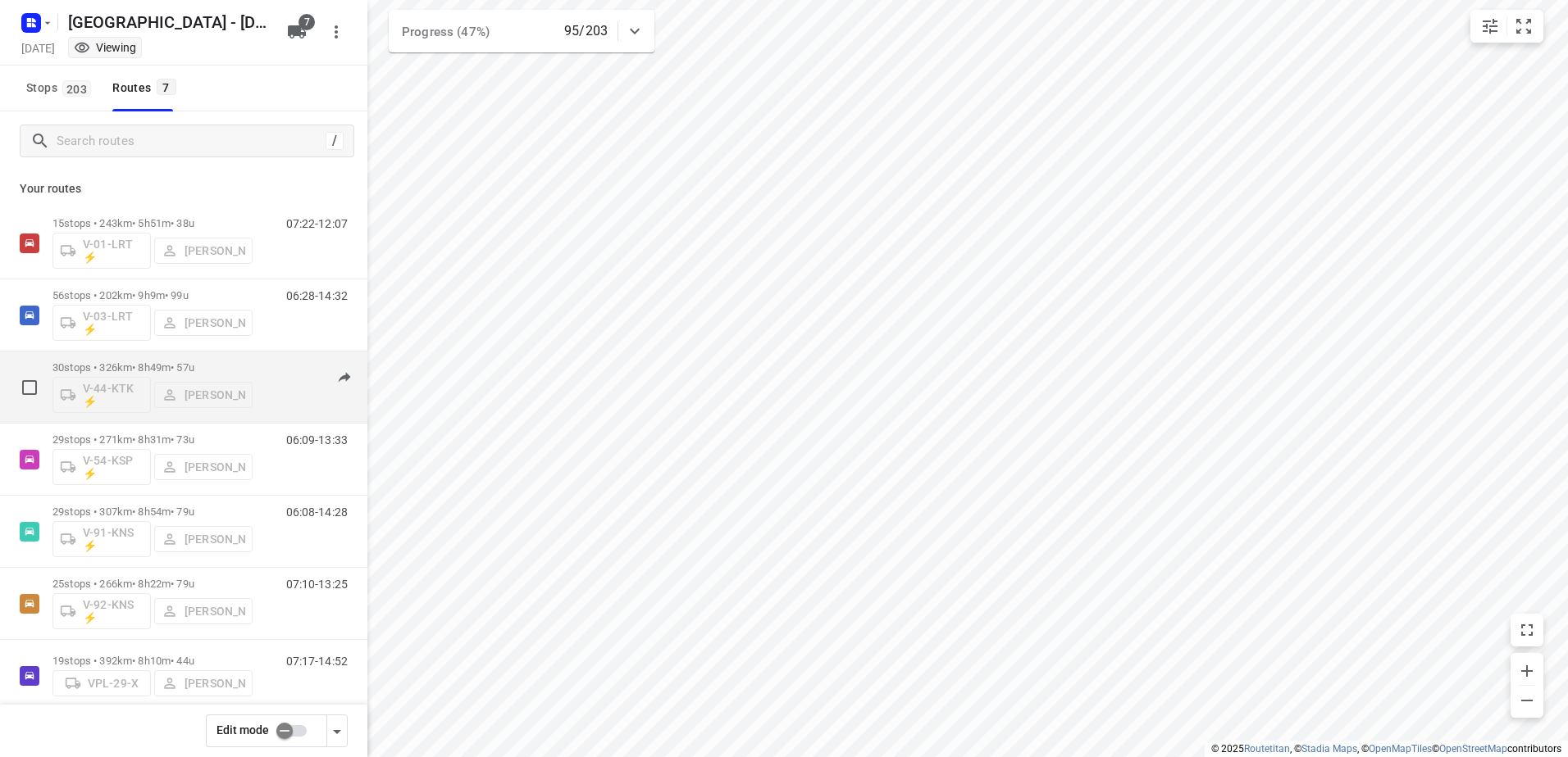
click at [146, 358] on div "30 stops • 326km • 8h49m • 57u V-44-KTK ⚡ Gera van de Vreugde" at bounding box center [153, 387] width 200 height 68
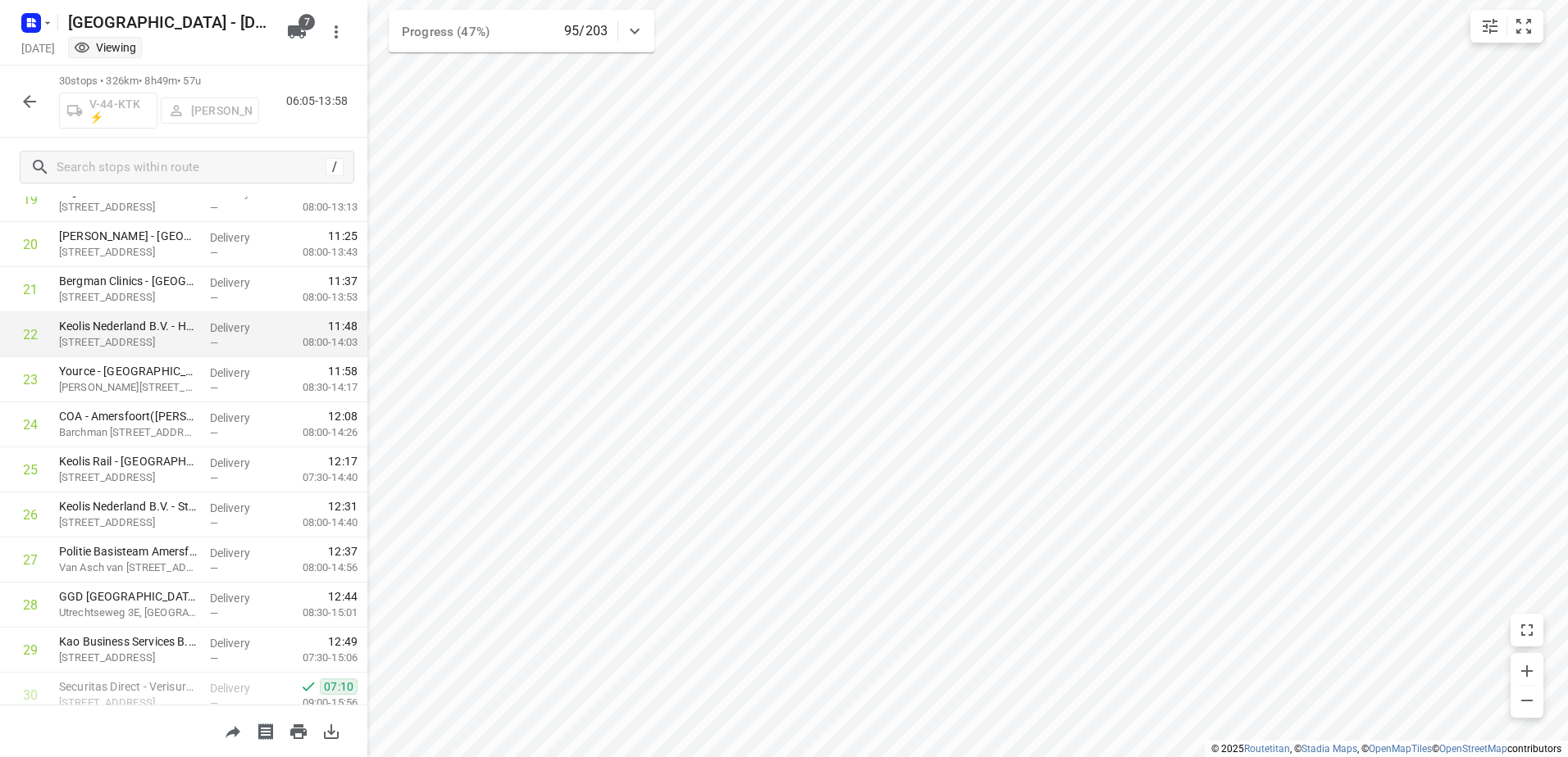
scroll to position [971, 0]
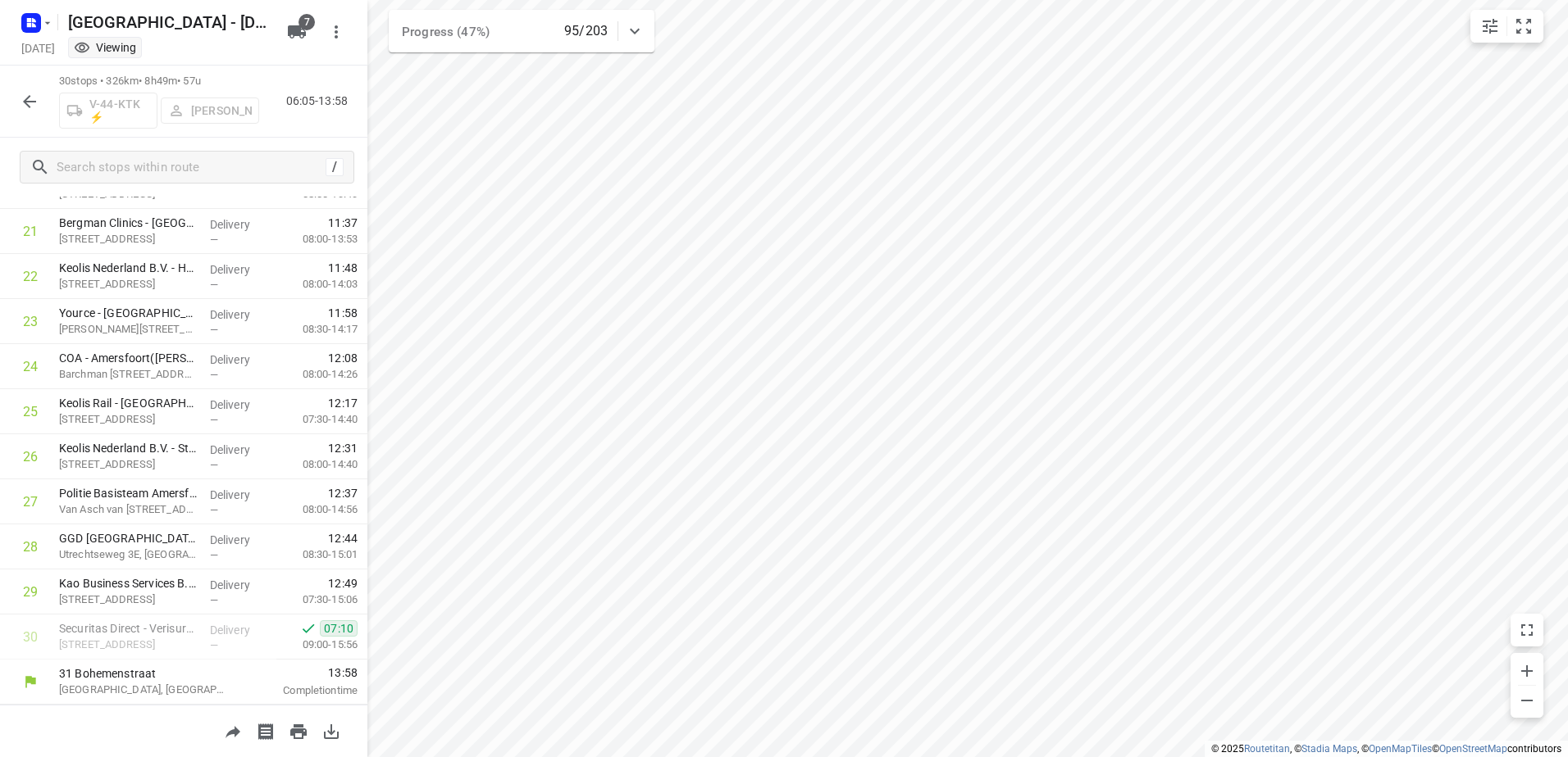
click at [39, 96] on icon "button" at bounding box center [30, 102] width 20 height 20
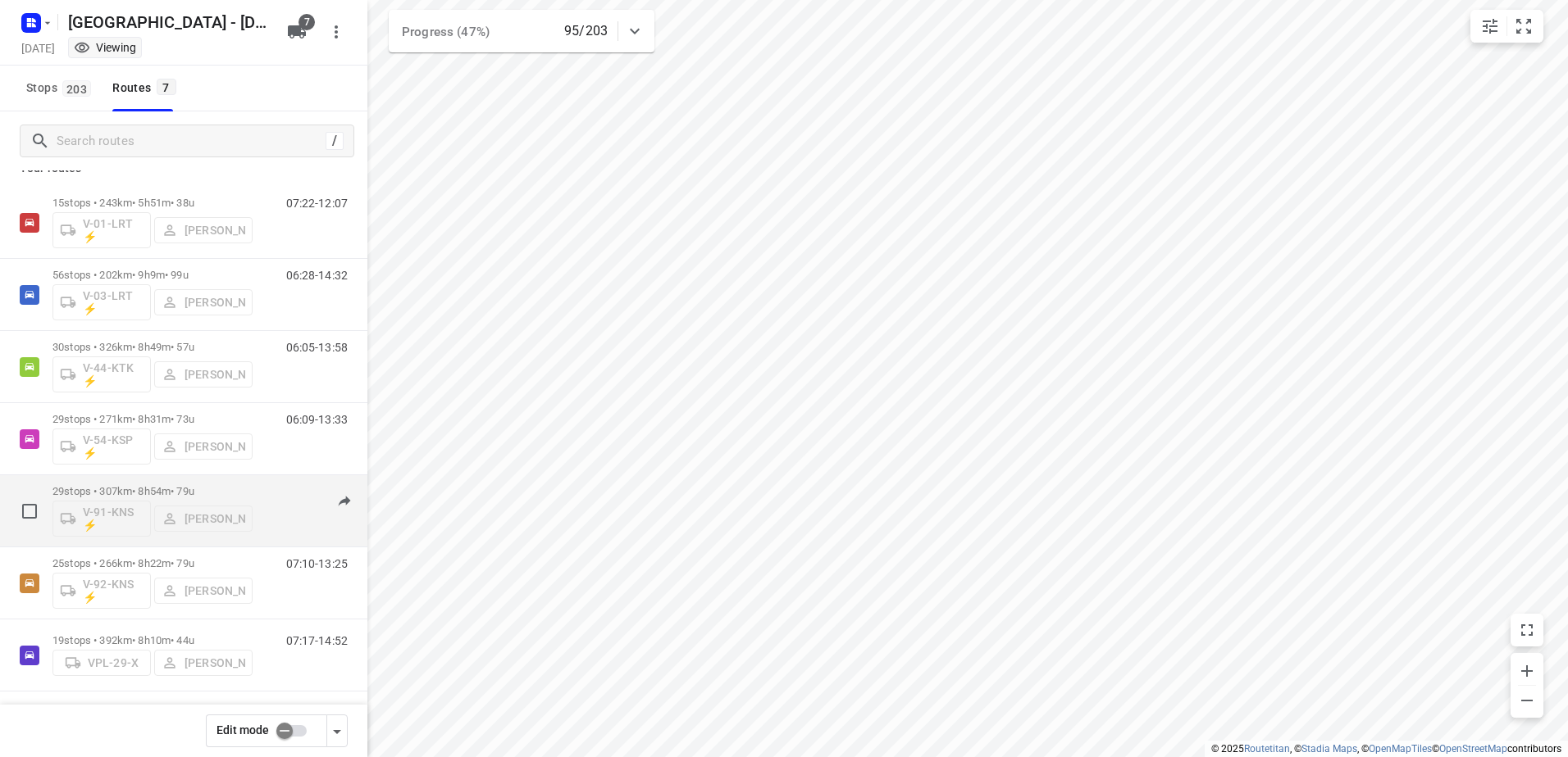
scroll to position [24, 0]
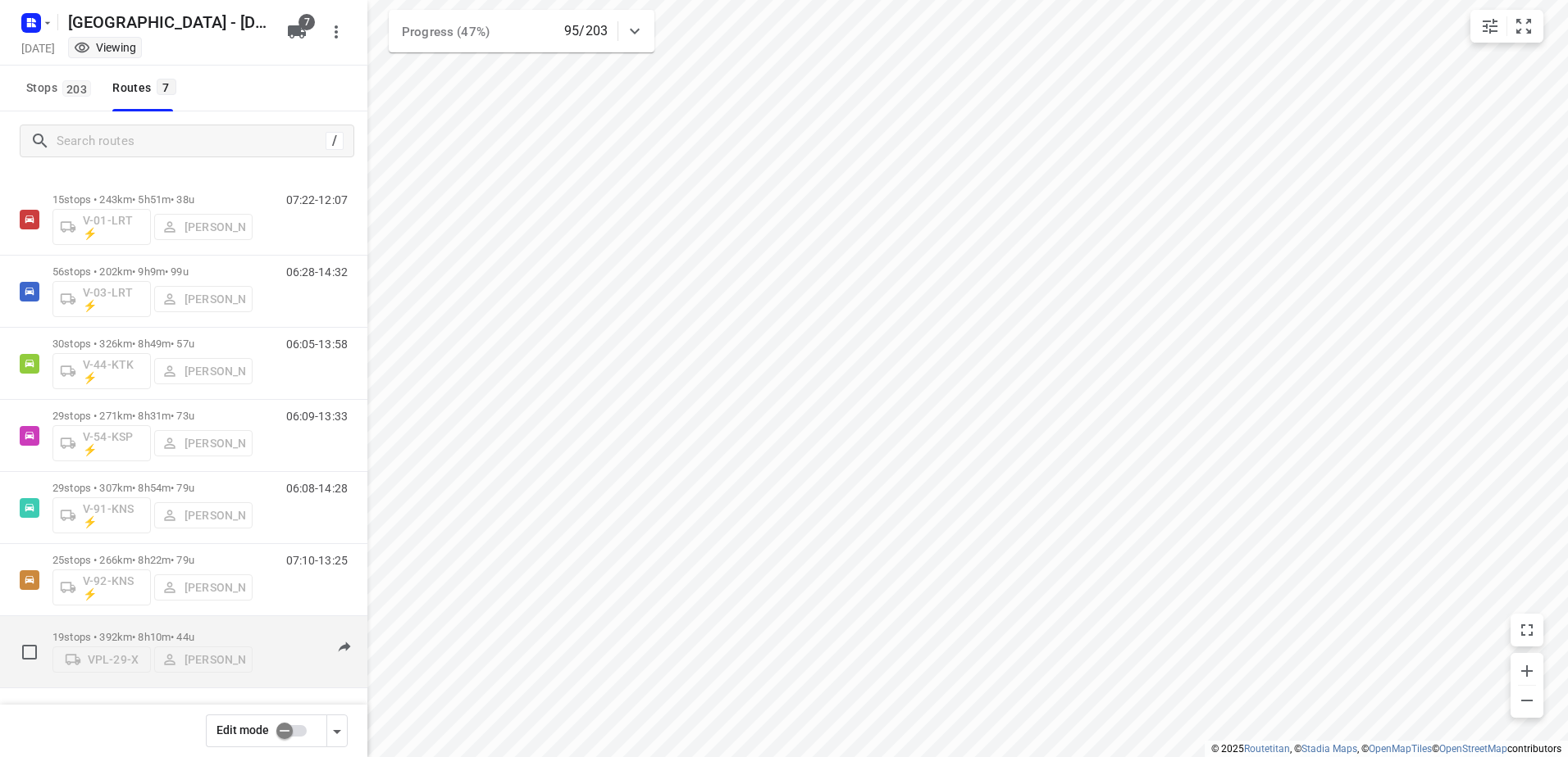
click at [126, 631] on p "19 stops • 392km • 8h10m • 44u" at bounding box center [153, 636] width 200 height 12
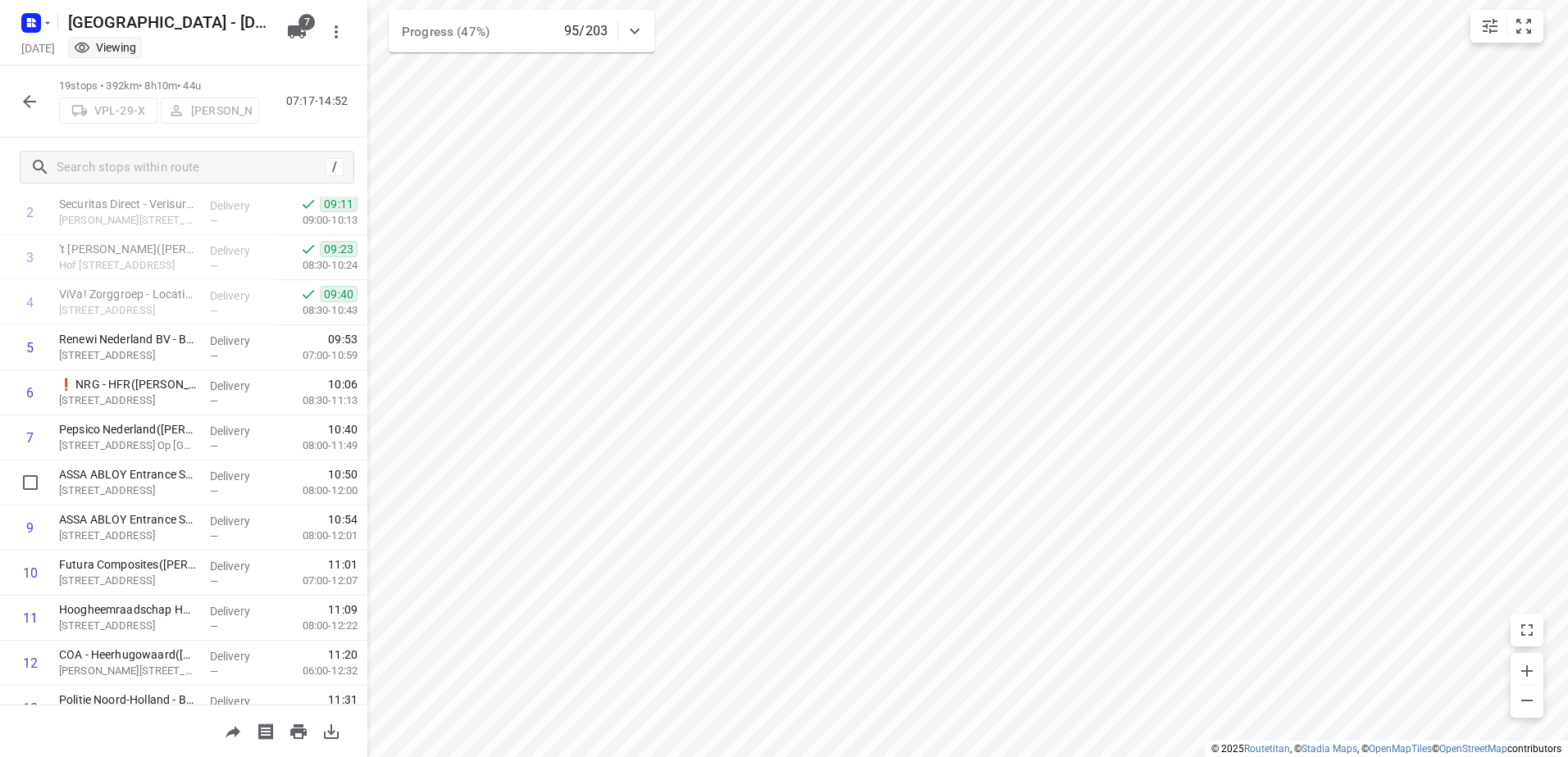
scroll to position [476, 0]
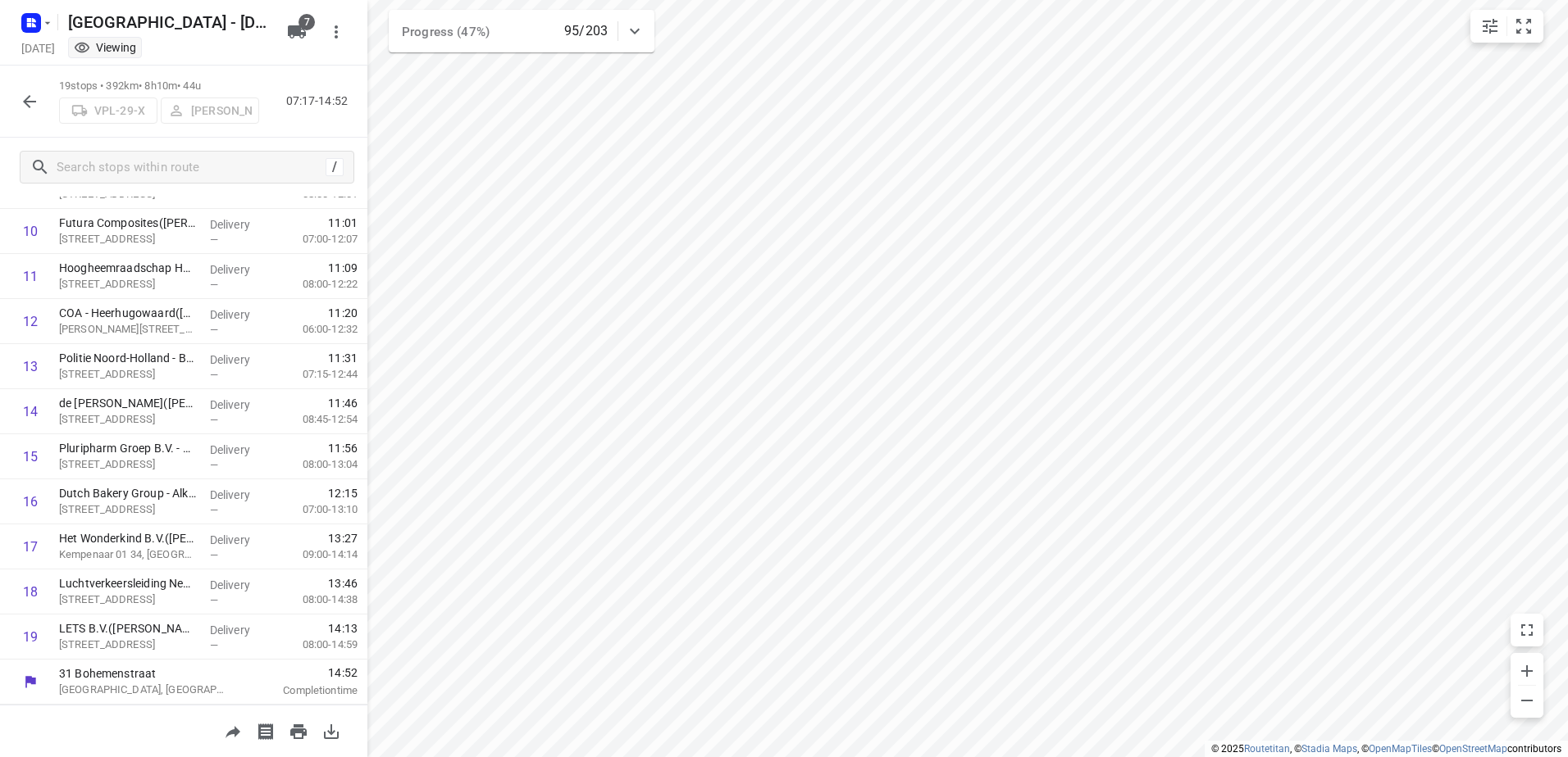
click at [22, 101] on icon "button" at bounding box center [30, 102] width 20 height 20
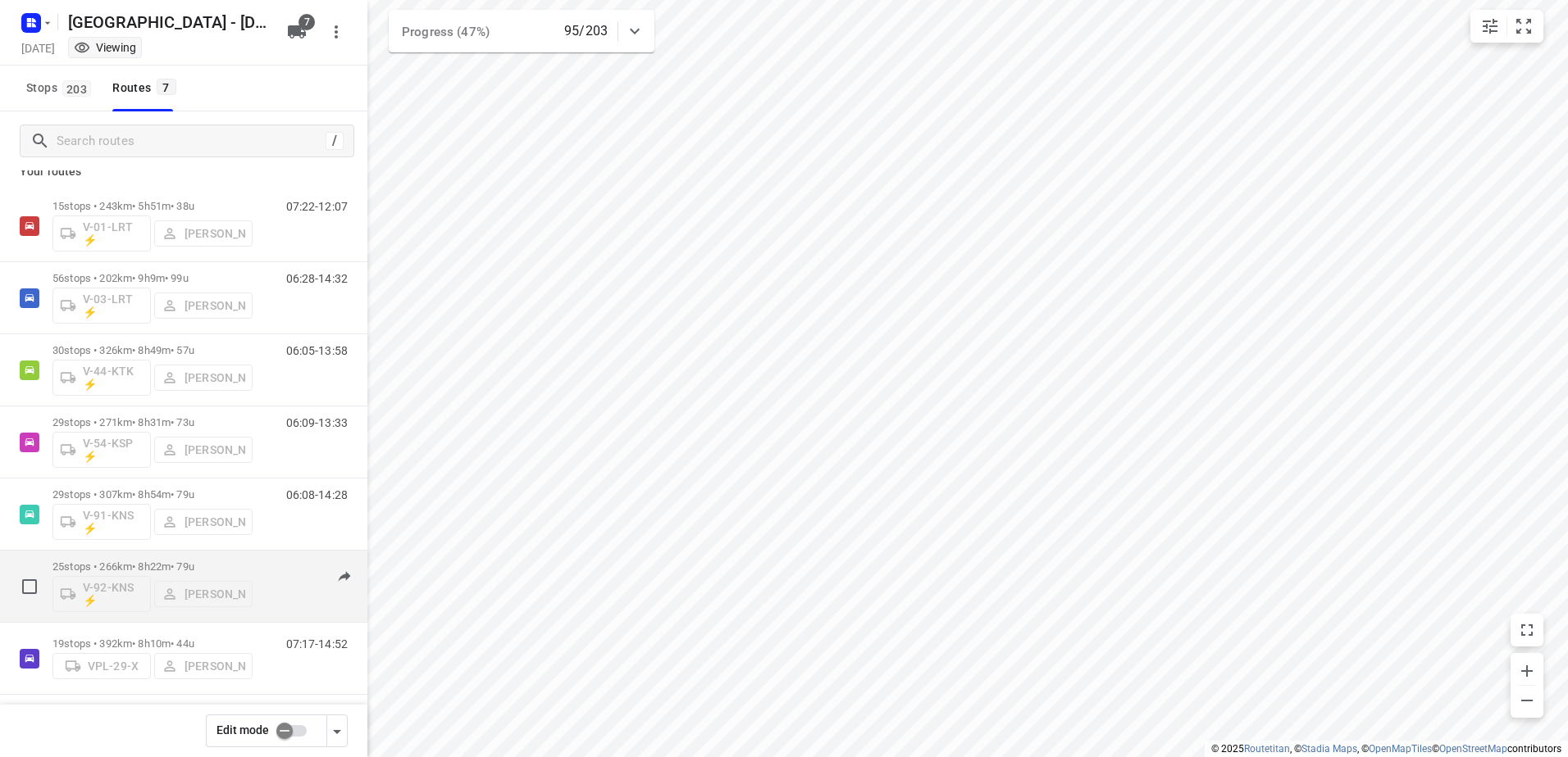
scroll to position [24, 0]
click at [154, 553] on div "25 stops • 266km • 8h22m • 79u V-92-KNS ⚡ Yermo Broekman" at bounding box center [153, 580] width 200 height 68
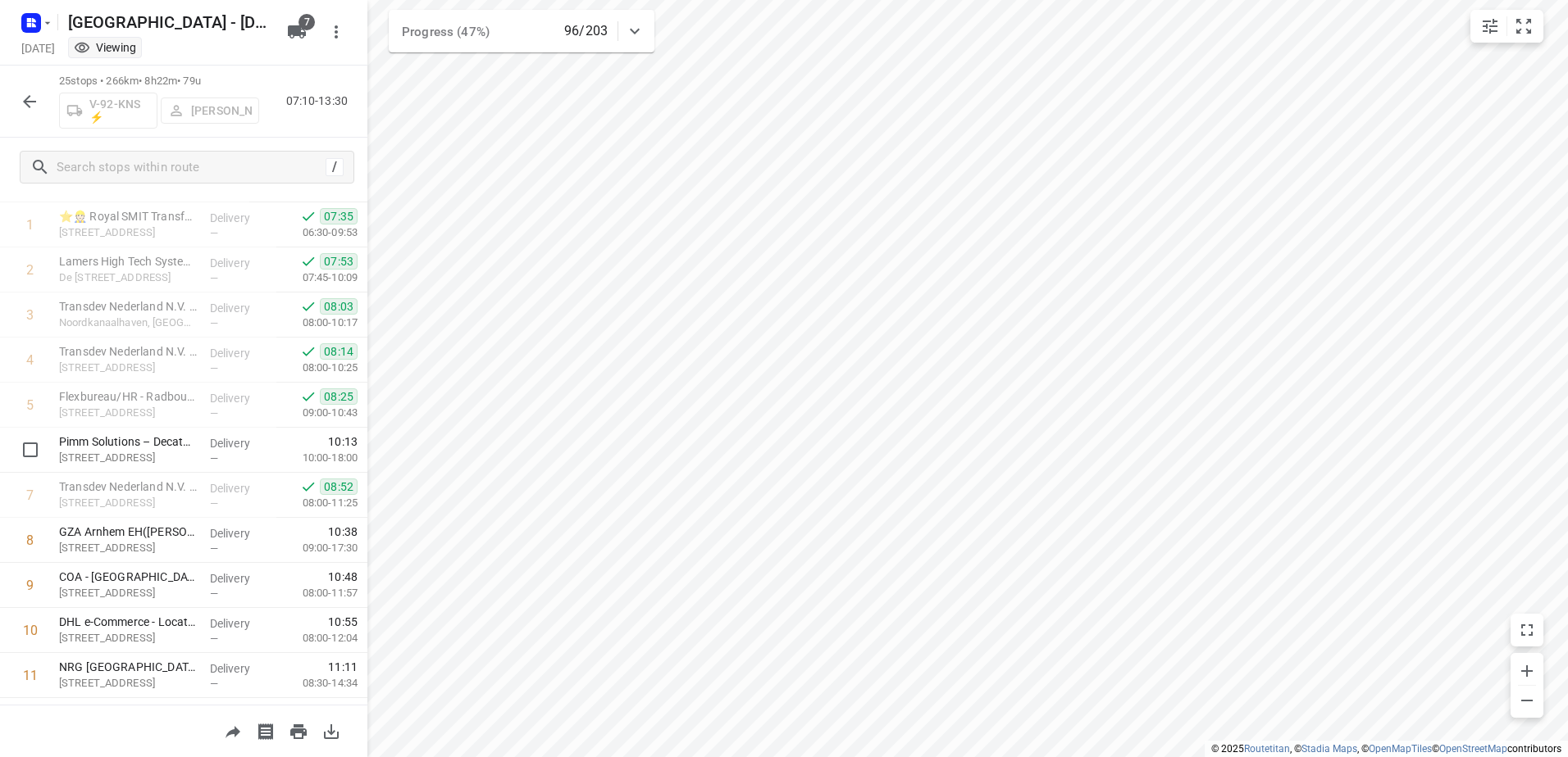
scroll to position [8, 0]
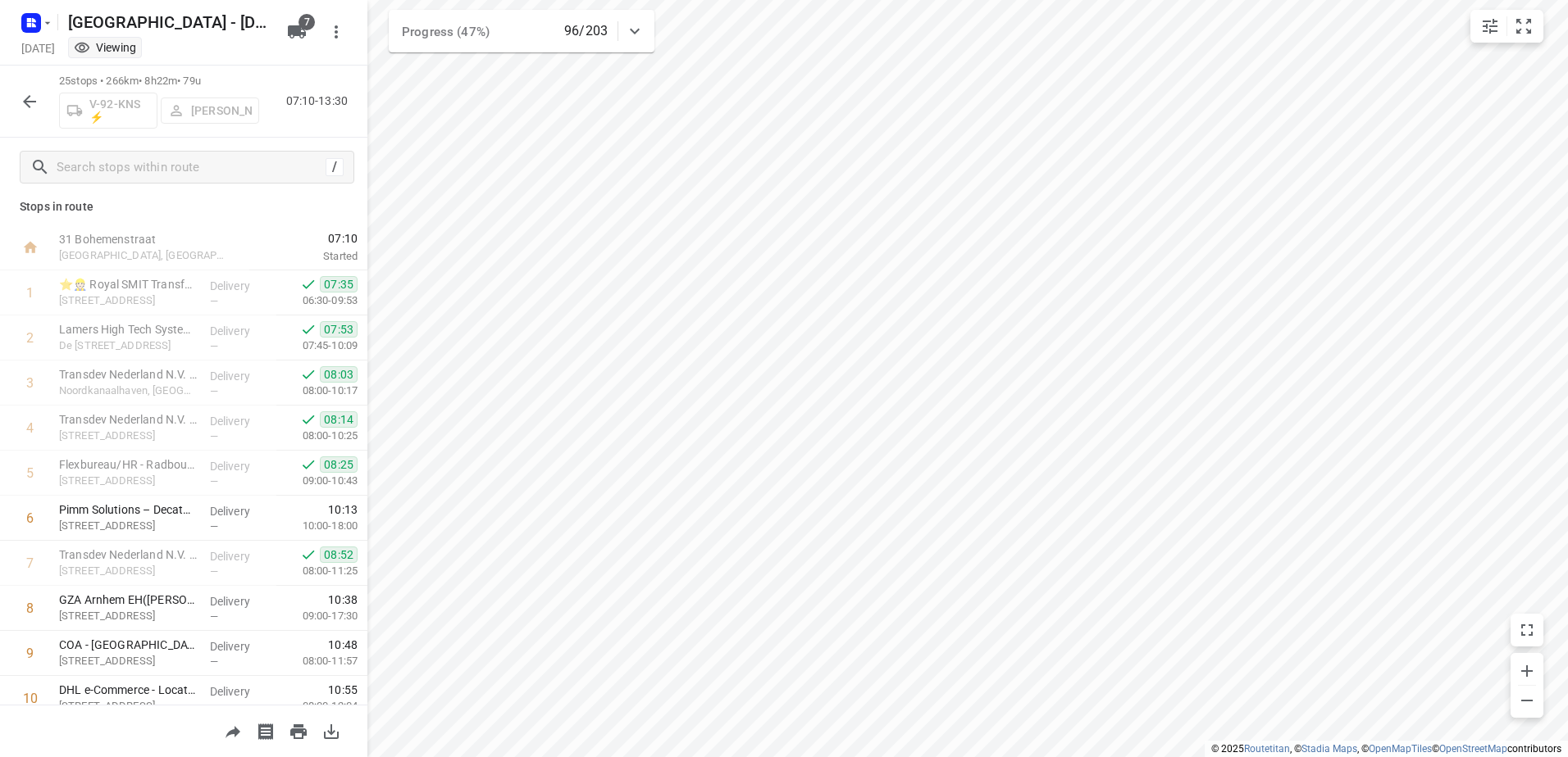
click at [31, 102] on icon "button" at bounding box center [30, 102] width 13 height 13
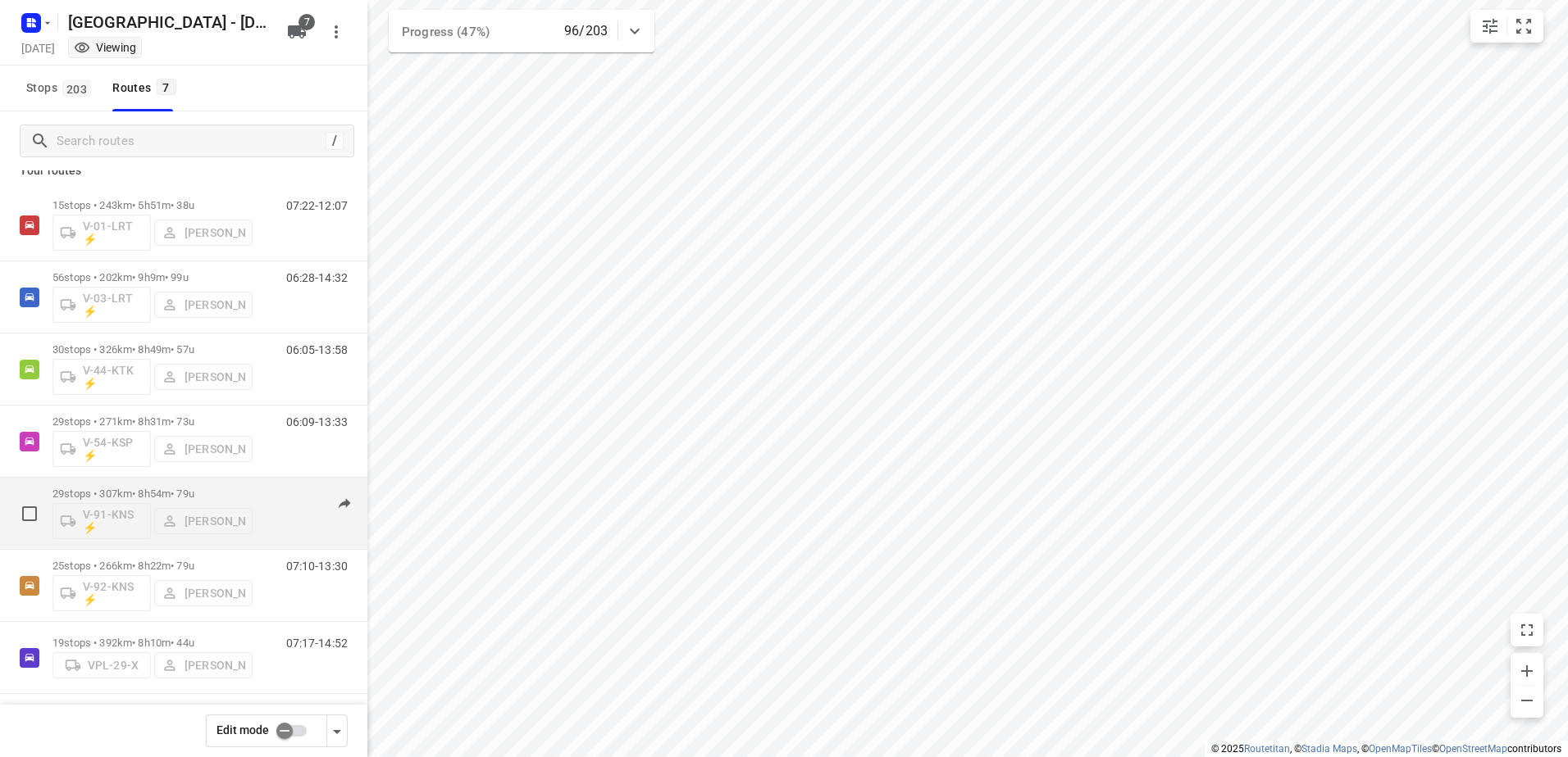
scroll to position [24, 0]
click at [144, 484] on p "29 stops • 307km • 8h54m • 79u" at bounding box center [153, 488] width 200 height 12
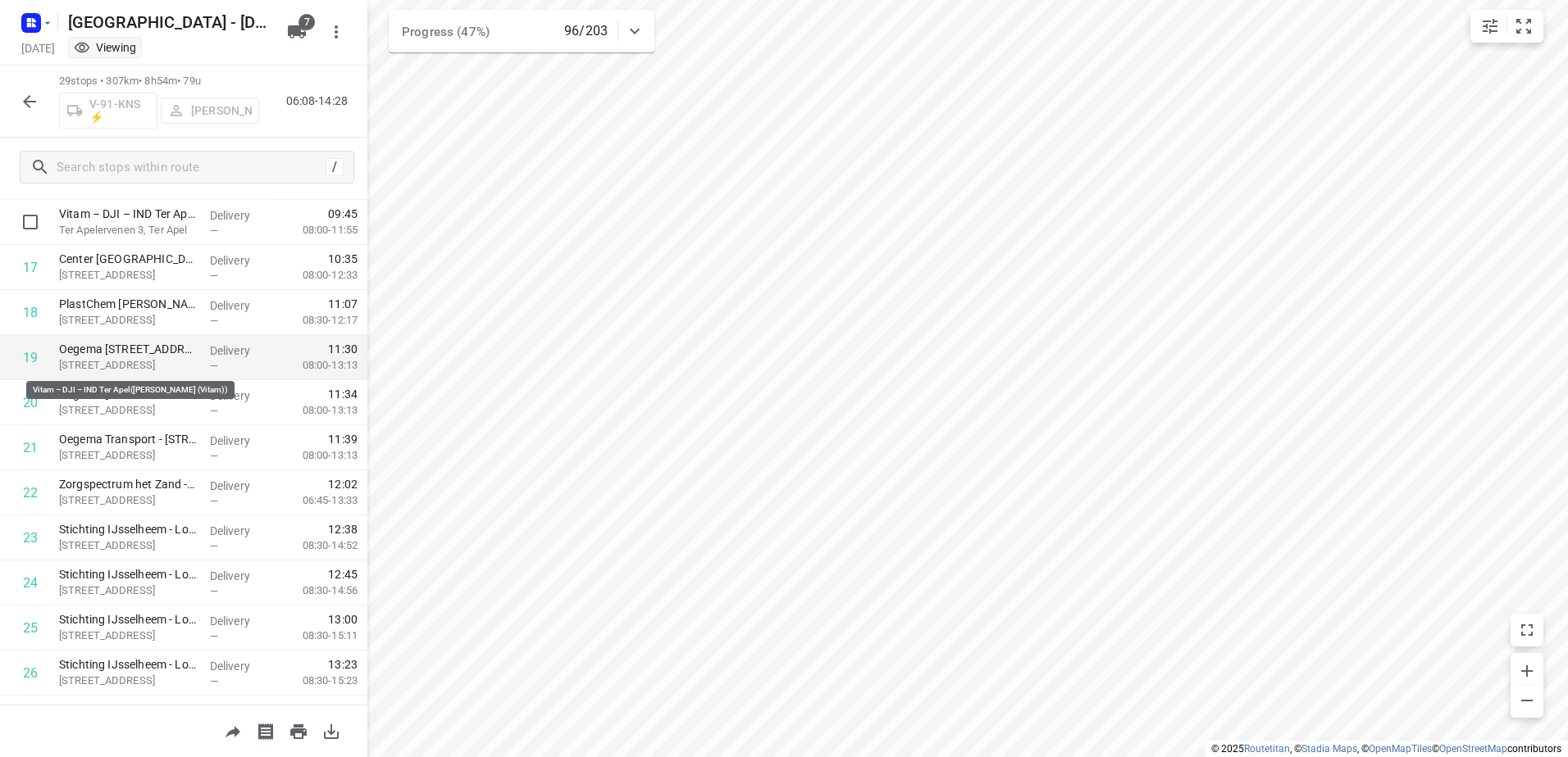
scroll to position [926, 0]
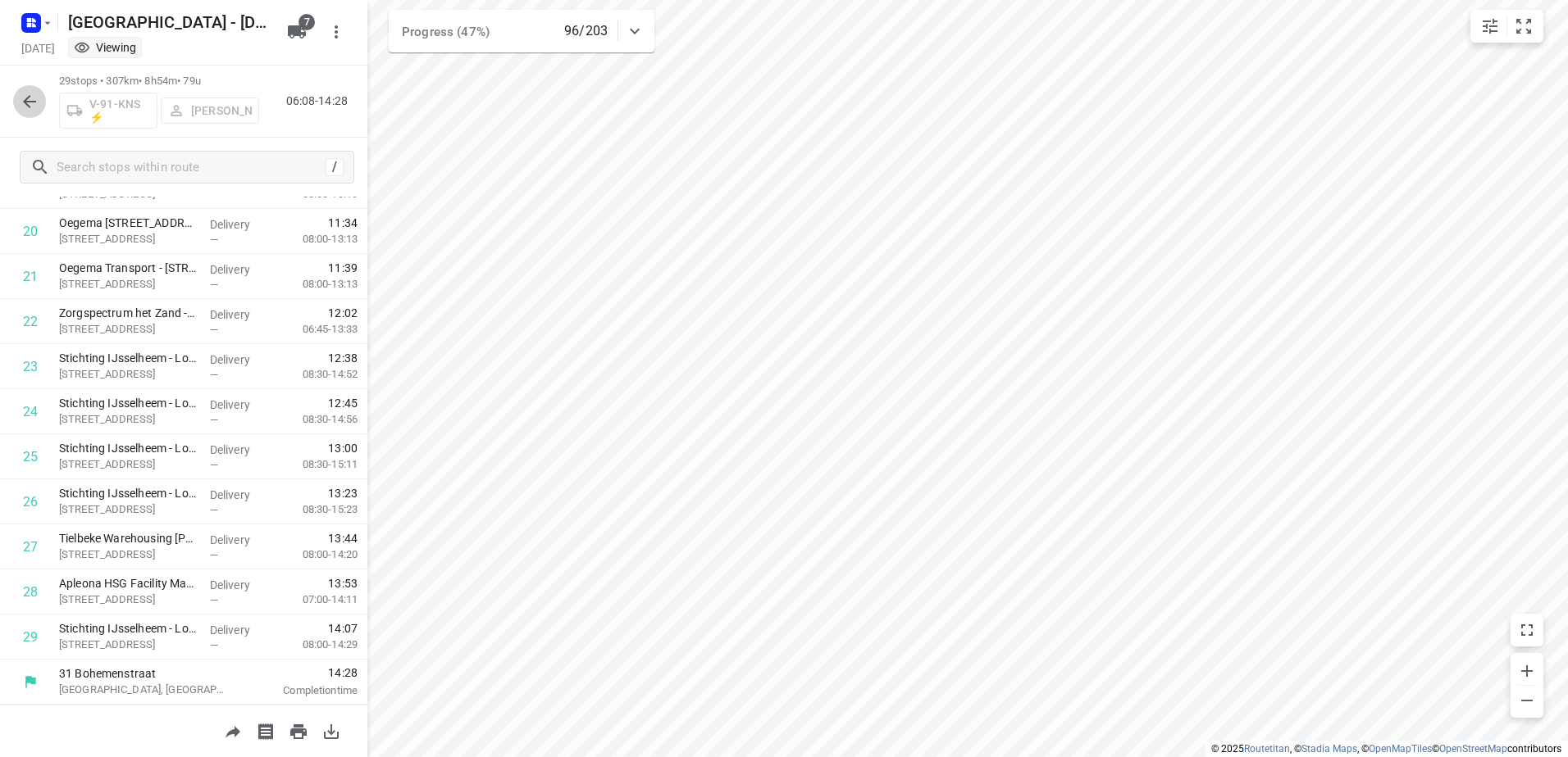
click at [29, 94] on icon "button" at bounding box center [30, 102] width 20 height 20
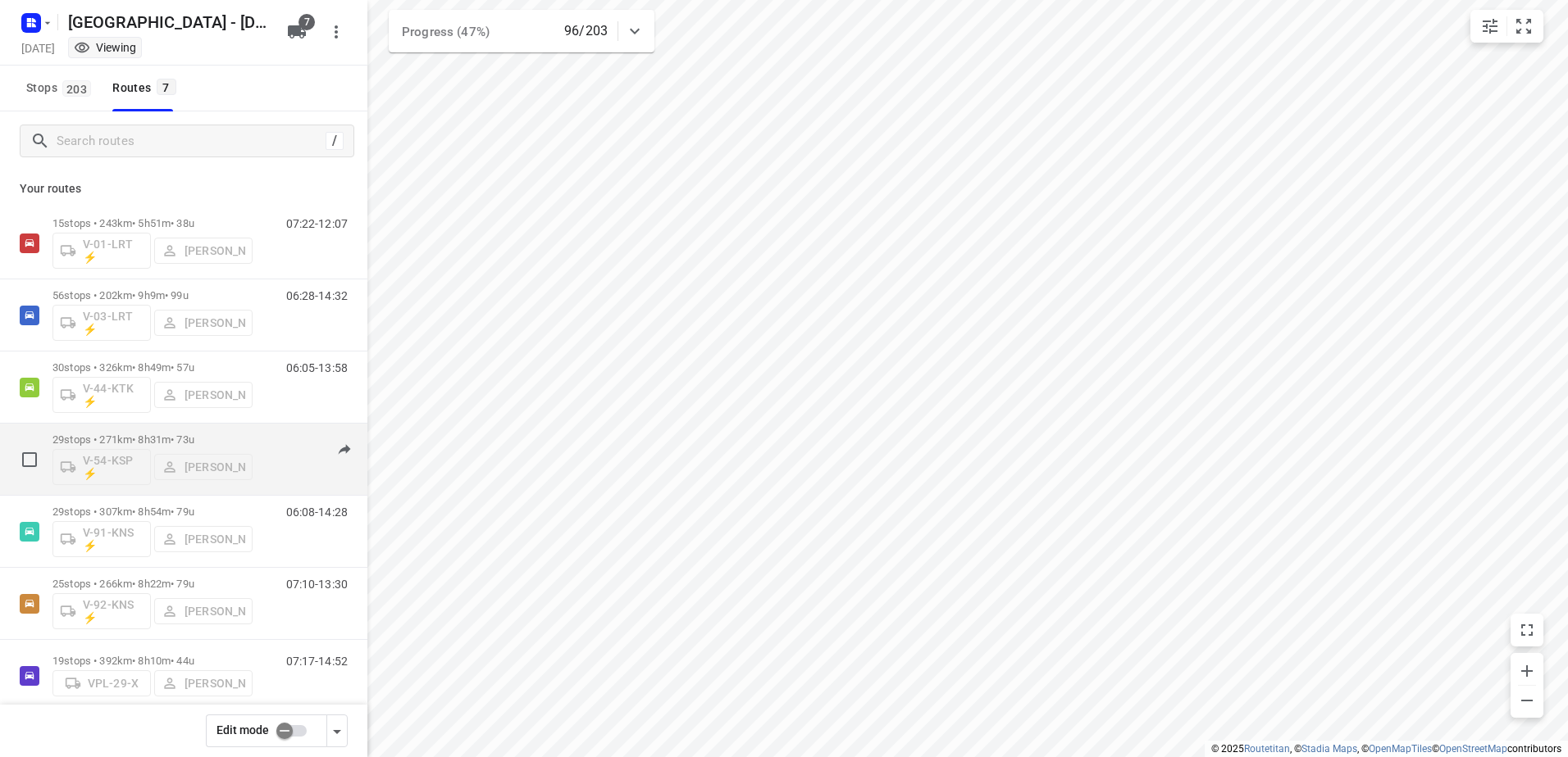
click at [151, 436] on p "29 stops • 271km • 8h31m • 73u" at bounding box center [153, 440] width 200 height 12
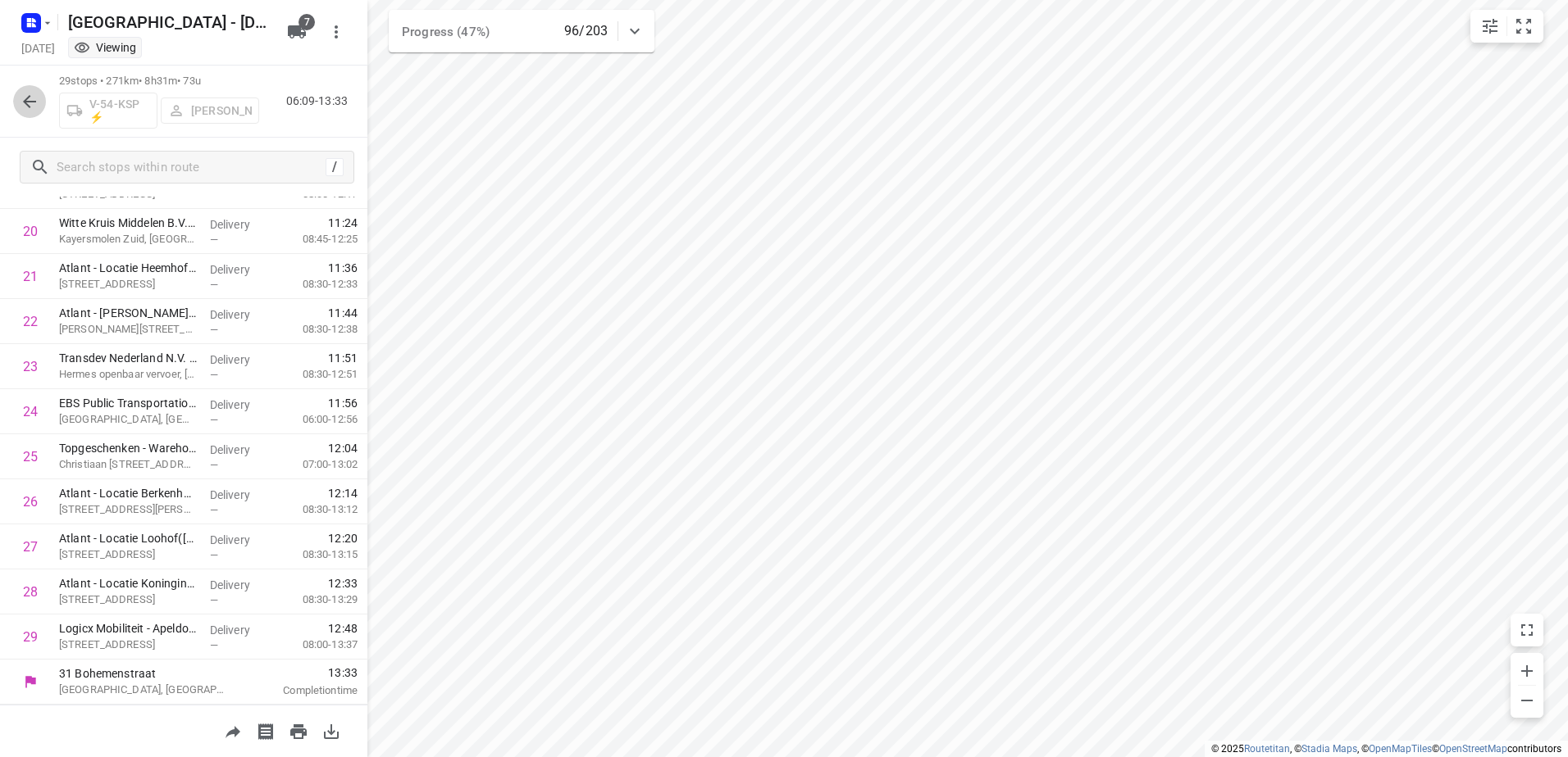
click at [27, 97] on icon "button" at bounding box center [30, 102] width 20 height 20
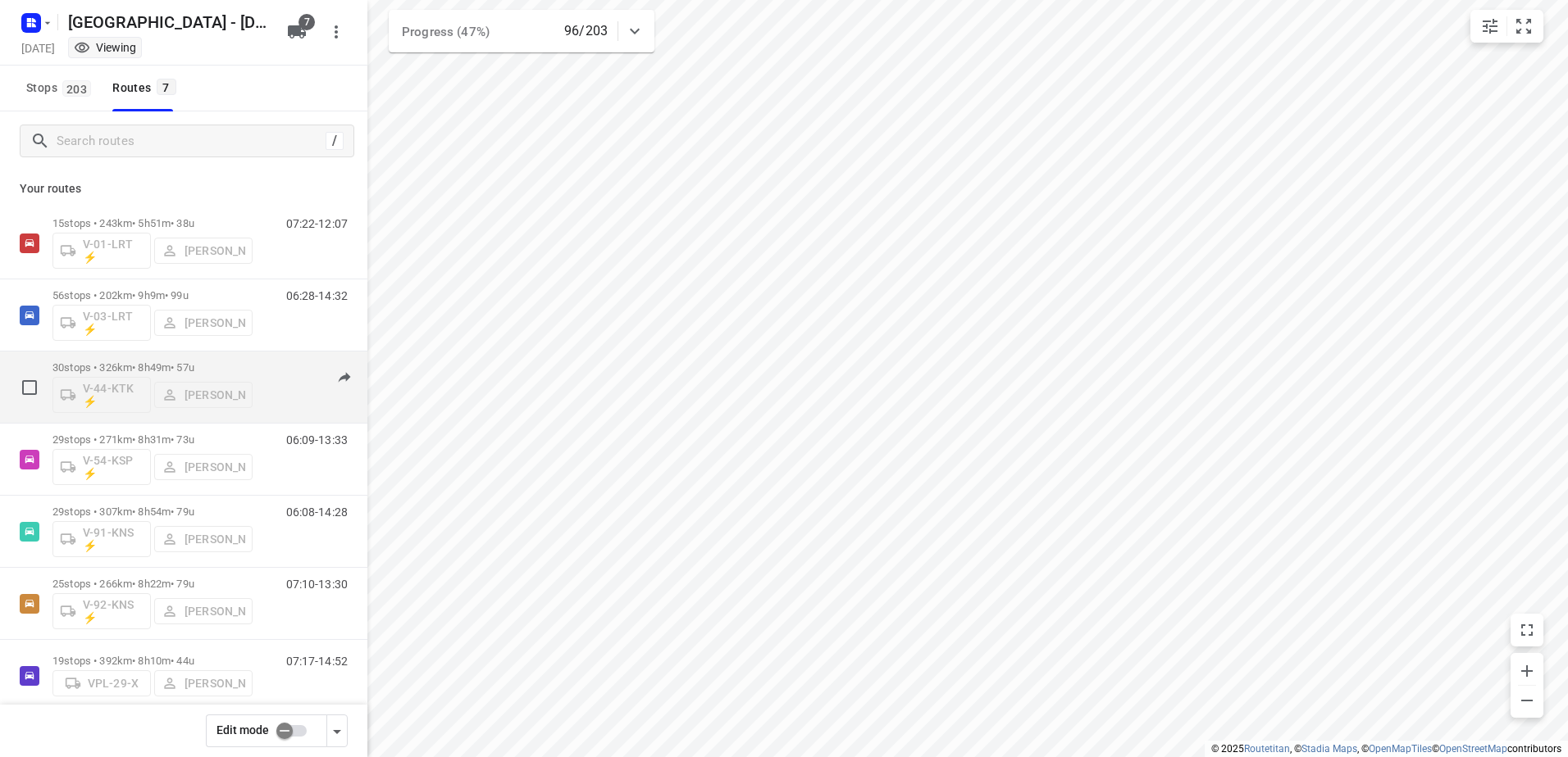
click at [140, 364] on p "30 stops • 326km • 8h49m • 57u" at bounding box center [153, 367] width 200 height 12
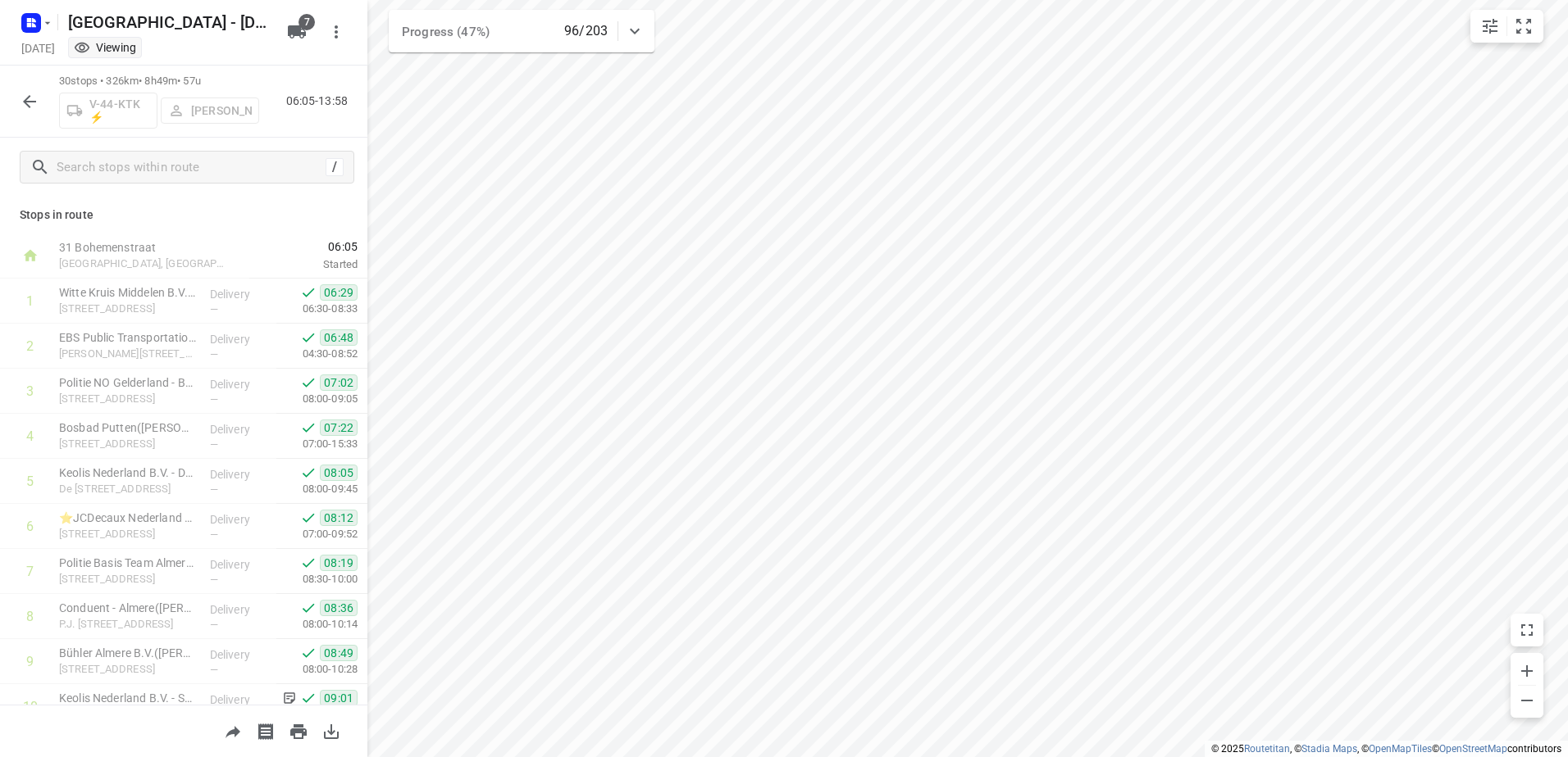
click at [23, 98] on icon "button" at bounding box center [30, 102] width 20 height 20
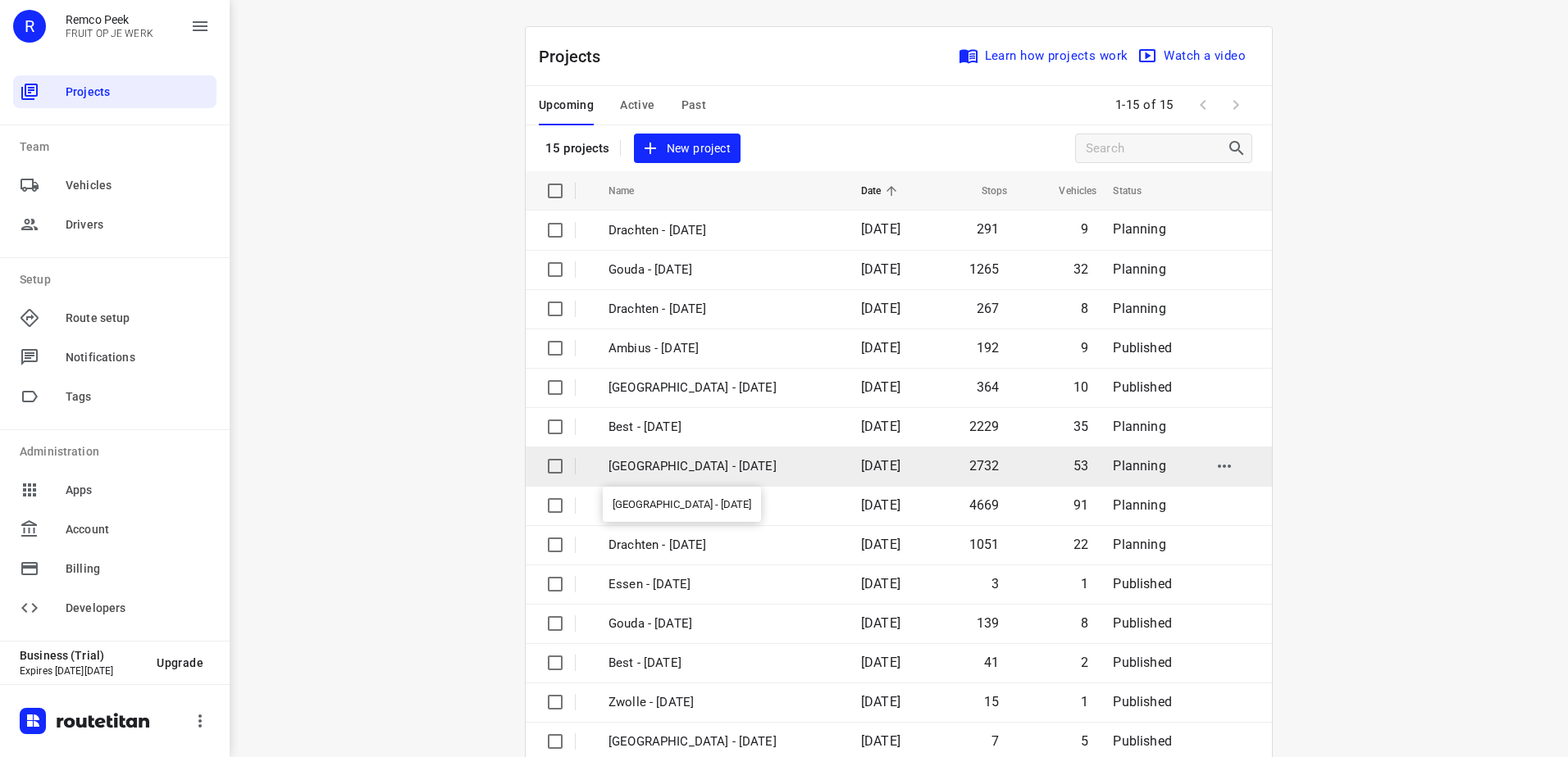
click at [714, 471] on p "[GEOGRAPHIC_DATA] - [DATE]" at bounding box center [723, 467] width 228 height 19
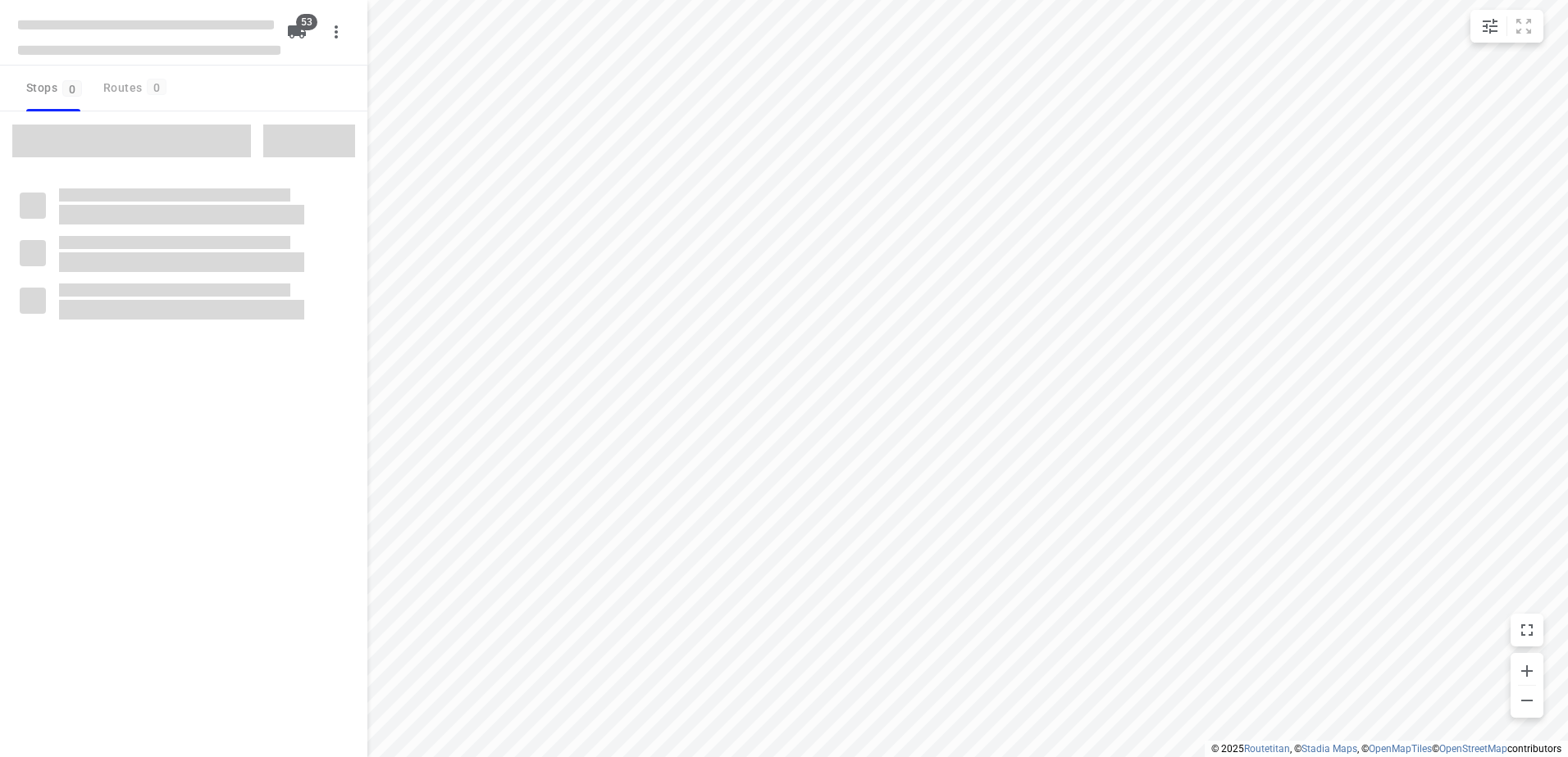
type input "distance"
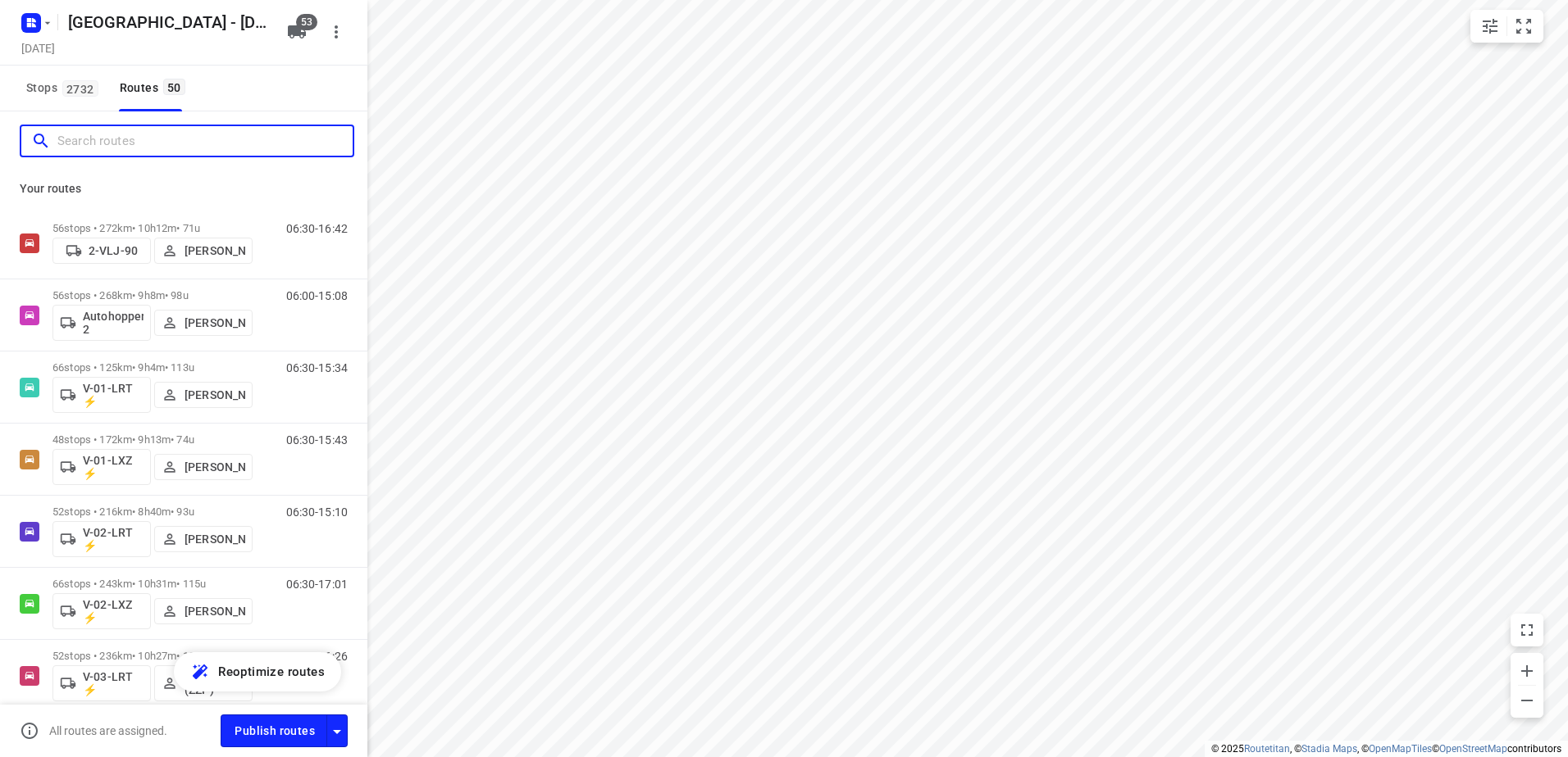
click at [175, 140] on input "Search routes" at bounding box center [205, 141] width 295 height 25
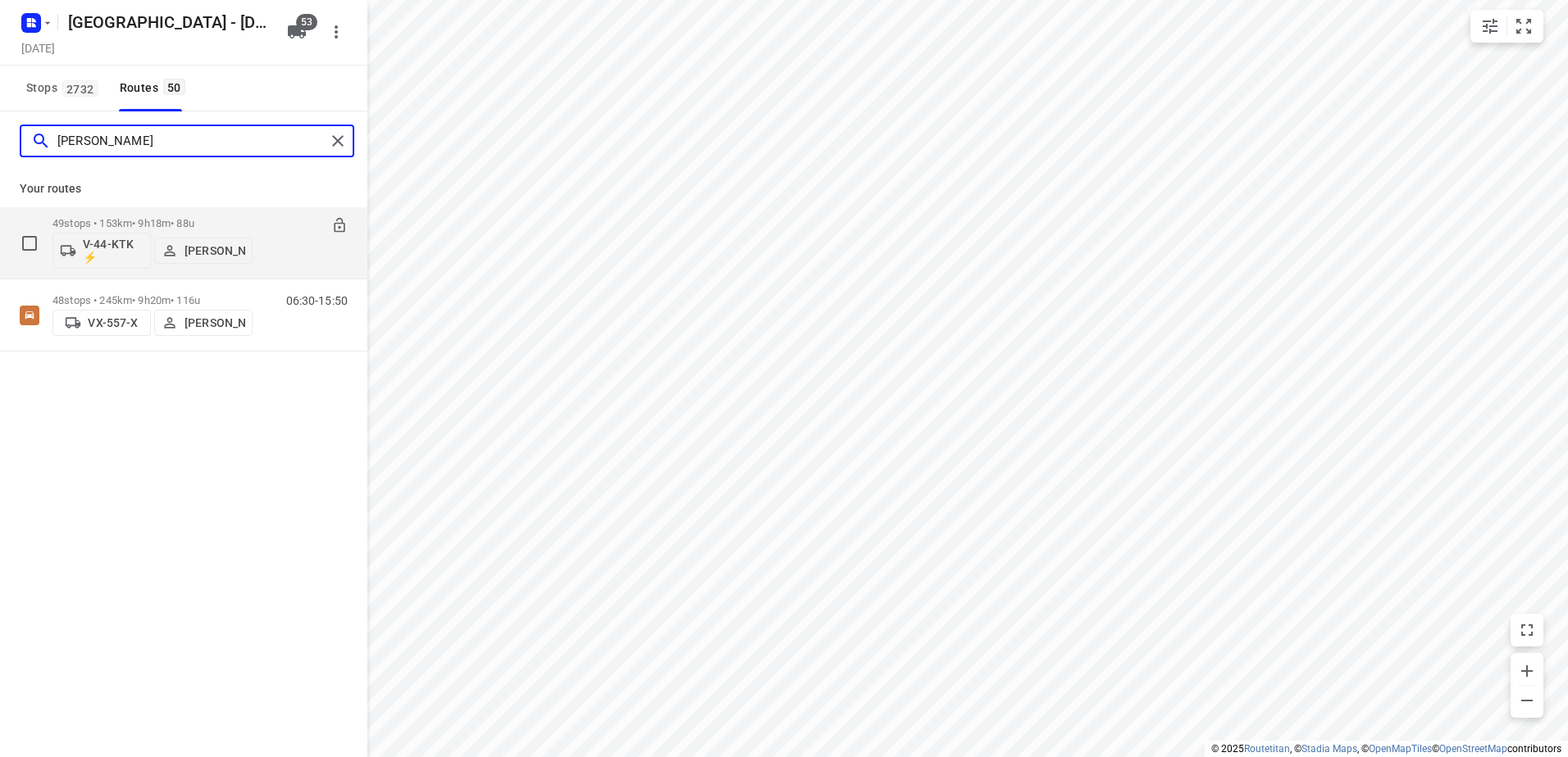
type input "[PERSON_NAME]"
click at [206, 253] on p "[PERSON_NAME]" at bounding box center [215, 251] width 61 height 13
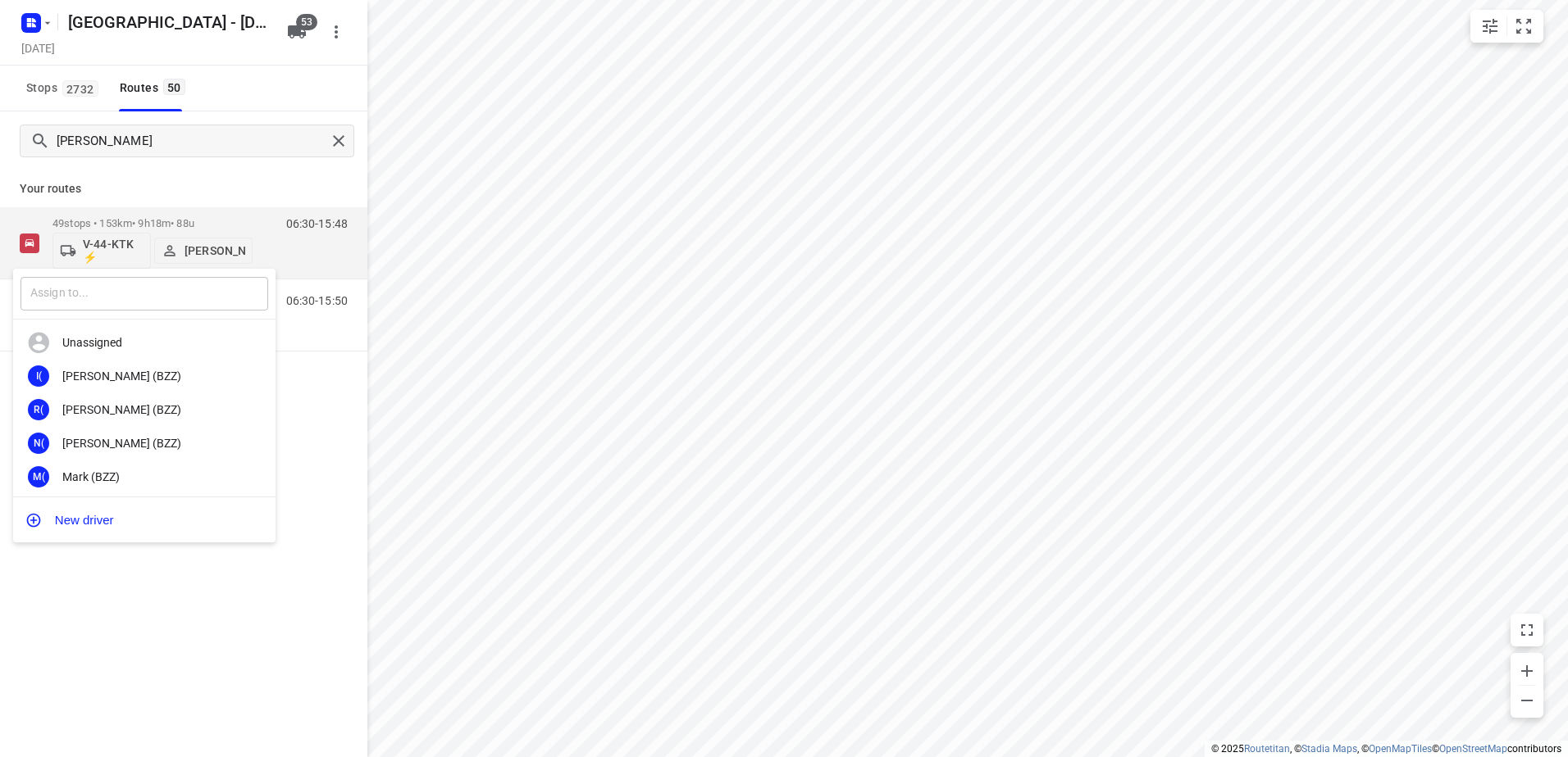
click at [204, 293] on input "text" at bounding box center [144, 294] width 248 height 34
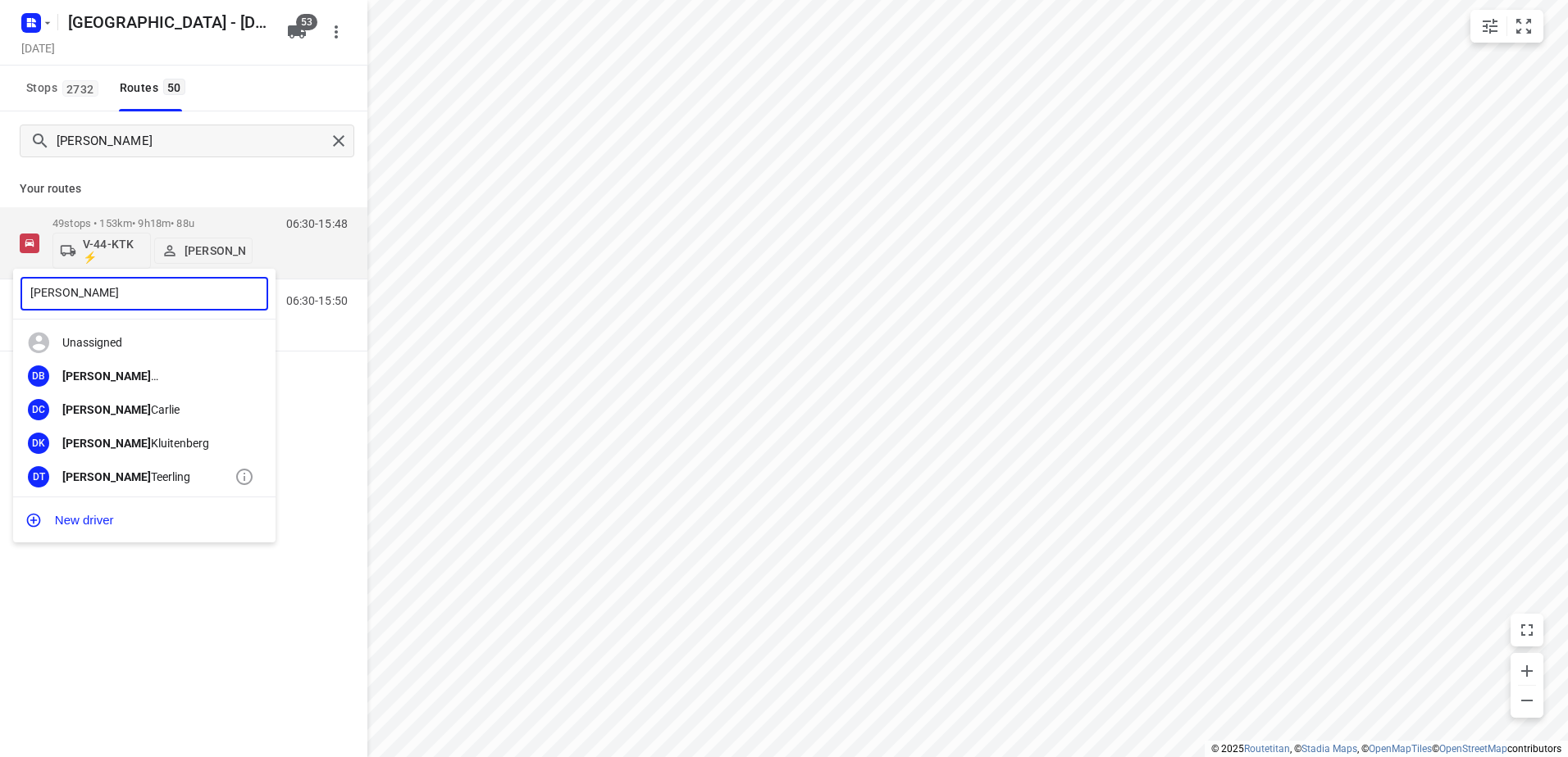
type input "David"
click at [136, 475] on div "David Teerling" at bounding box center [149, 477] width 172 height 13
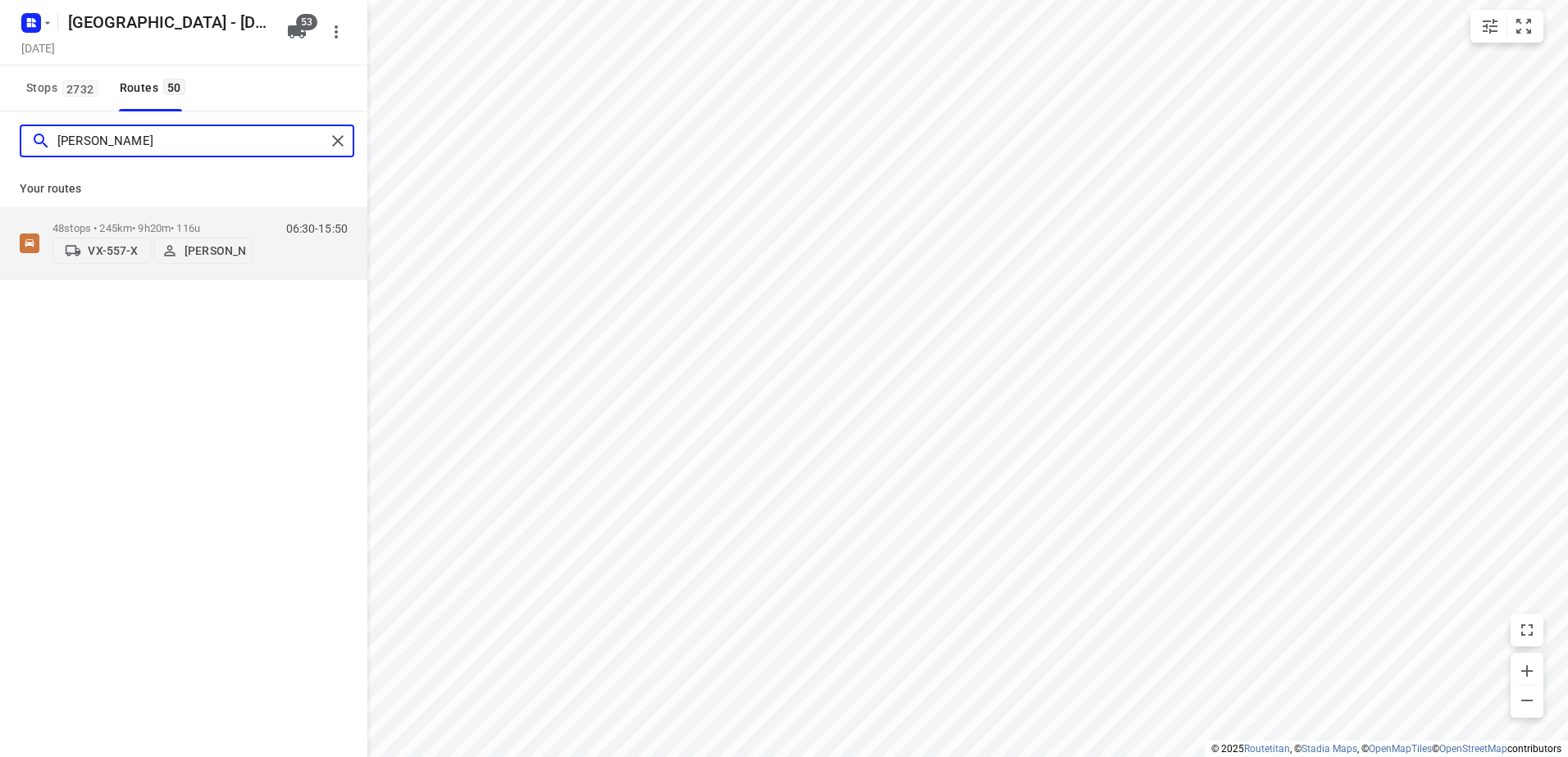
drag, startPoint x: 179, startPoint y: 144, endPoint x: 60, endPoint y: 132, distance: 119.6
click at [60, 132] on input "[PERSON_NAME]" at bounding box center [191, 141] width 268 height 25
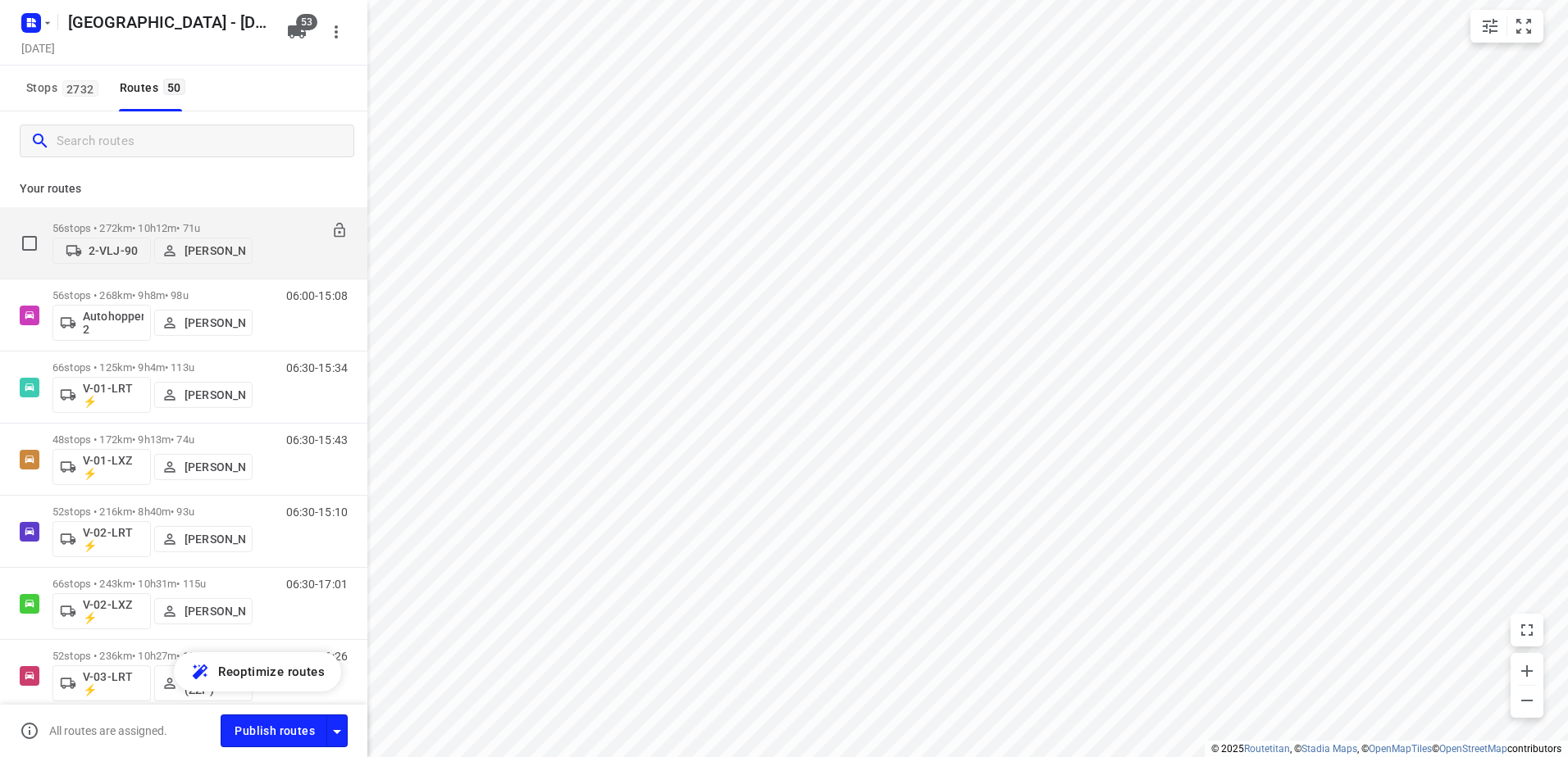
click at [158, 221] on div "56 stops • 272km • 10h12m • 71u 2-VLJ-90 Fikri Mizaz" at bounding box center [153, 243] width 200 height 58
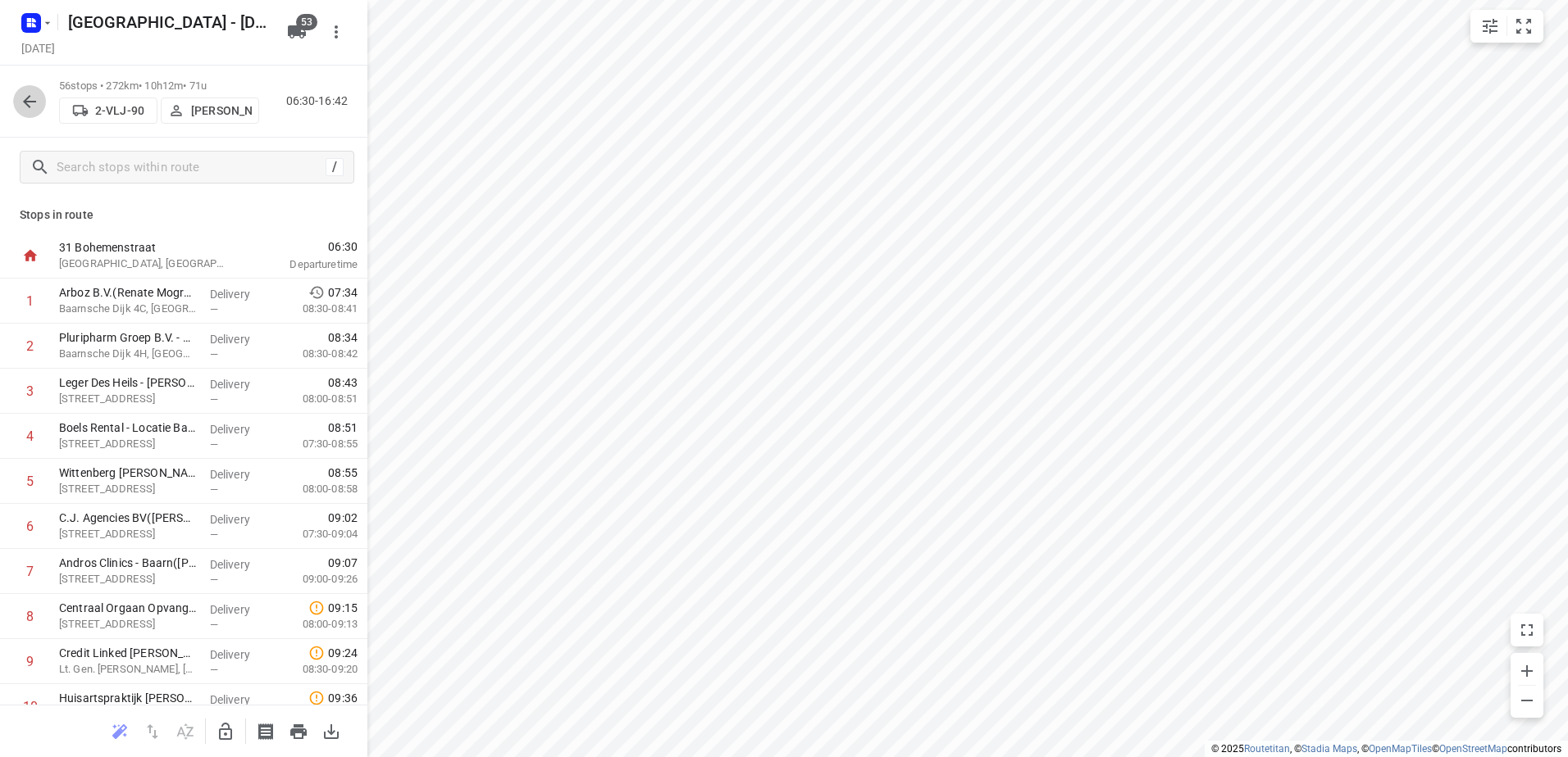
click at [31, 96] on icon "button" at bounding box center [30, 102] width 20 height 20
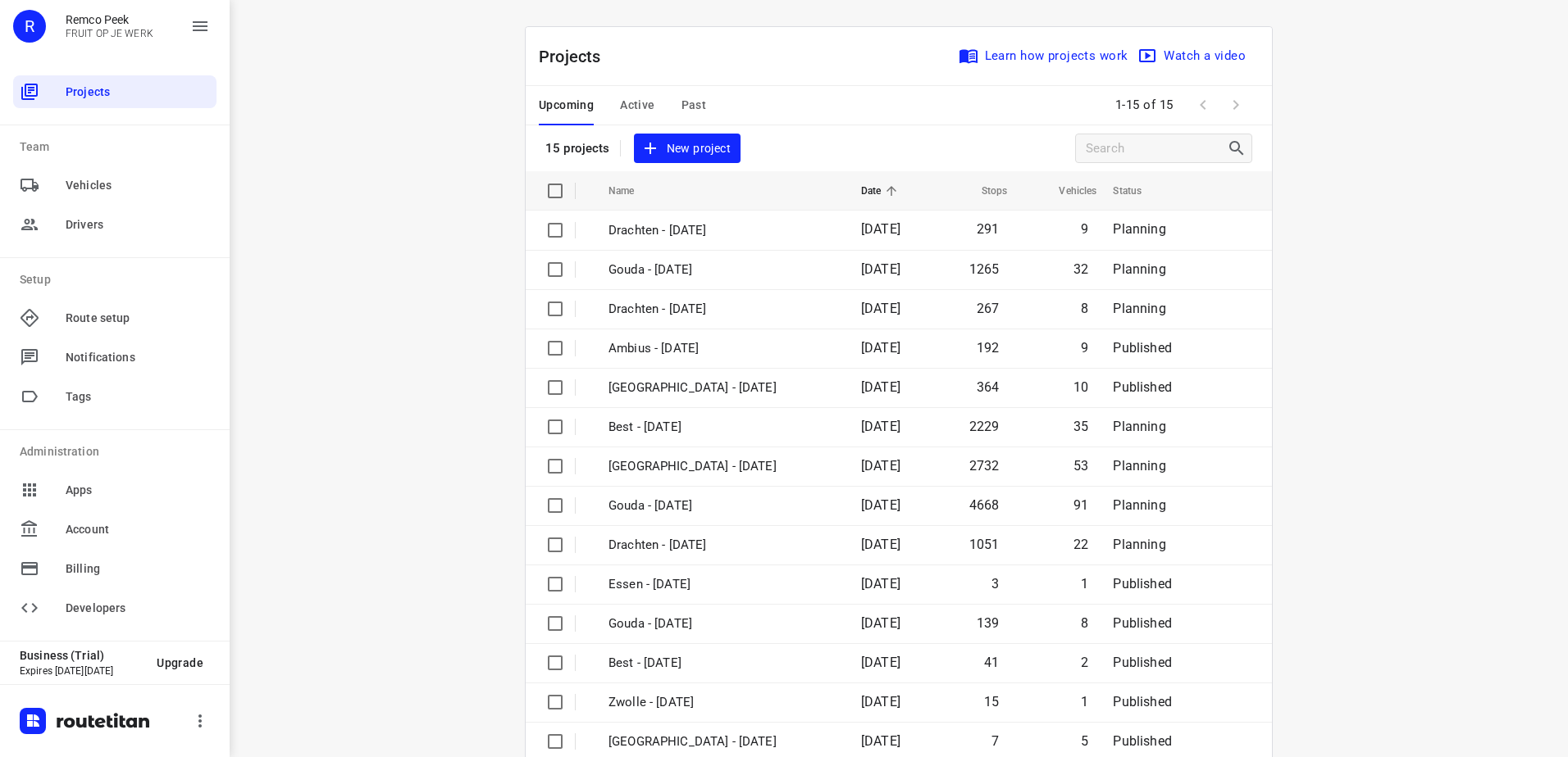
click at [396, 536] on div "i © 2025 Routetitan , © Stadia Maps , © OpenMapTiles © OpenStreetMap contributo…" at bounding box center [898, 378] width 1338 height 757
click at [623, 108] on span "Active" at bounding box center [638, 105] width 34 height 21
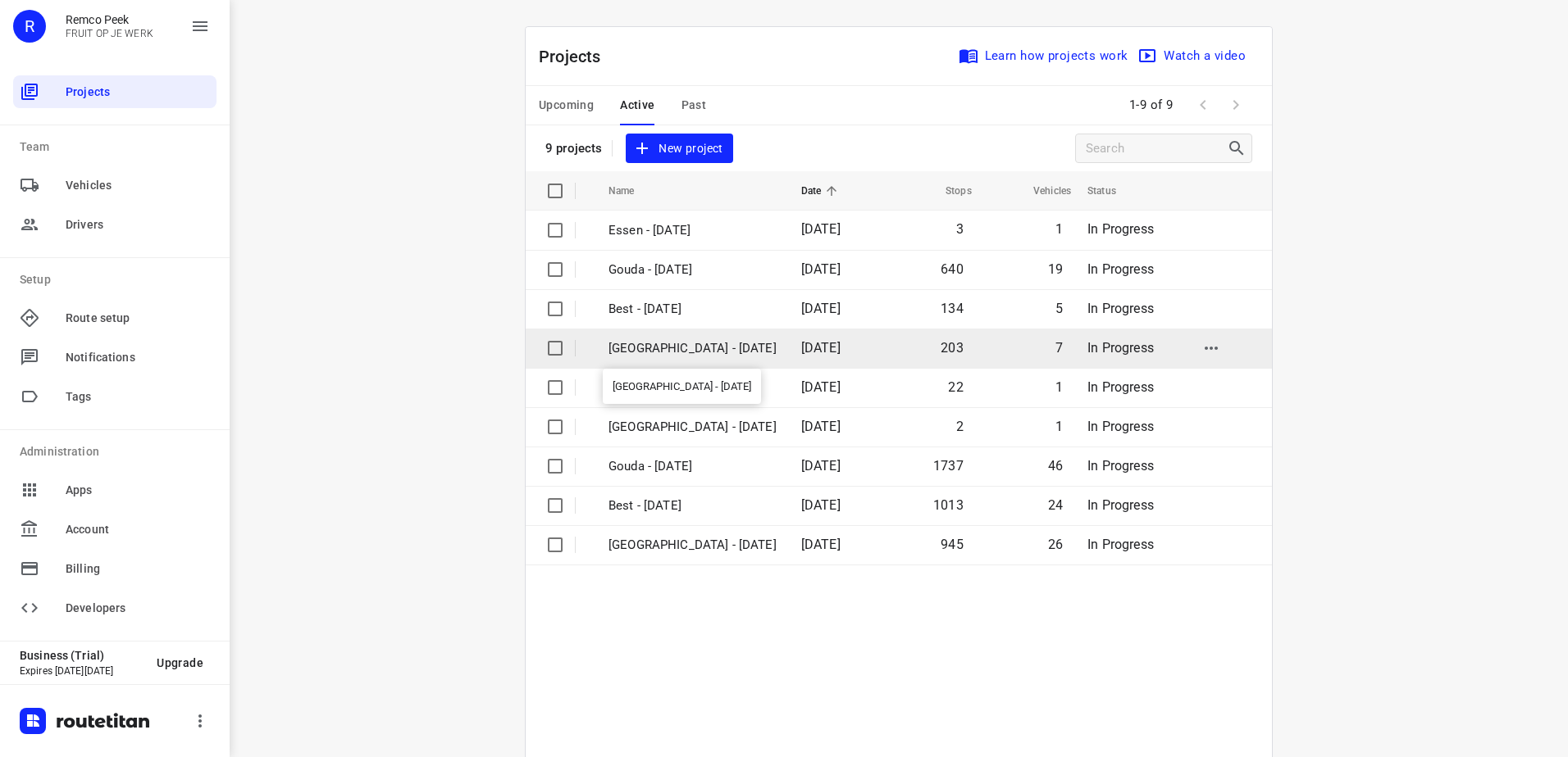
click at [704, 349] on p "[GEOGRAPHIC_DATA] - [DATE]" at bounding box center [693, 349] width 168 height 19
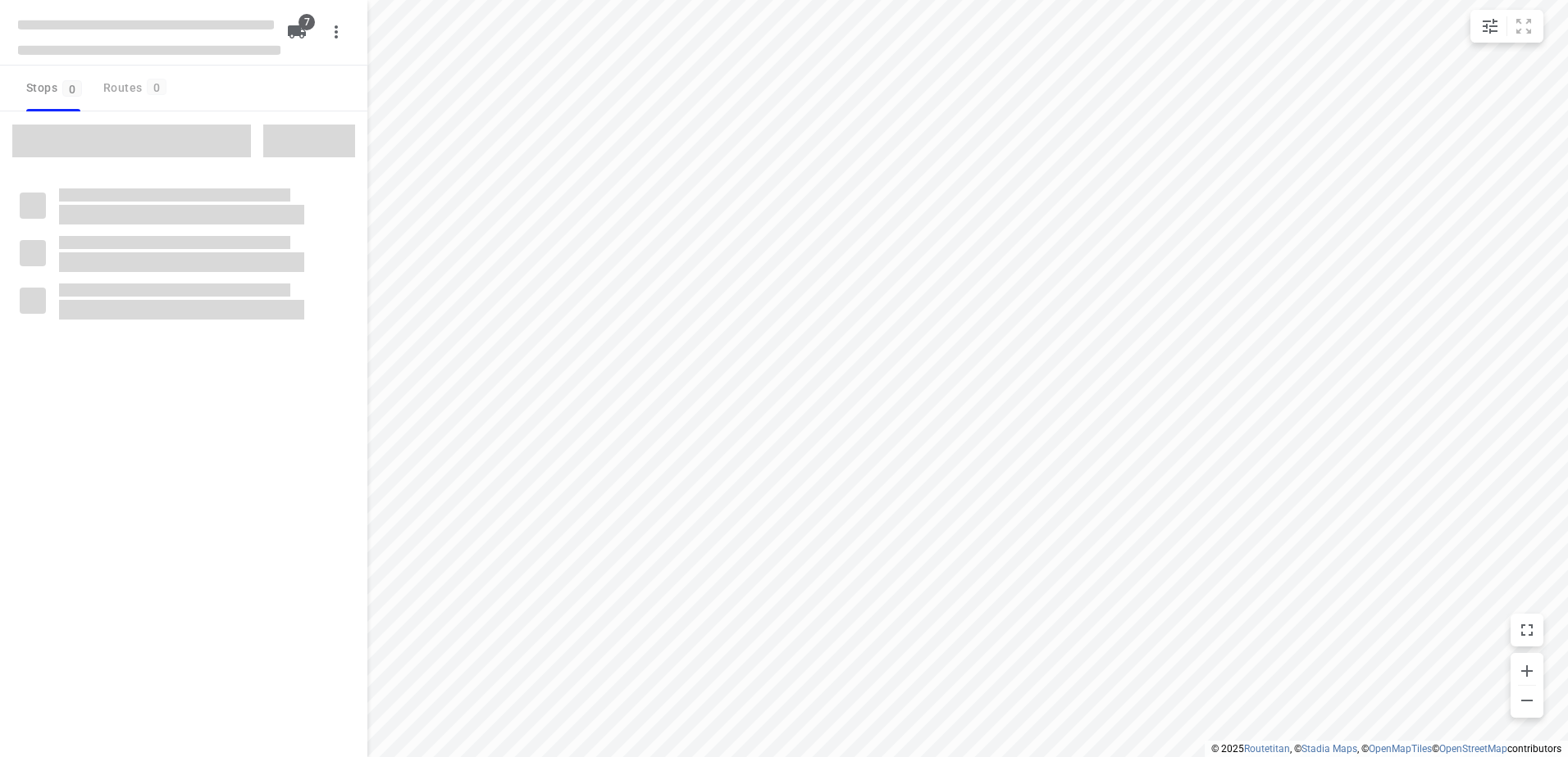
type input "distance"
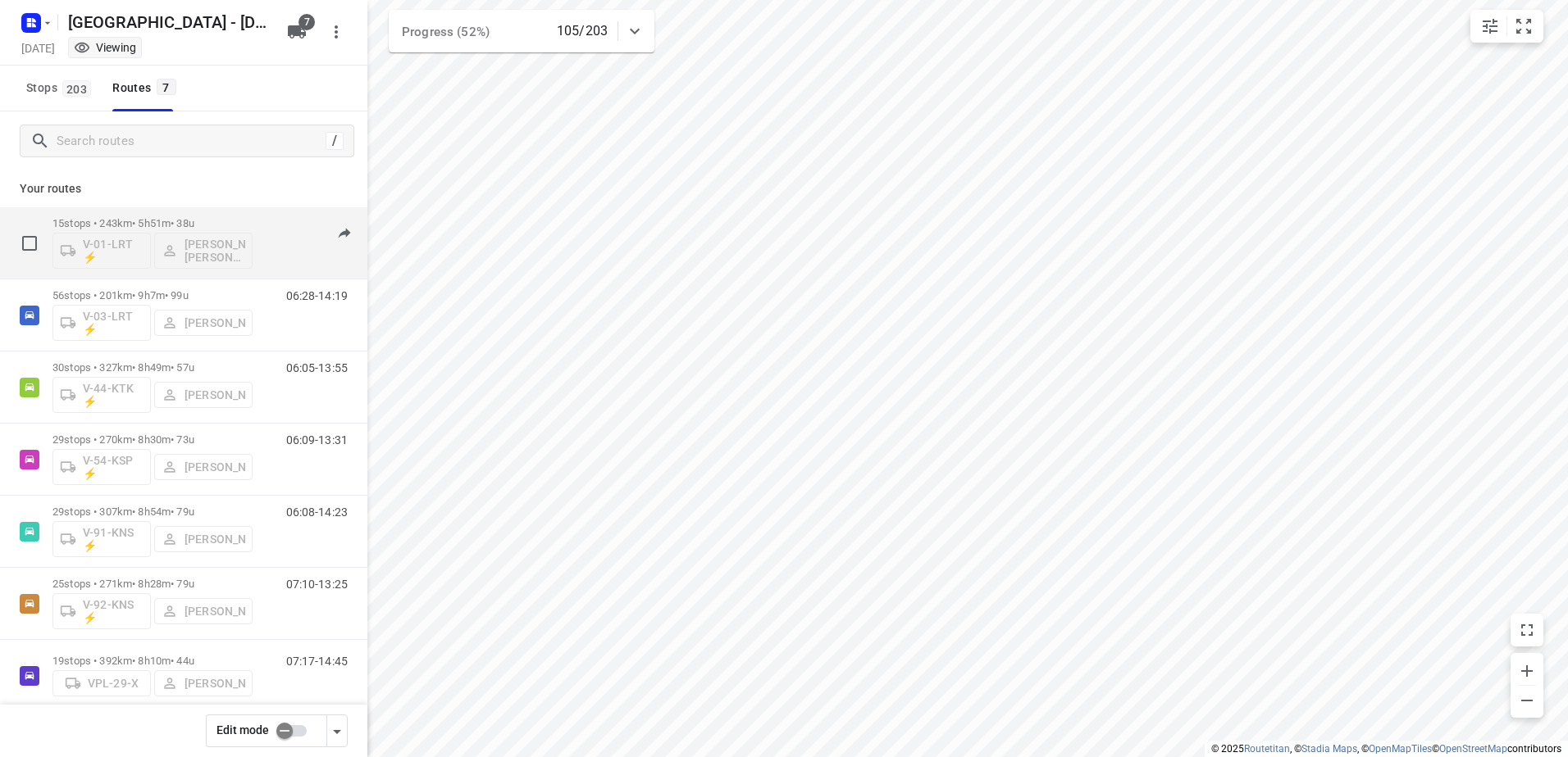
click at [185, 212] on div "15 stops • 243km • 5h51m • 38u V-01-LRT ⚡ Nina Jo An Kleinjan" at bounding box center [153, 243] width 200 height 68
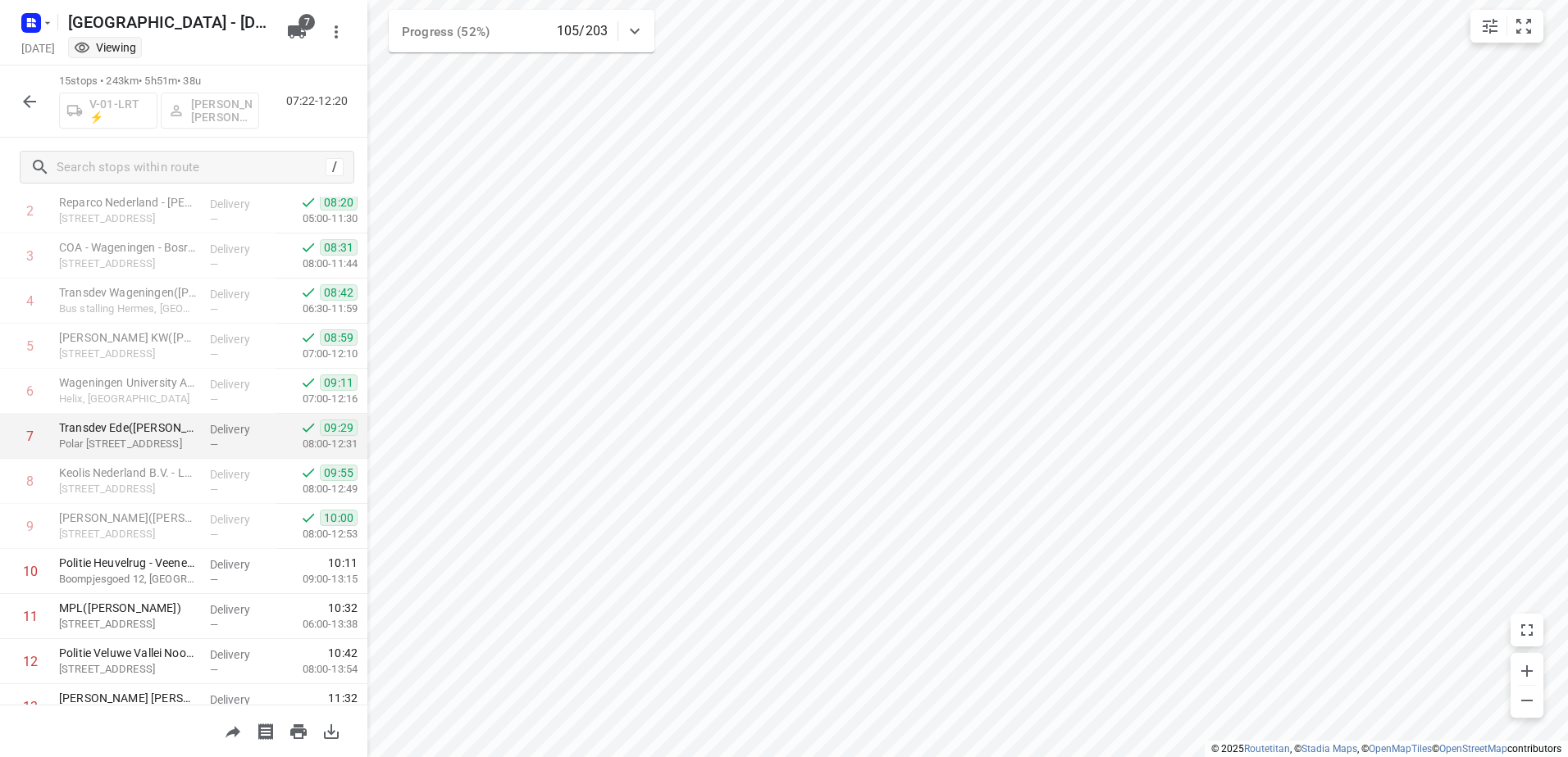
scroll to position [295, 0]
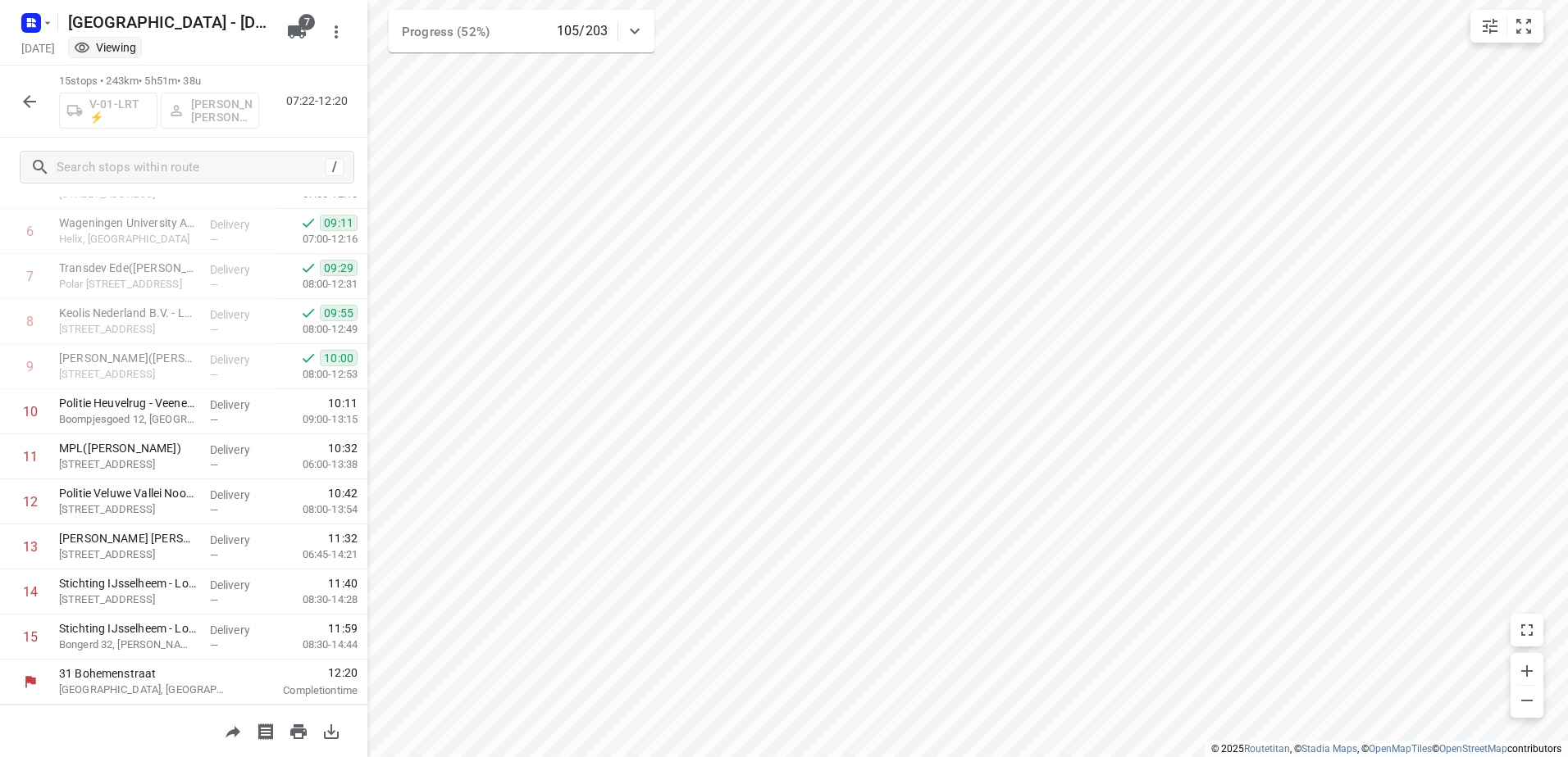
click at [35, 101] on icon "button" at bounding box center [30, 102] width 13 height 13
